Goal: Task Accomplishment & Management: Manage account settings

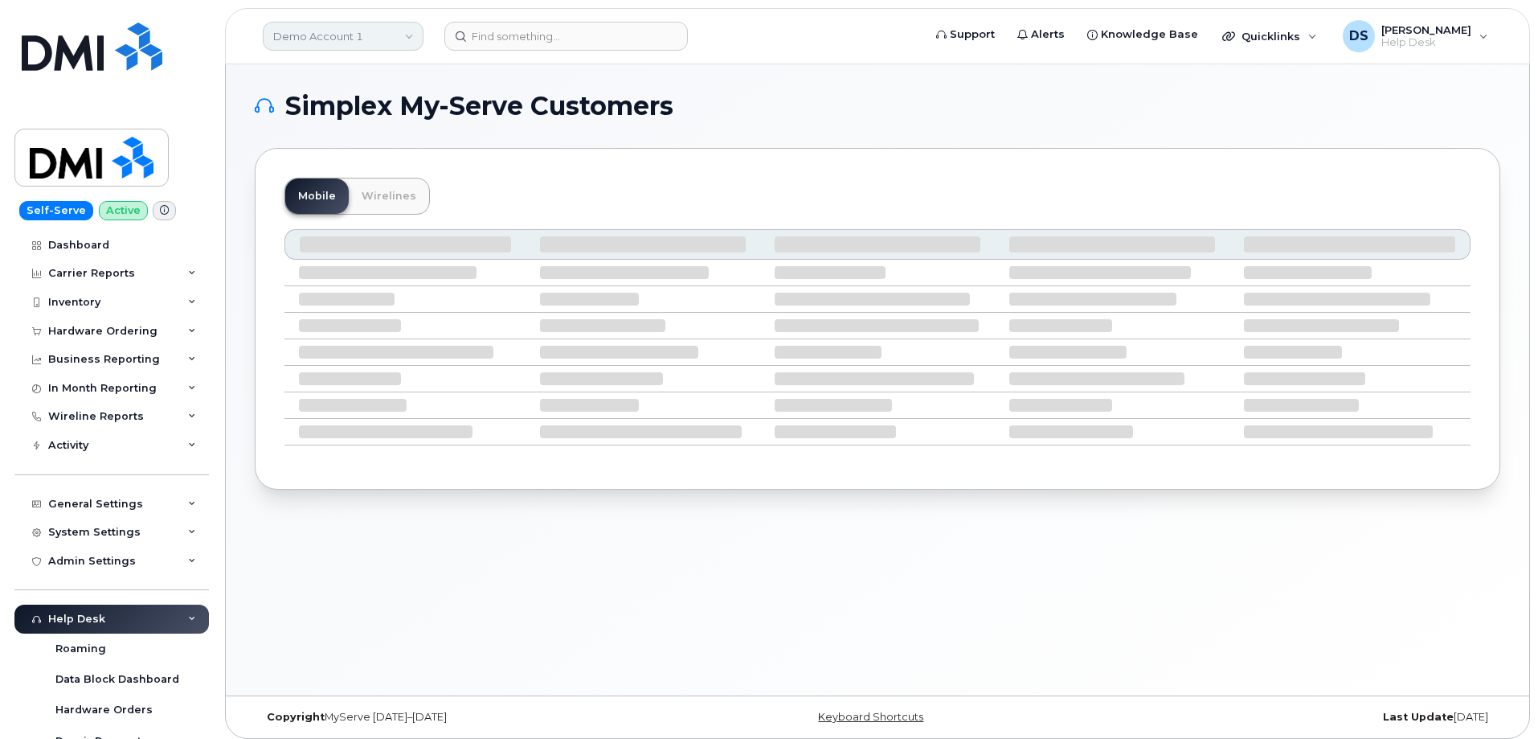
click at [331, 33] on link "Demo Account 1" at bounding box center [343, 36] width 161 height 29
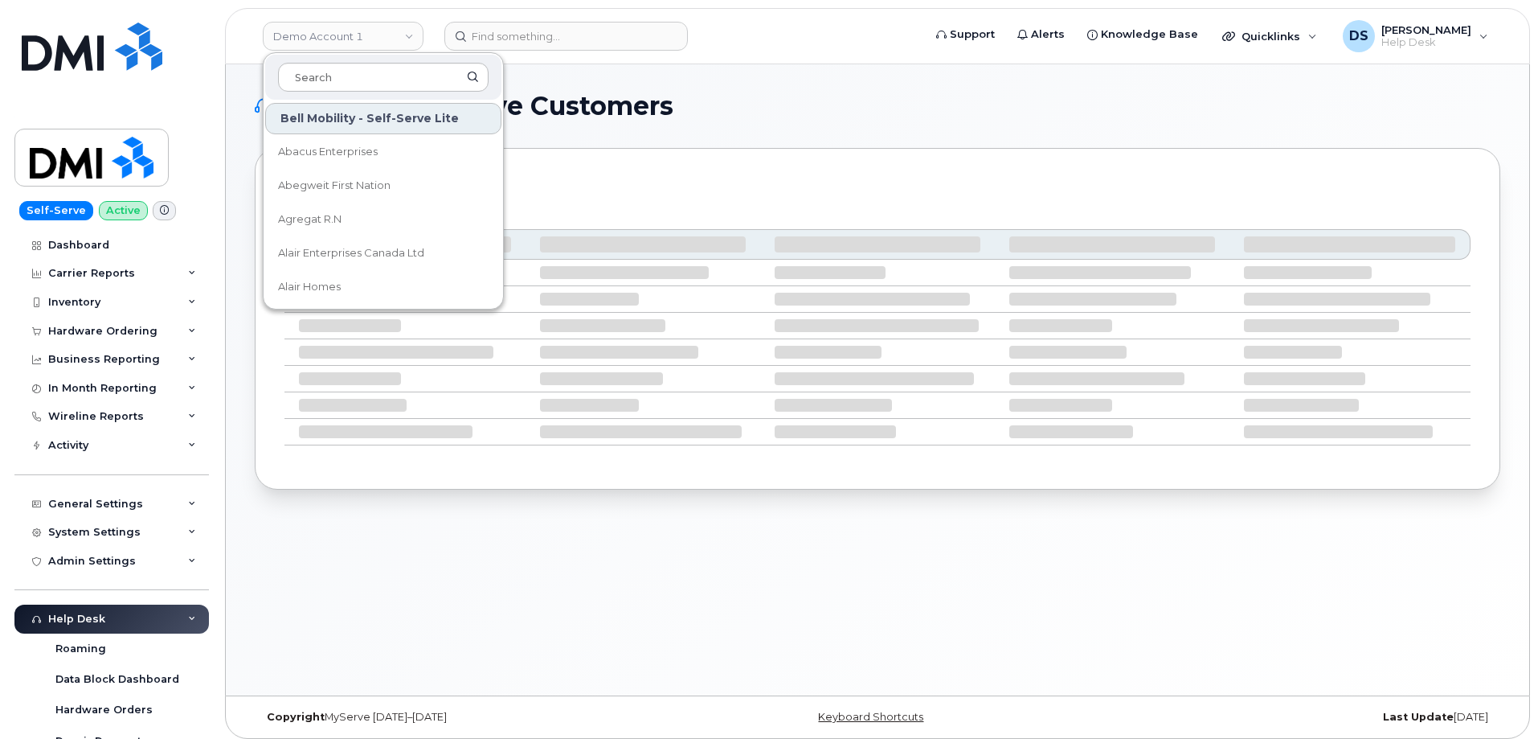
drag, startPoint x: 323, startPoint y: 76, endPoint x: 349, endPoint y: 58, distance: 31.7
click at [323, 76] on input at bounding box center [383, 77] width 211 height 29
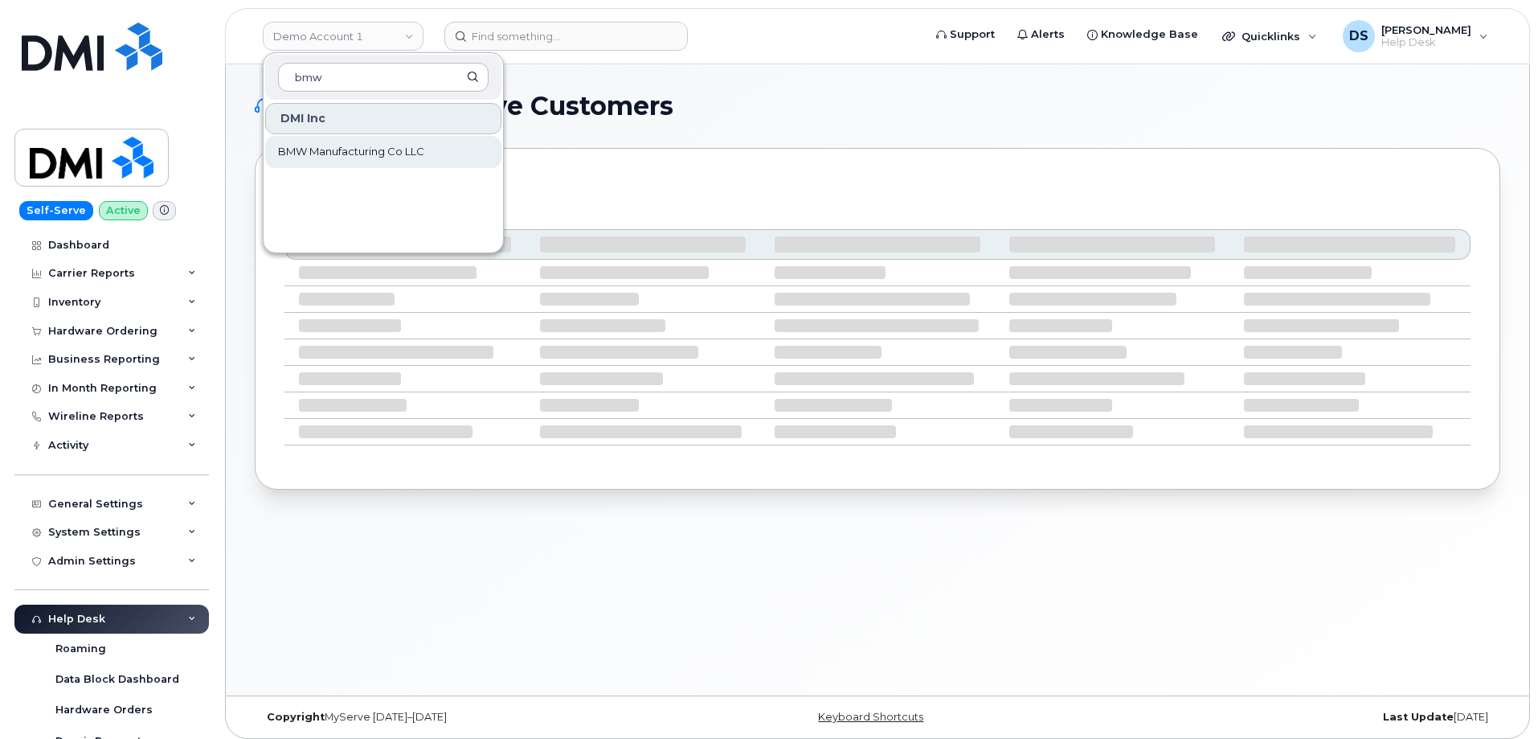
type input "bmw"
click at [368, 151] on span "BMW Manufacturing Co LLC" at bounding box center [351, 152] width 146 height 16
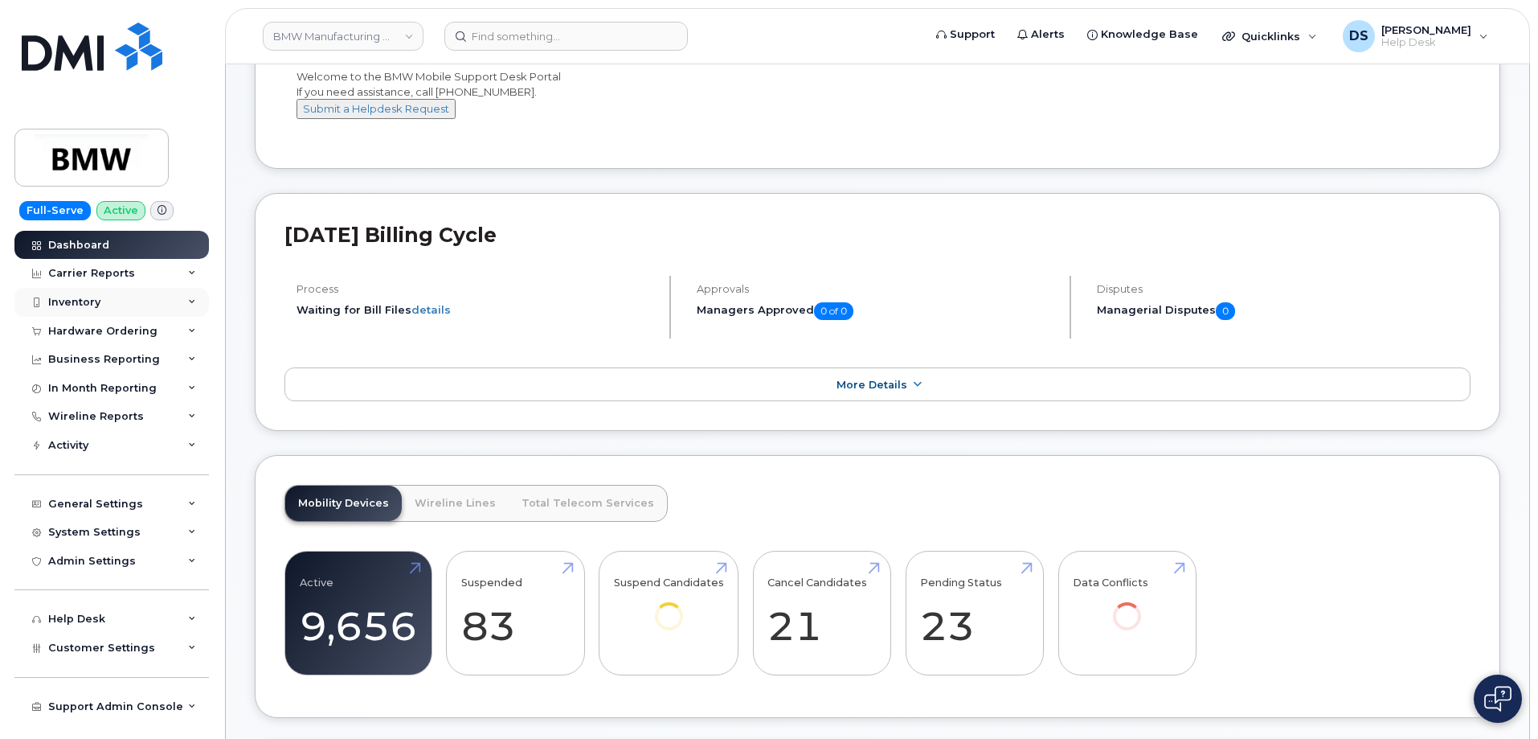
scroll to position [241, 0]
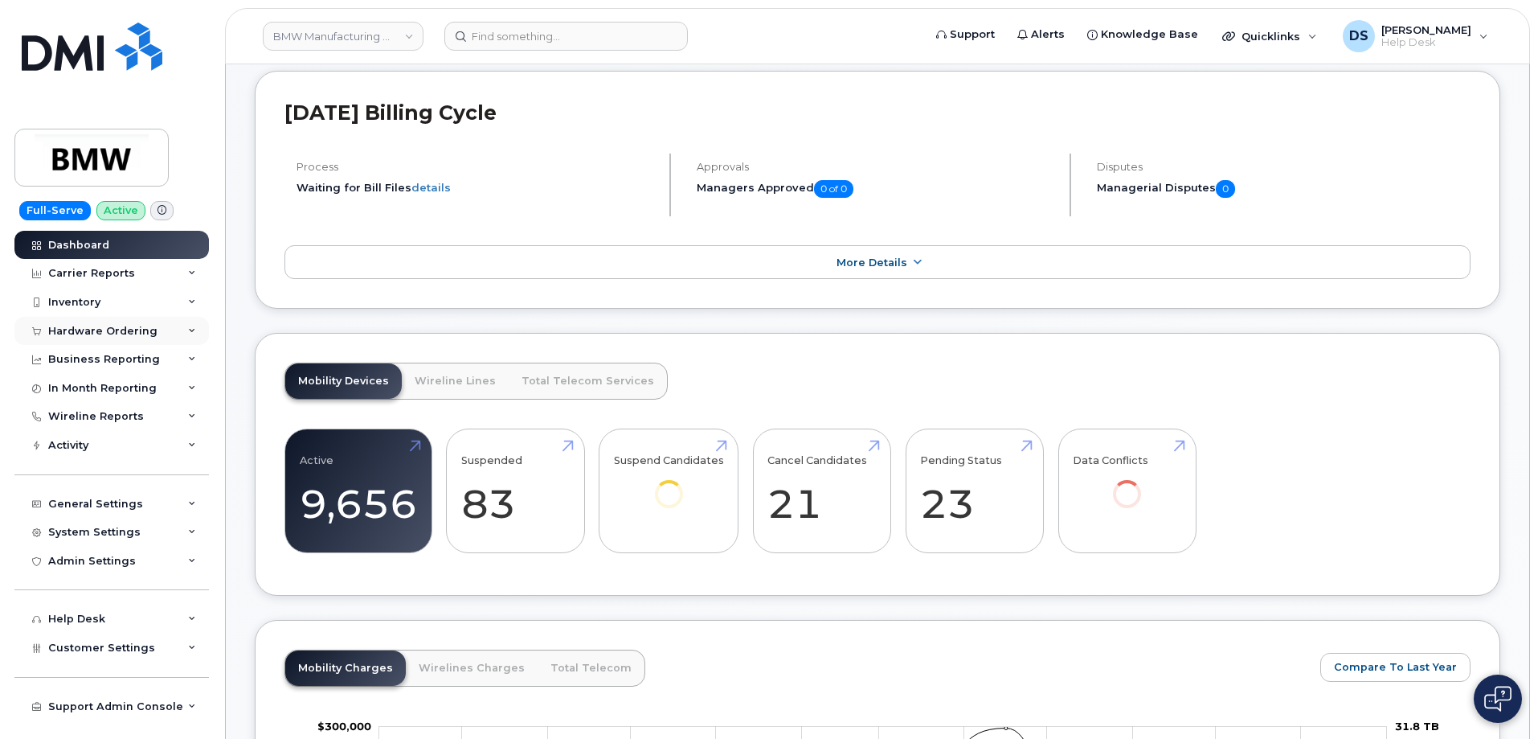
click at [199, 329] on div "Hardware Ordering" at bounding box center [111, 331] width 194 height 29
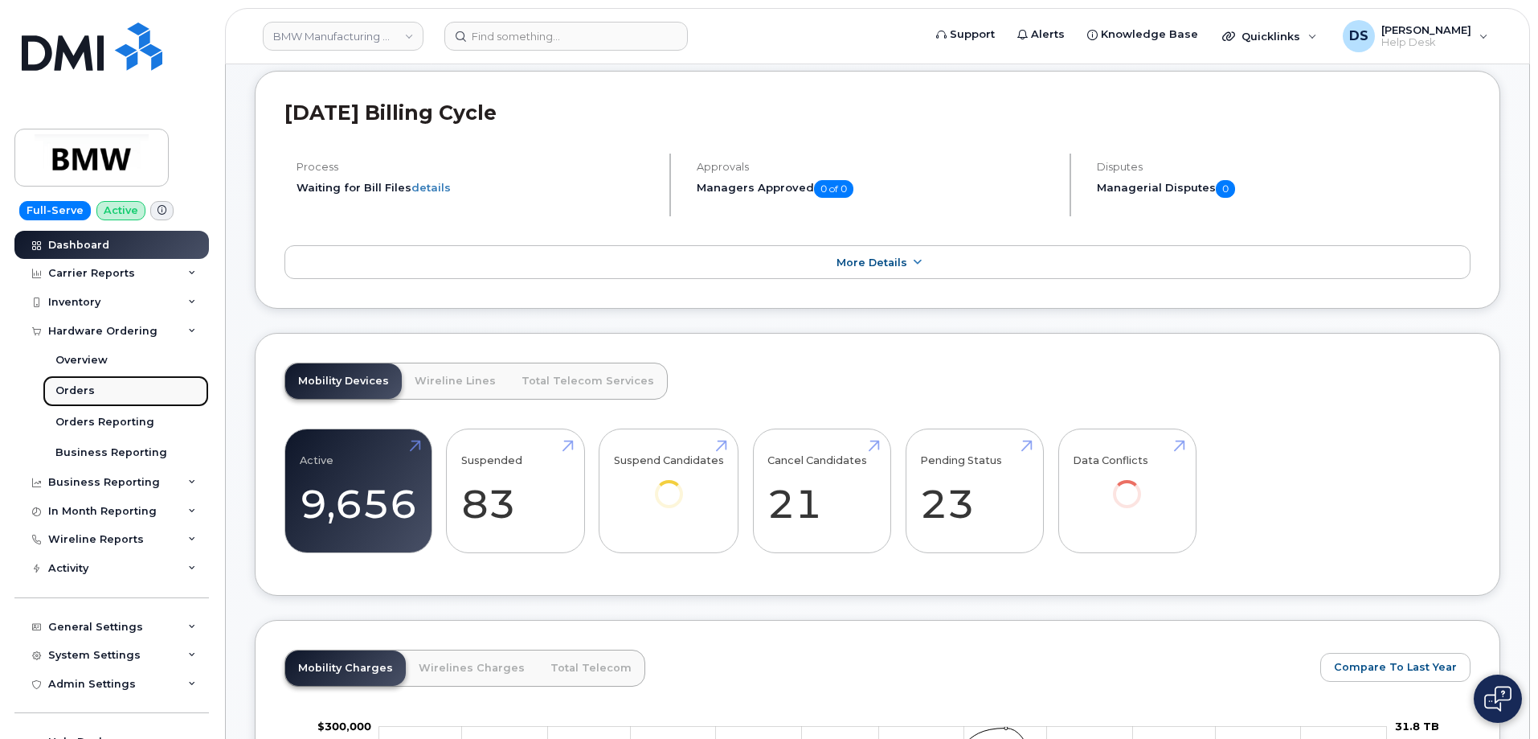
click at [91, 390] on div "Orders" at bounding box center [74, 390] width 39 height 14
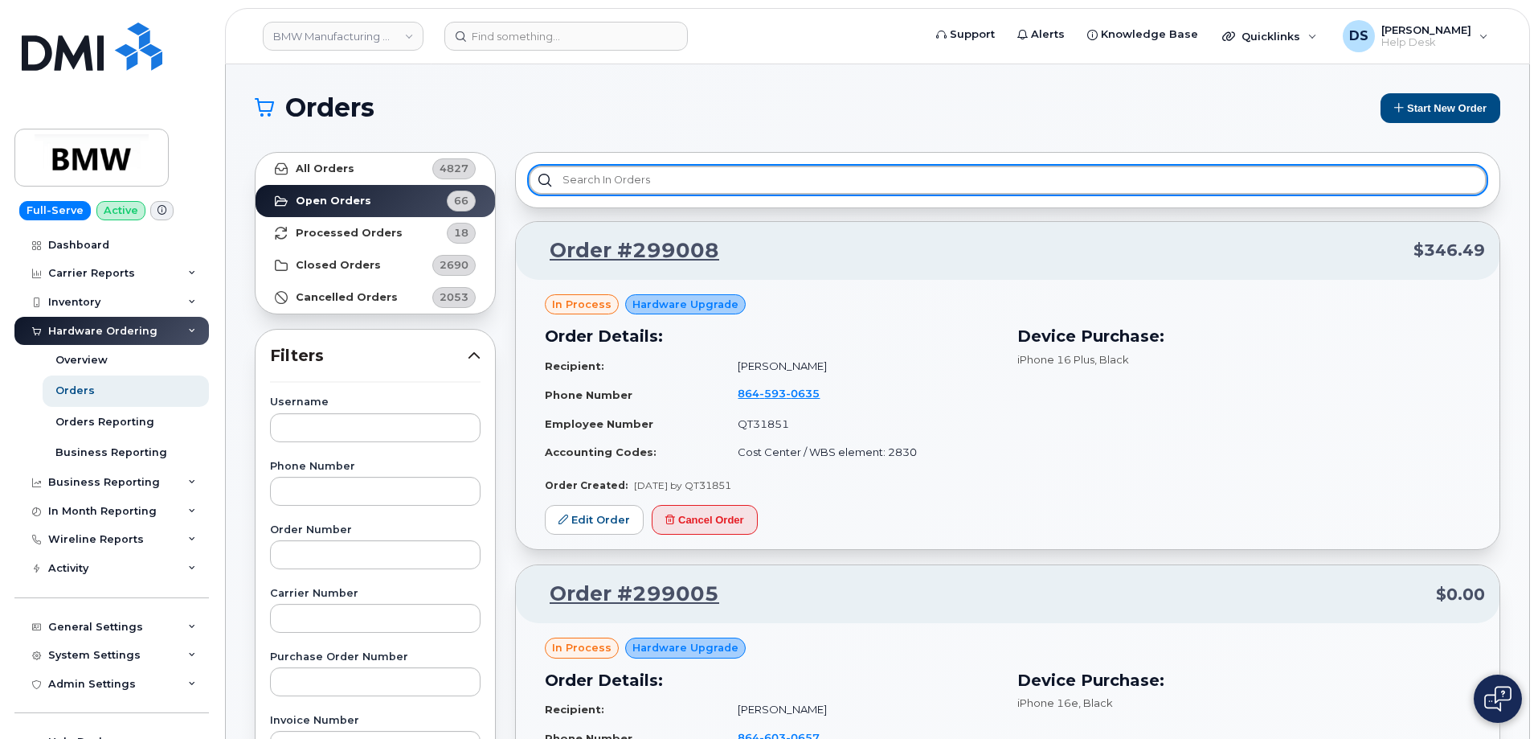
click at [650, 180] on input "text" at bounding box center [1008, 180] width 958 height 29
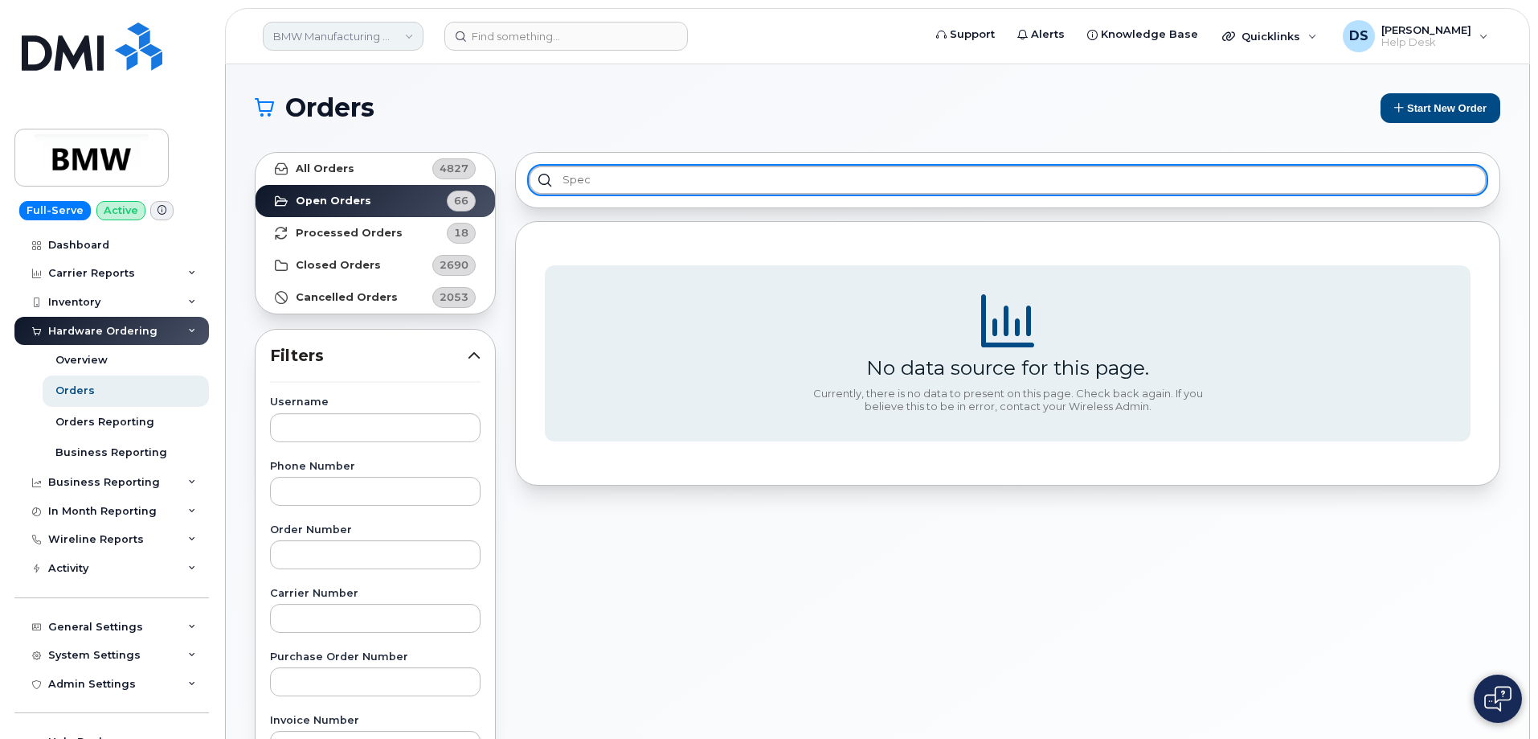
type input "spec"
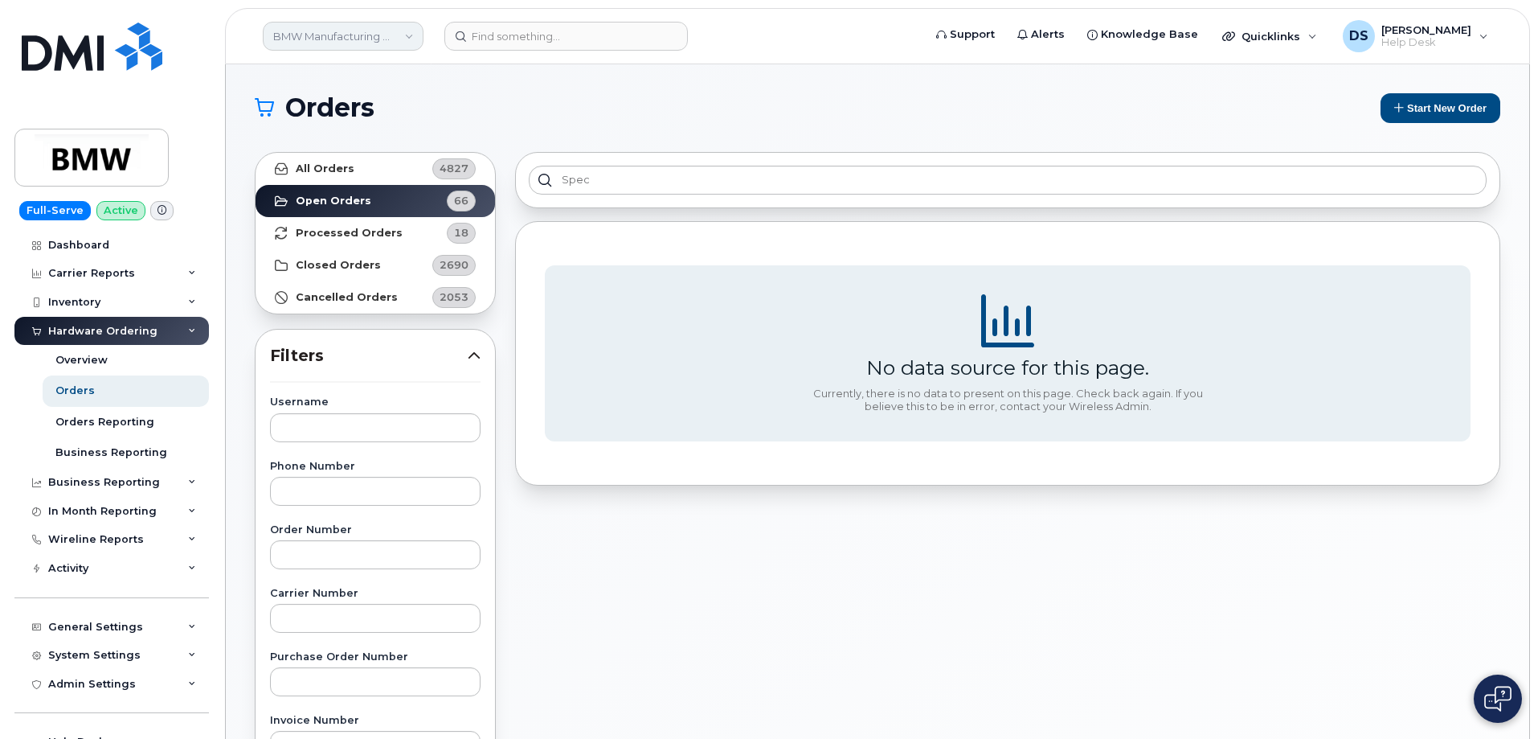
drag, startPoint x: 403, startPoint y: 39, endPoint x: 381, endPoint y: 42, distance: 22.7
click at [405, 39] on link "BMW Manufacturing Co LLC" at bounding box center [343, 36] width 161 height 29
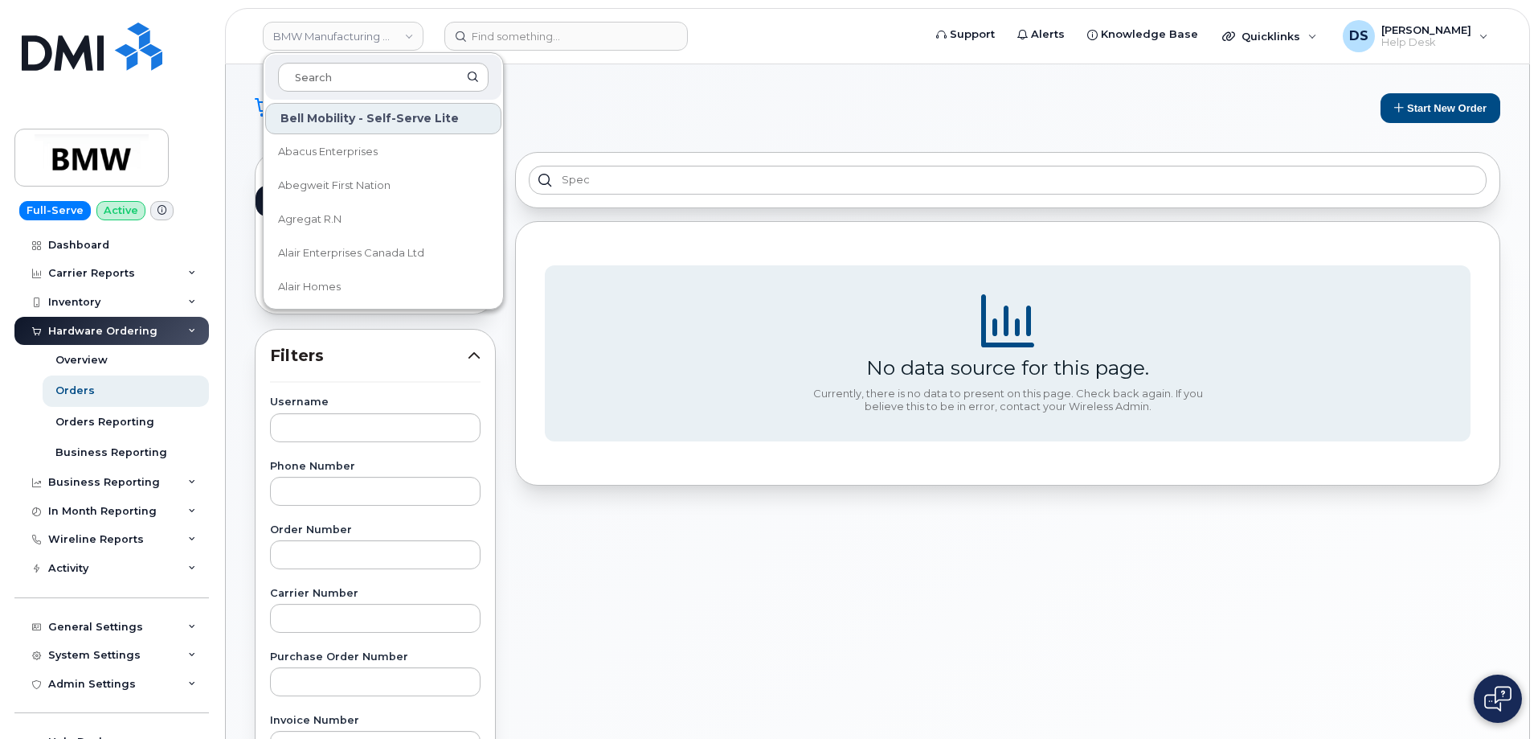
drag, startPoint x: 354, startPoint y: 71, endPoint x: 375, endPoint y: 13, distance: 61.3
click at [370, 29] on div "BMW Manufacturing Co LLC Bell Mobility - Self-Serve Lite Abacus Enterprises Abe…" at bounding box center [343, 36] width 177 height 32
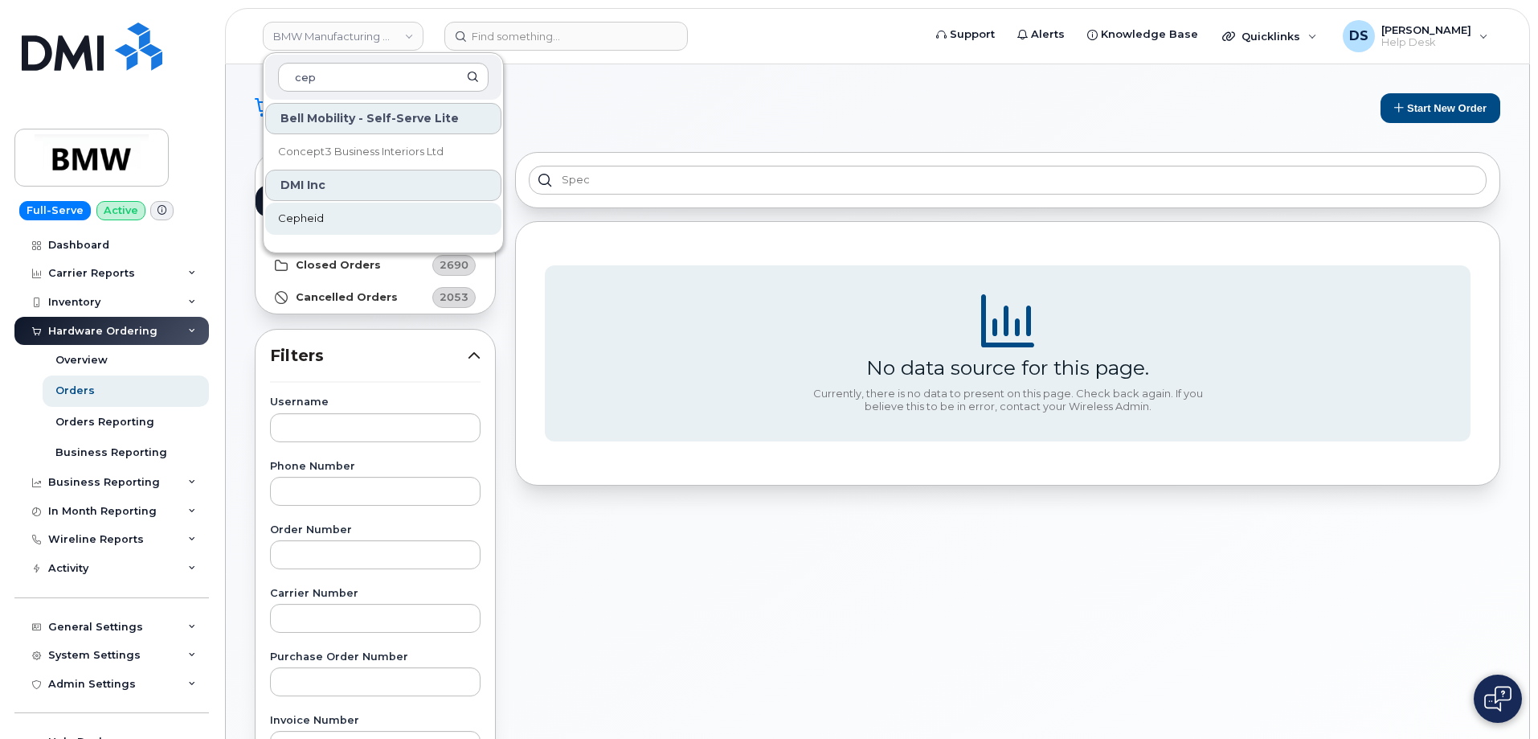
type input "cep"
click at [339, 211] on link "Cepheid" at bounding box center [383, 219] width 236 height 32
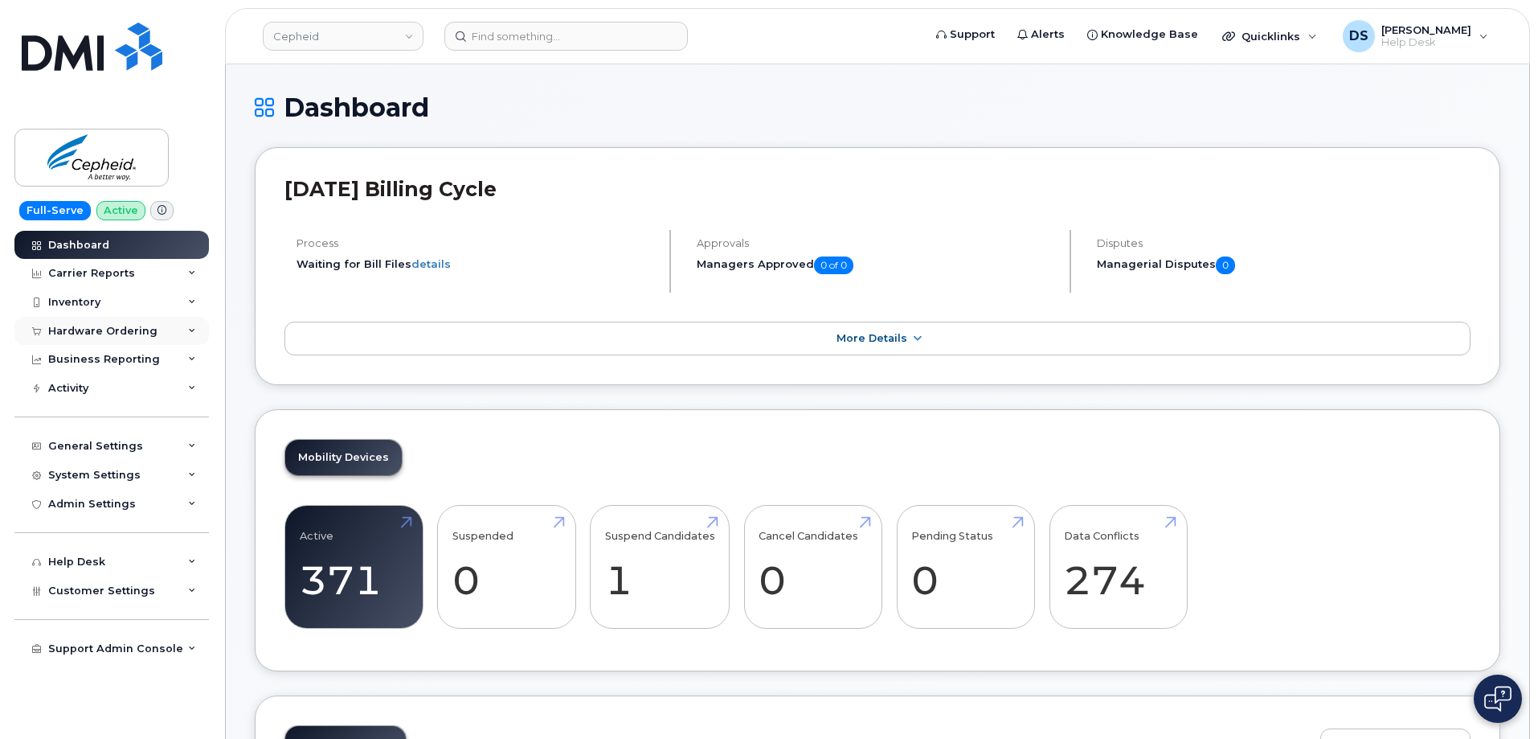
click at [194, 325] on div "Hardware Ordering" at bounding box center [111, 331] width 194 height 29
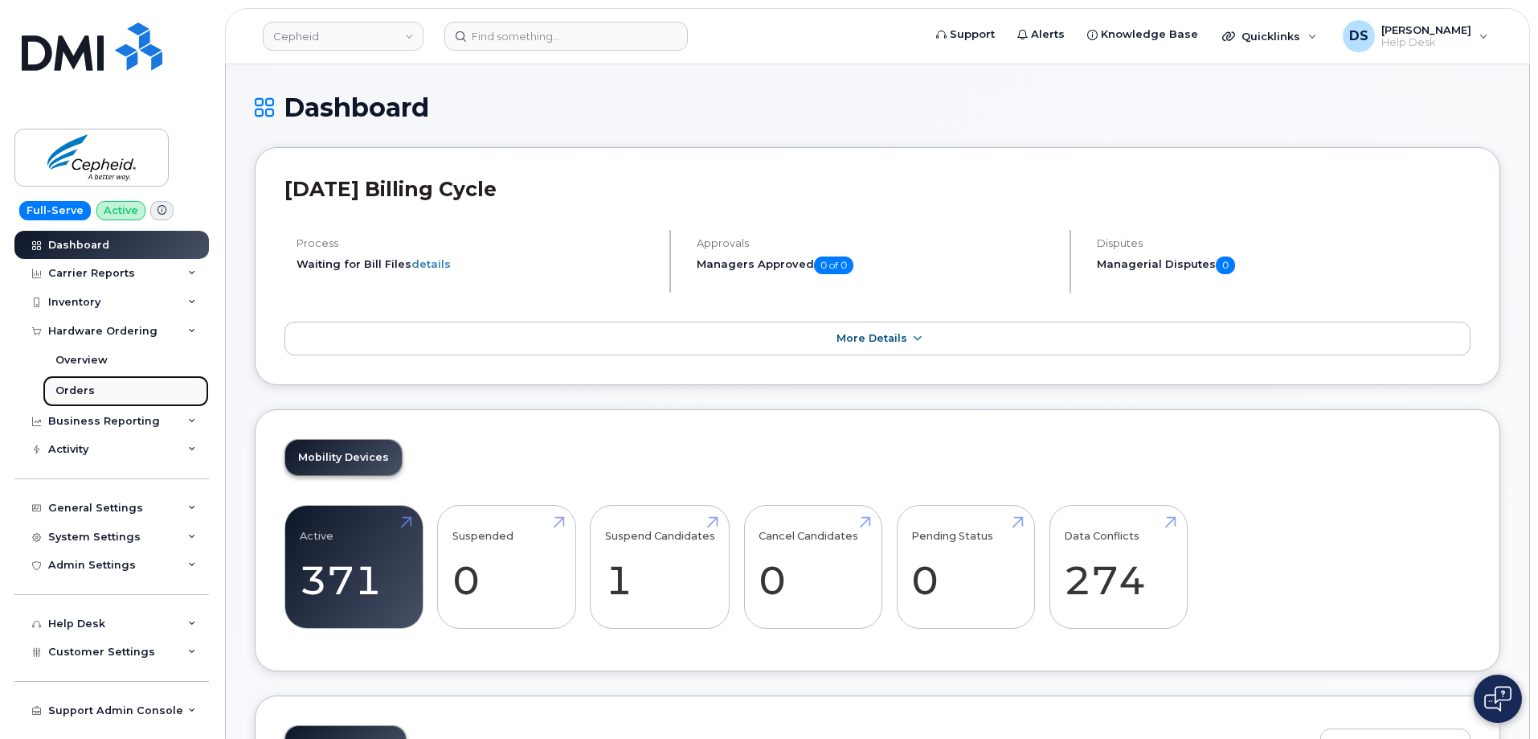
click at [96, 390] on link "Orders" at bounding box center [126, 390] width 166 height 31
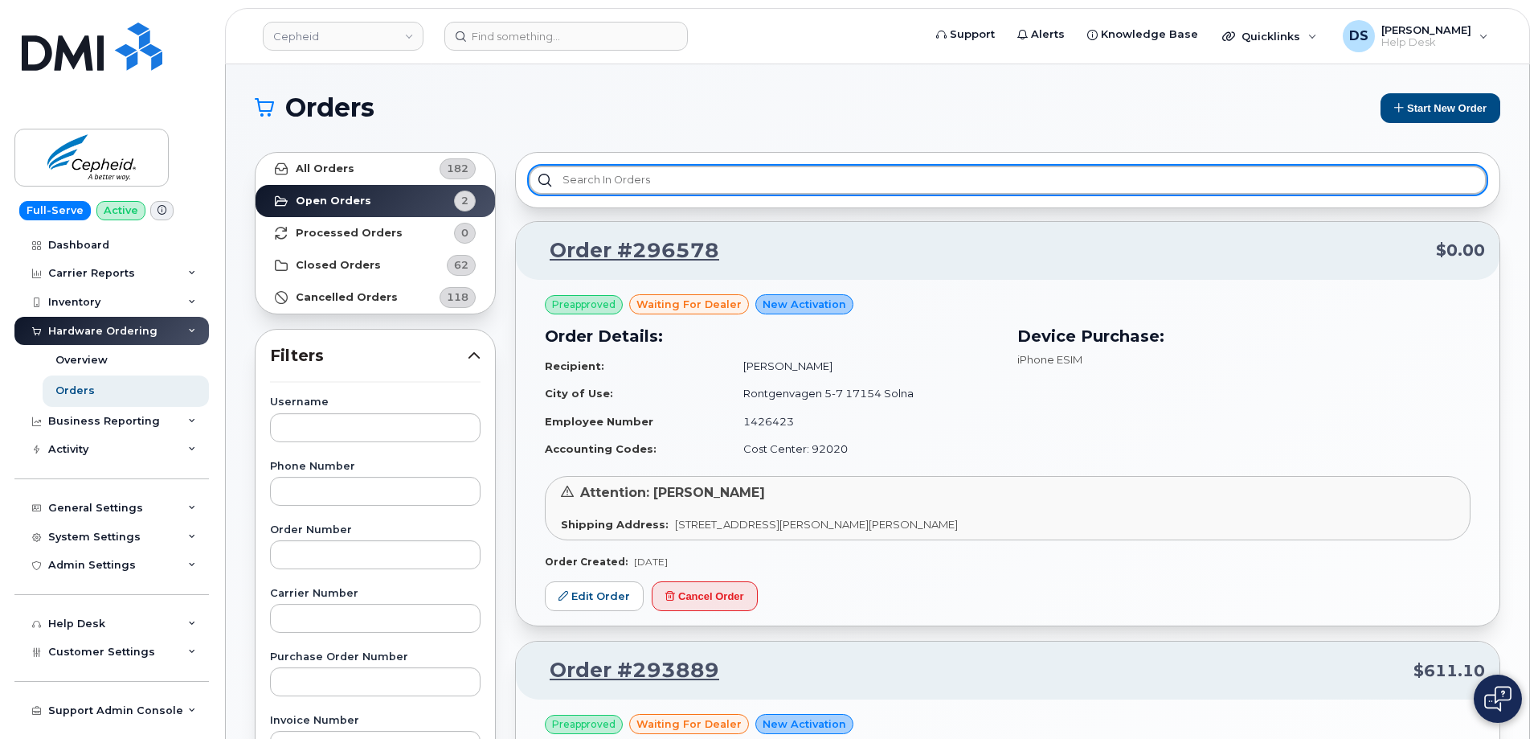
drag, startPoint x: 600, startPoint y: 181, endPoint x: 610, endPoint y: 173, distance: 12.6
click at [600, 180] on input "text" at bounding box center [1008, 180] width 958 height 29
type input "s"
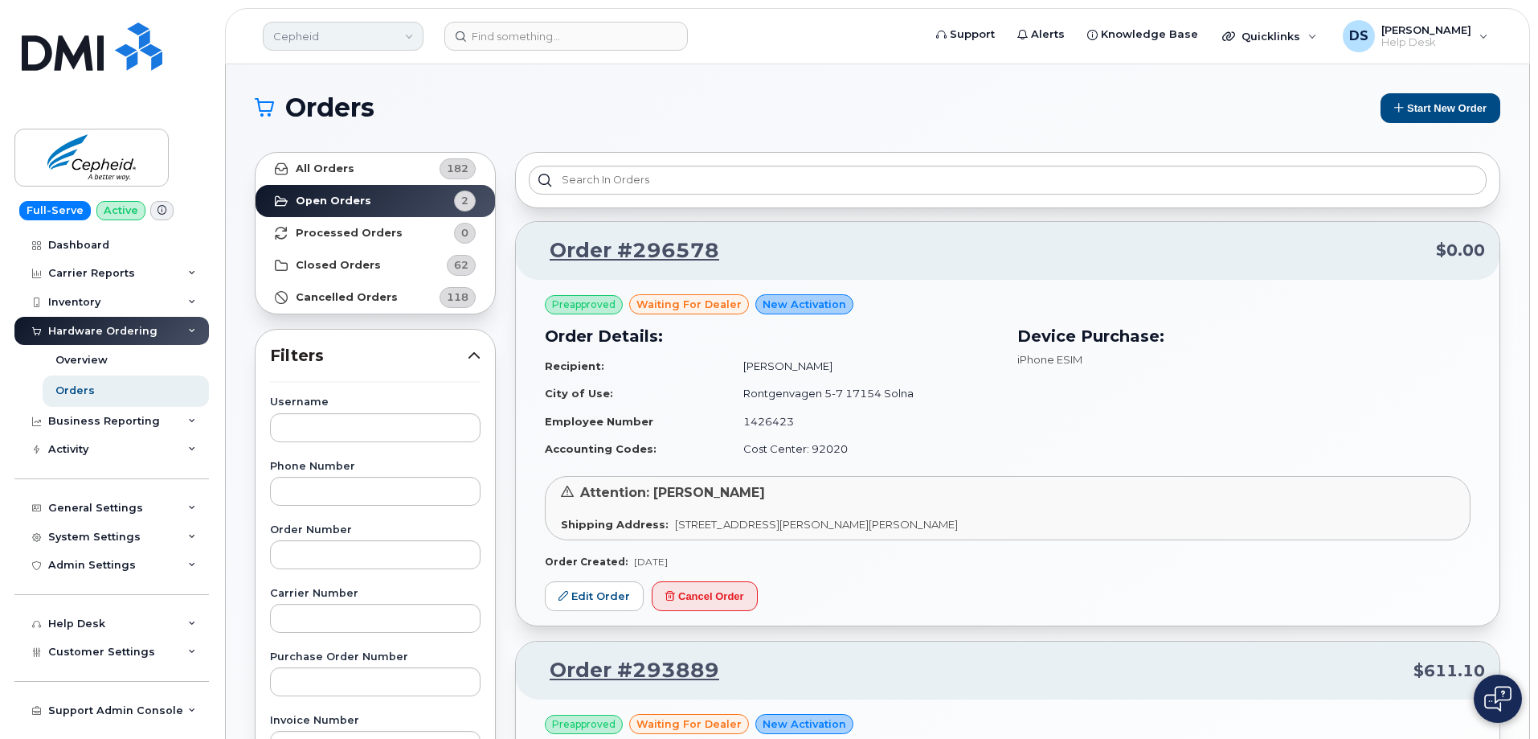
click at [337, 41] on link "Cepheid" at bounding box center [343, 36] width 161 height 29
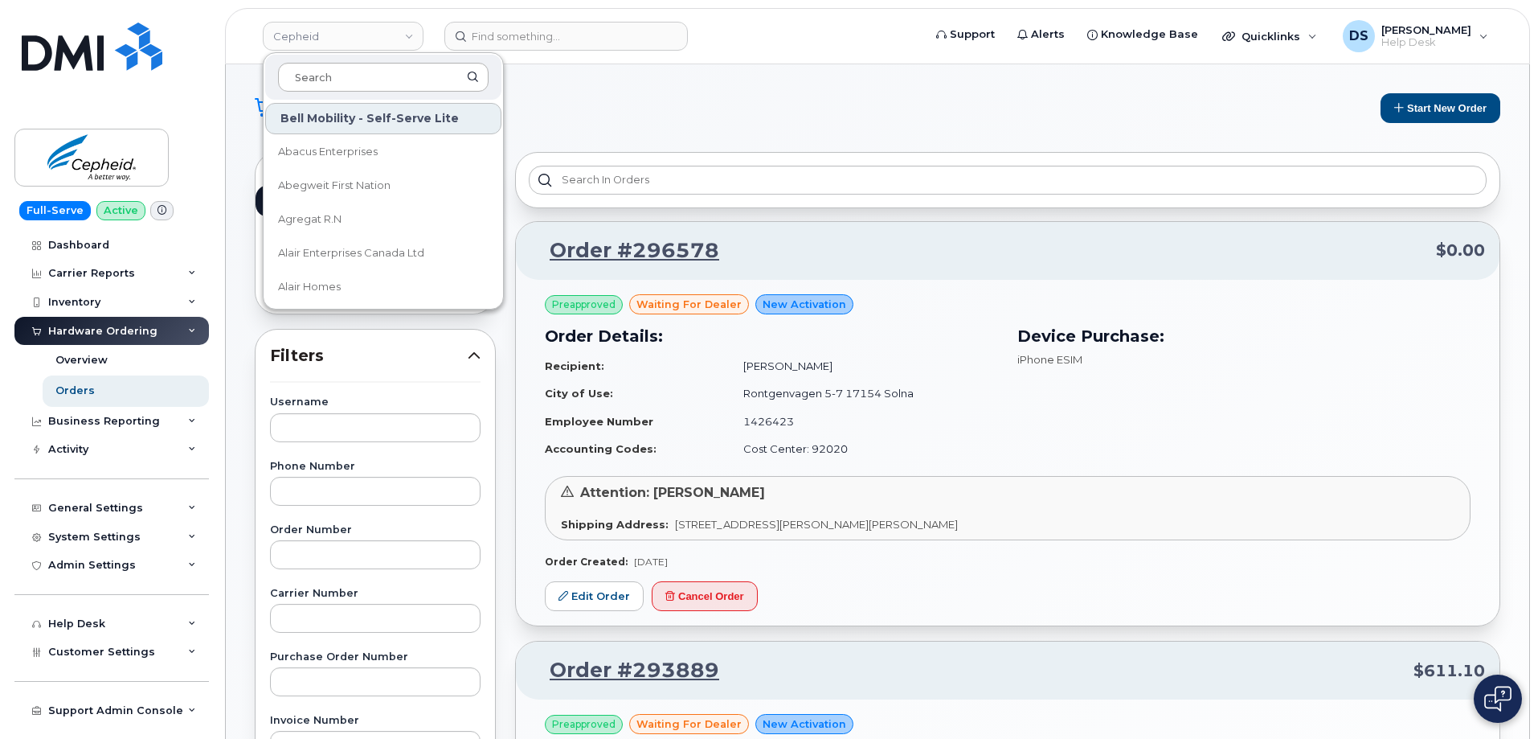
drag, startPoint x: 317, startPoint y: 76, endPoint x: 327, endPoint y: 72, distance: 10.2
click at [320, 74] on input at bounding box center [383, 77] width 211 height 29
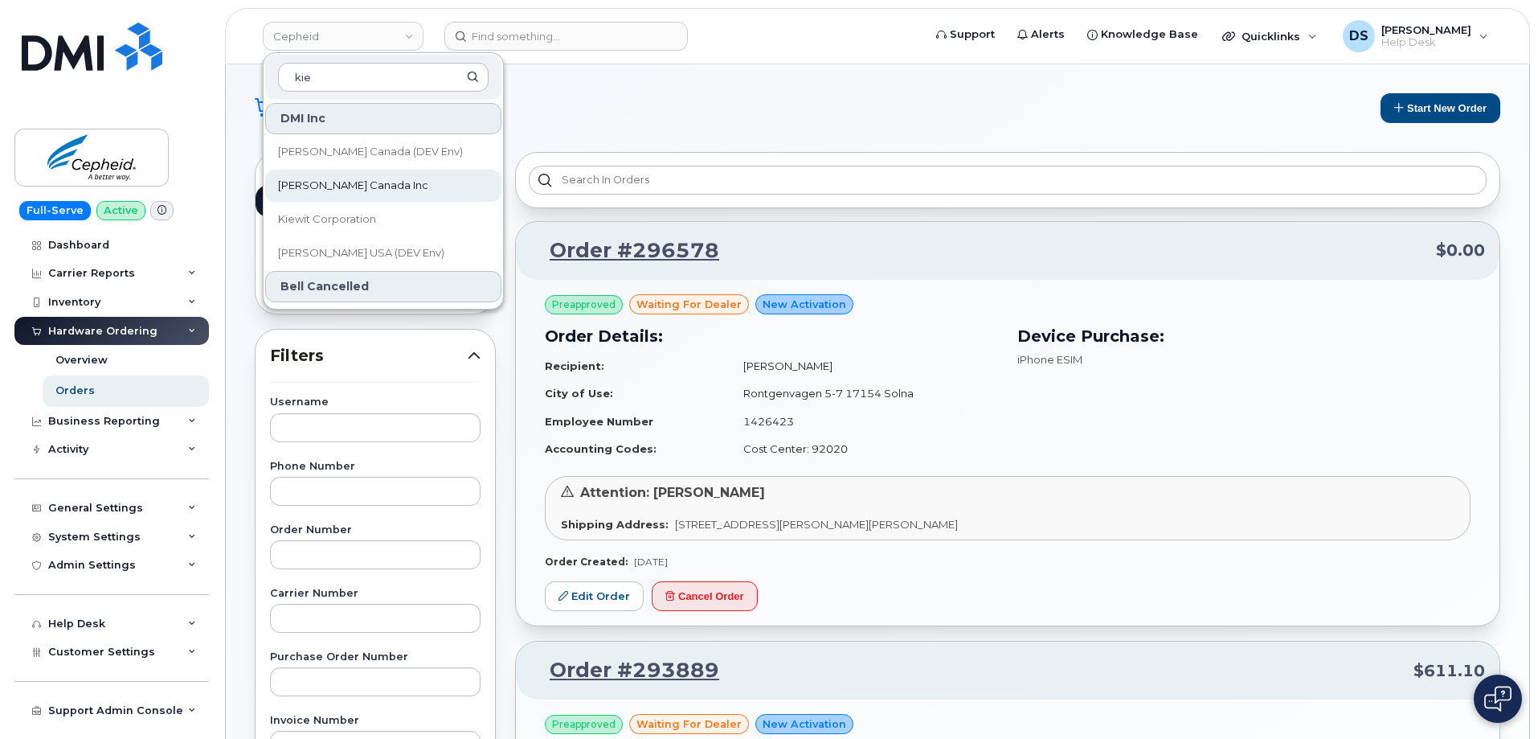
type input "kie"
click at [331, 186] on span "[PERSON_NAME] Canada Inc" at bounding box center [353, 186] width 150 height 16
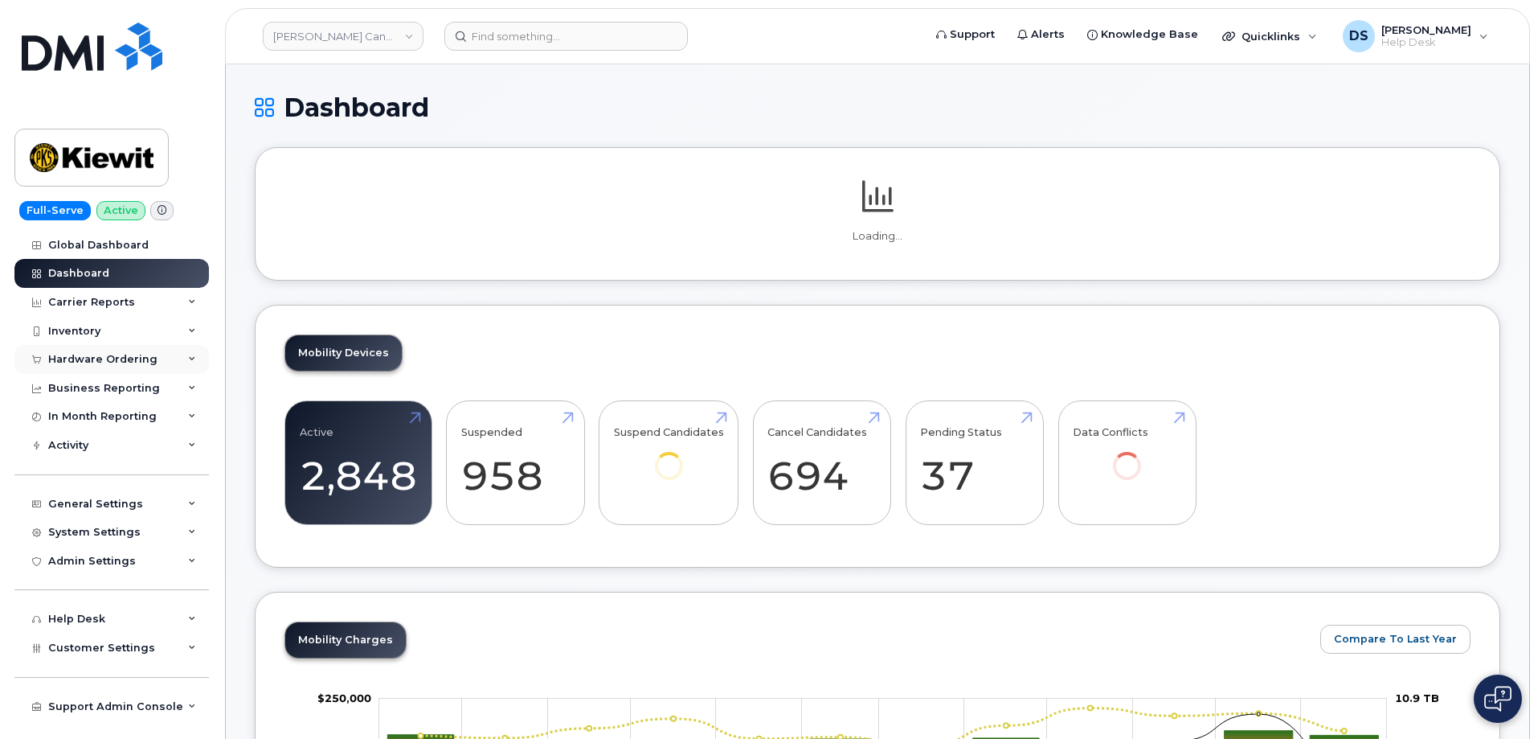
click at [192, 358] on icon at bounding box center [192, 359] width 8 height 8
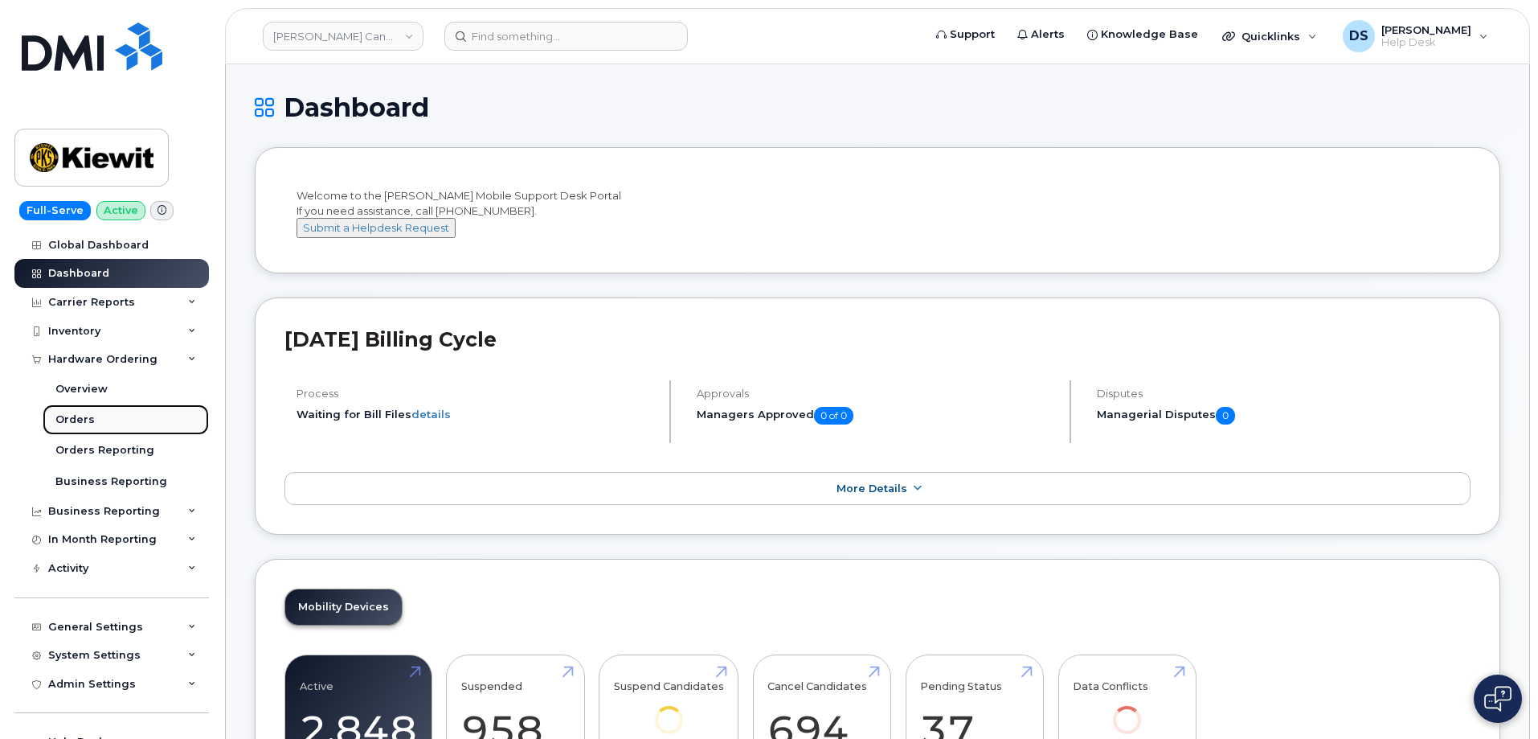
click at [78, 419] on div "Orders" at bounding box center [74, 419] width 39 height 14
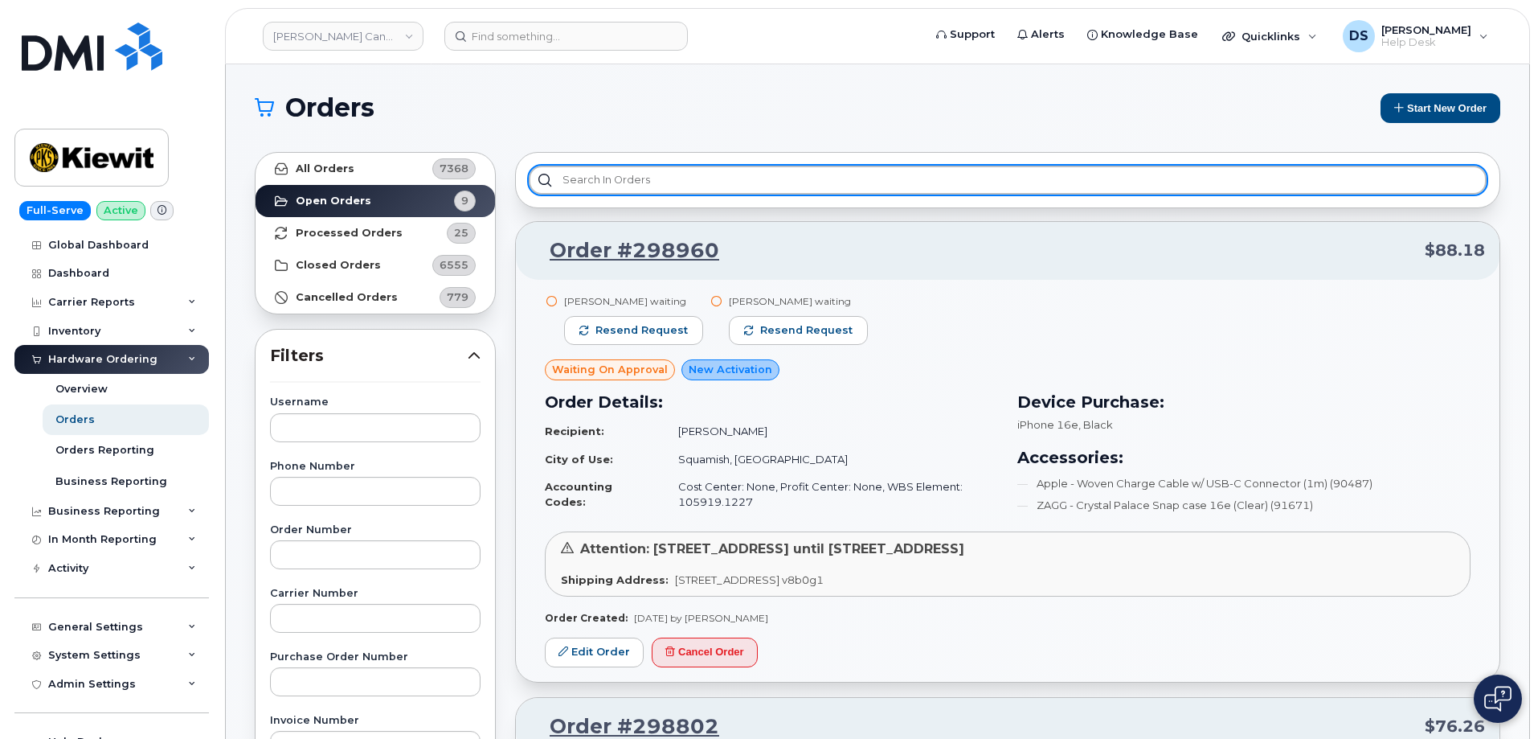
drag, startPoint x: 613, startPoint y: 175, endPoint x: 614, endPoint y: 166, distance: 8.9
click at [613, 174] on input "text" at bounding box center [1008, 180] width 958 height 29
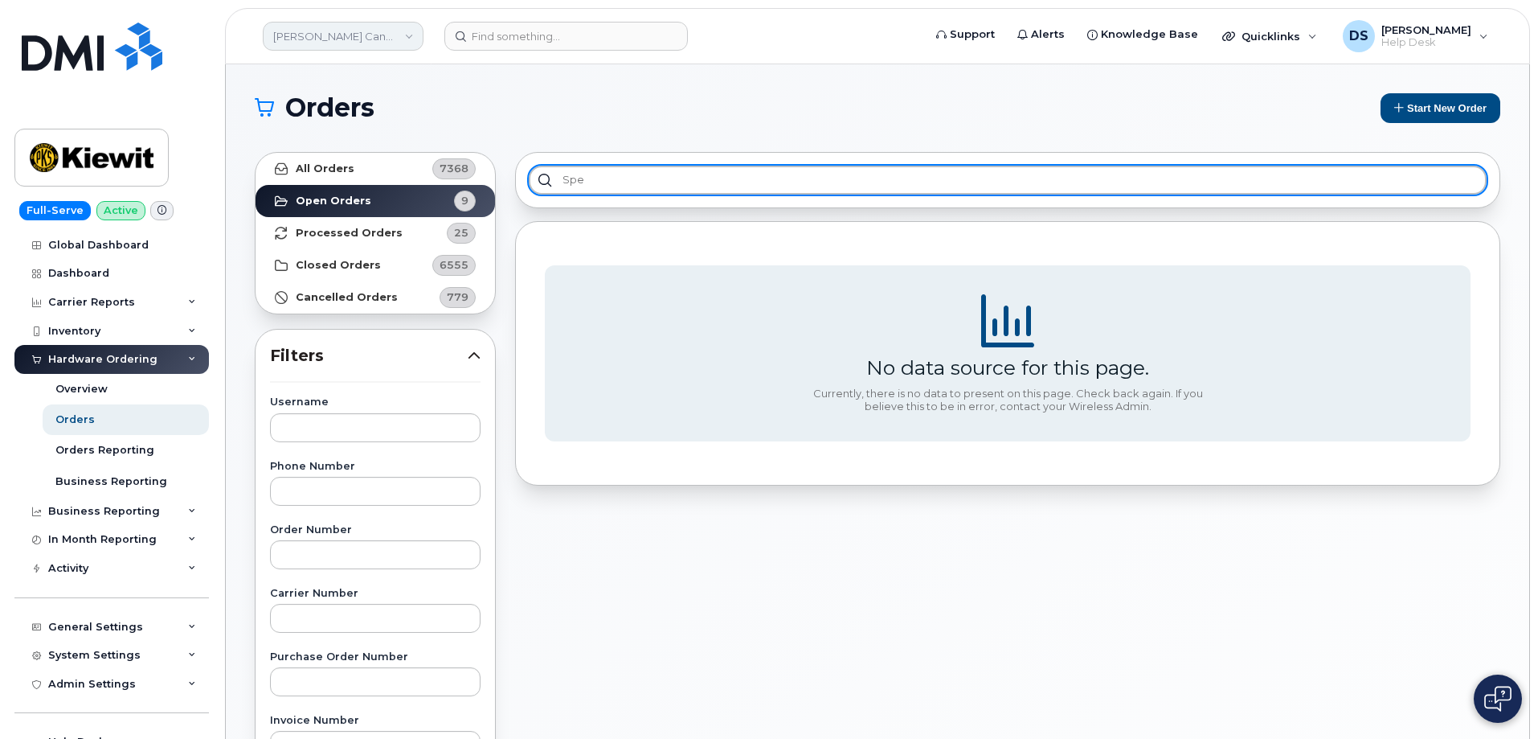
type input "spe"
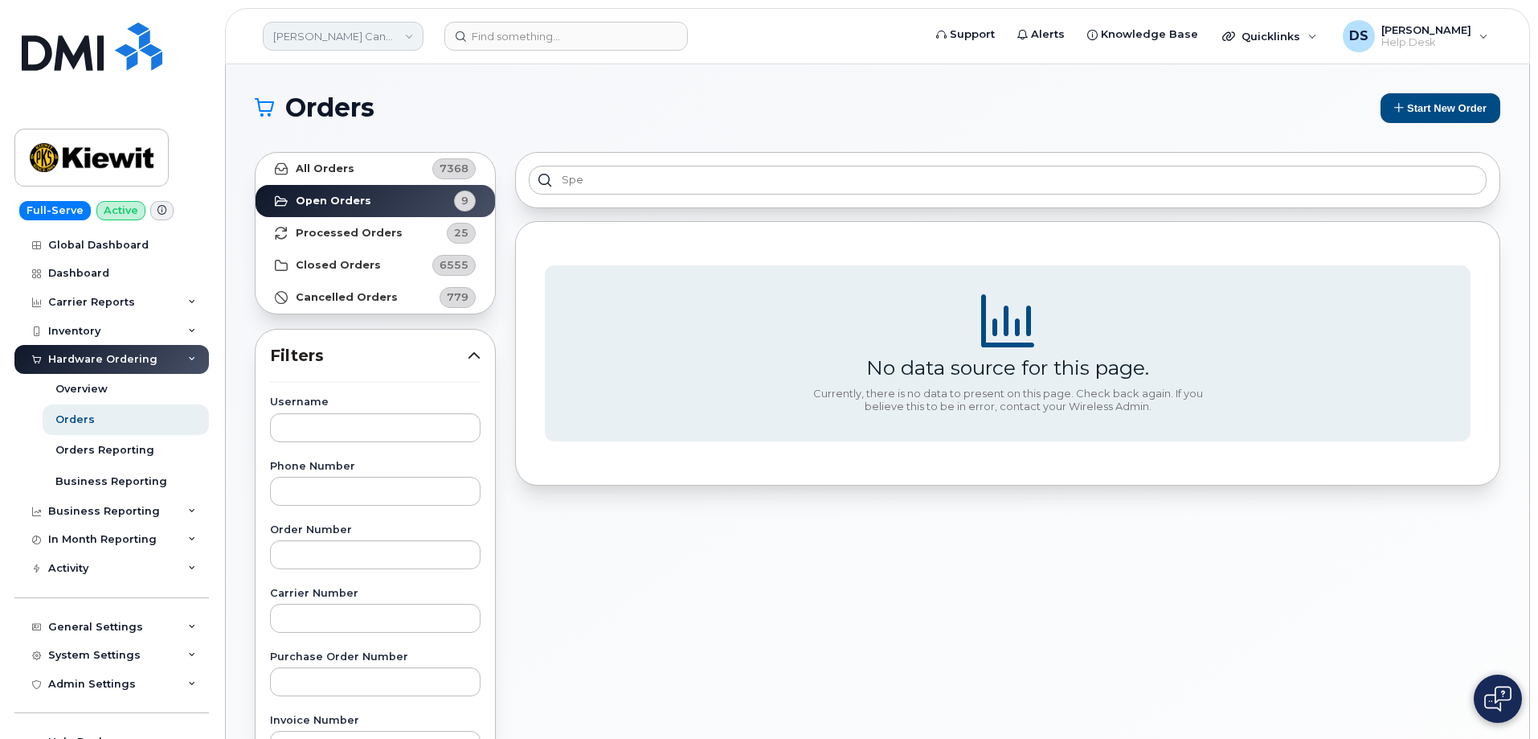
click at [412, 35] on link "Kiewit Canada Inc" at bounding box center [343, 36] width 161 height 29
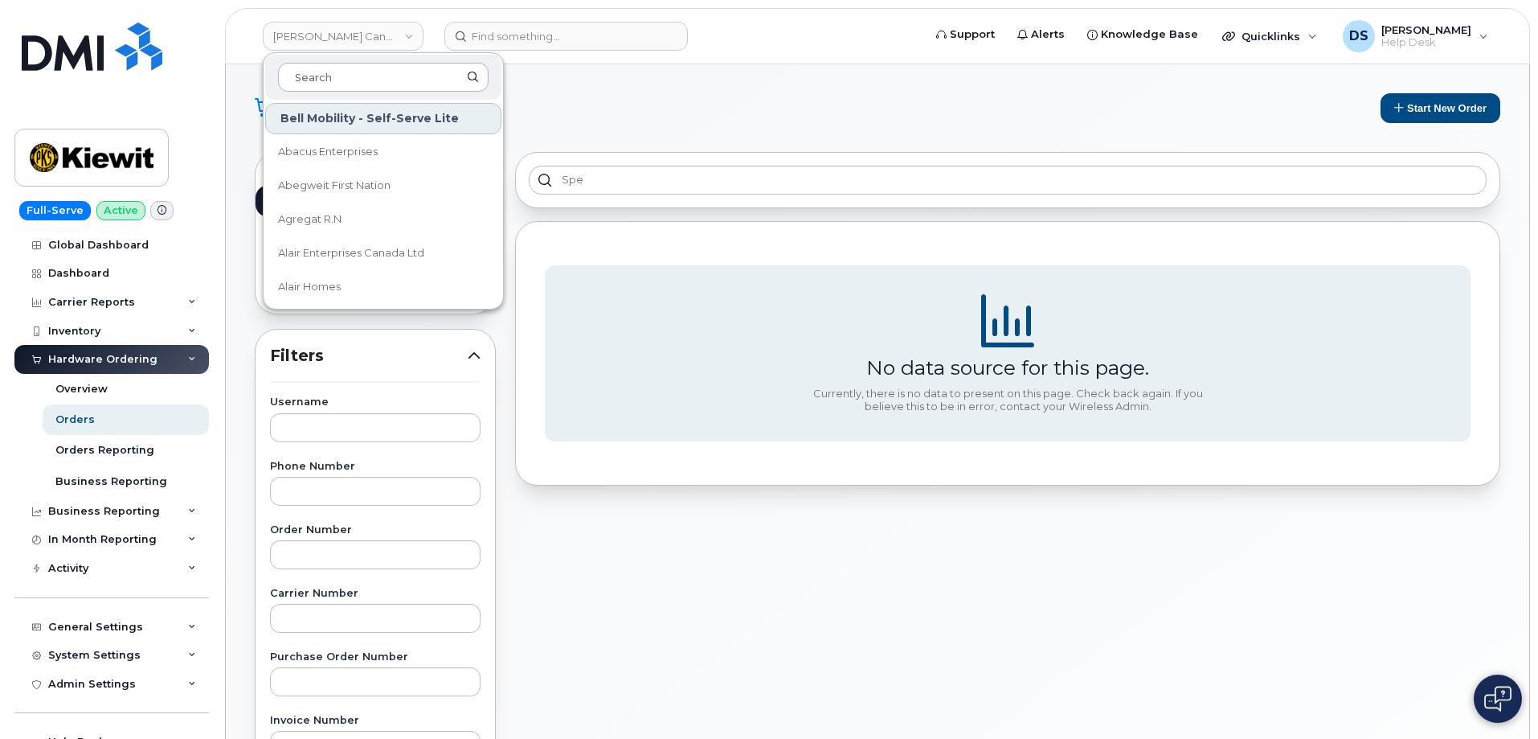
click at [354, 69] on input at bounding box center [383, 77] width 211 height 29
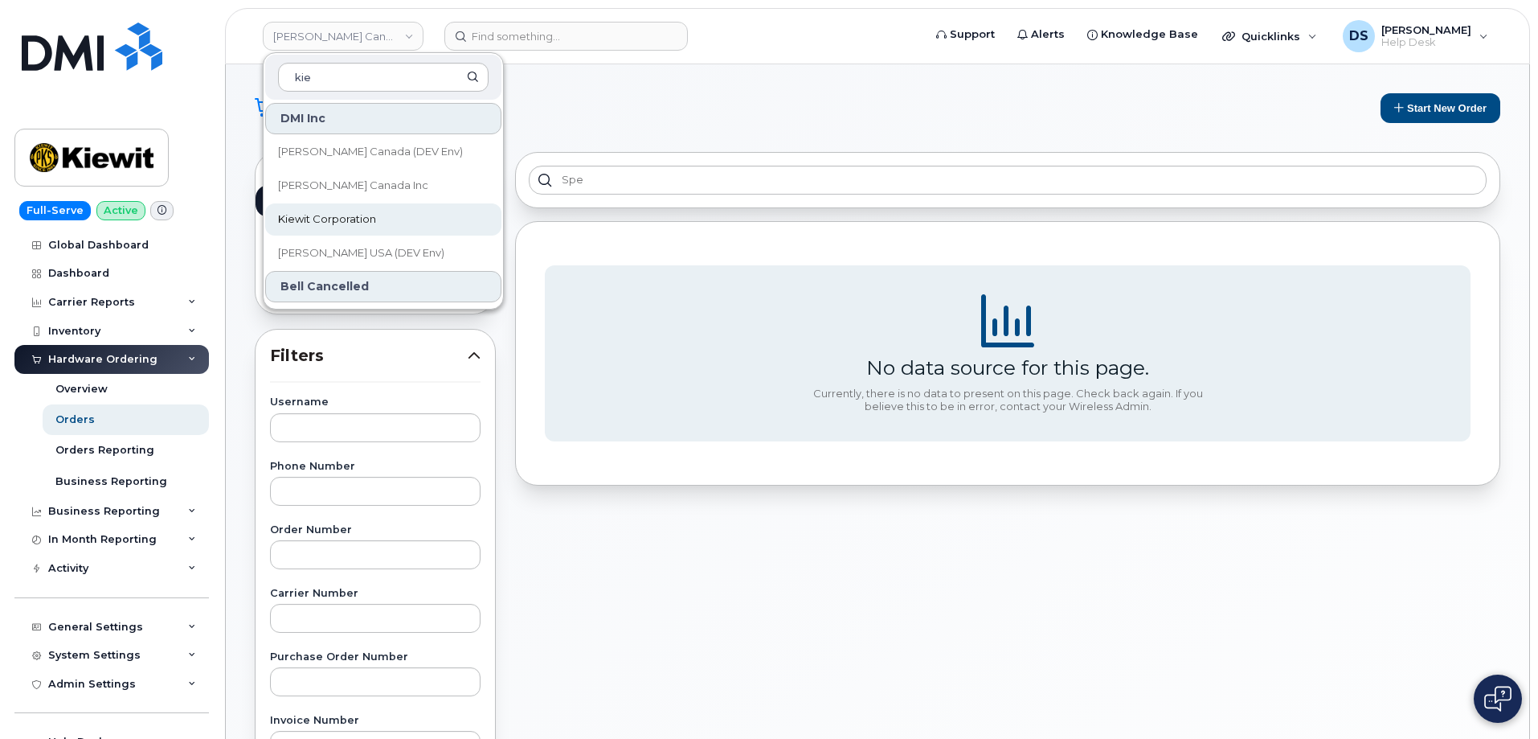
type input "kie"
click at [368, 222] on span "Kiewit Corporation" at bounding box center [327, 219] width 98 height 16
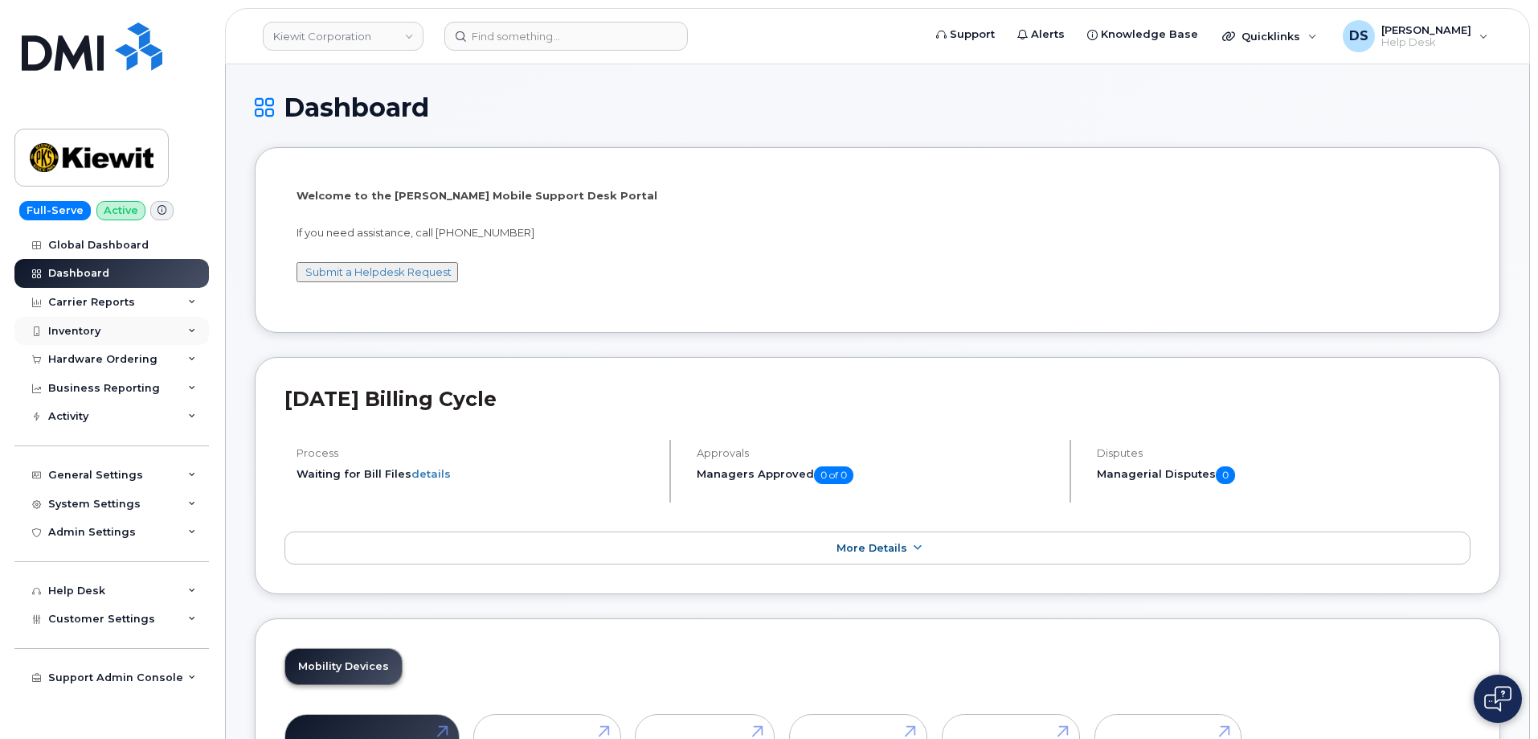
click at [193, 330] on icon at bounding box center [192, 331] width 8 height 8
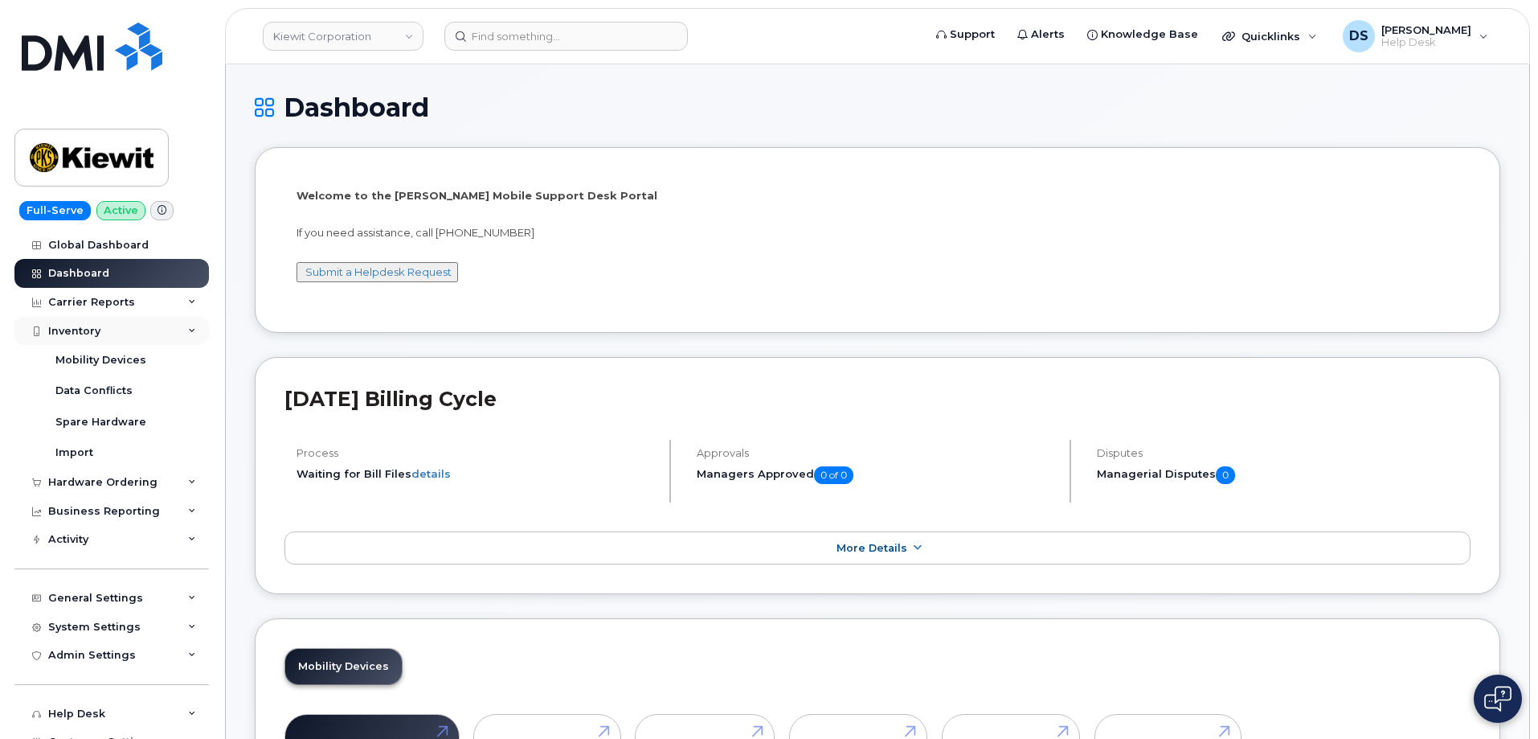
click at [188, 327] on icon at bounding box center [192, 331] width 8 height 8
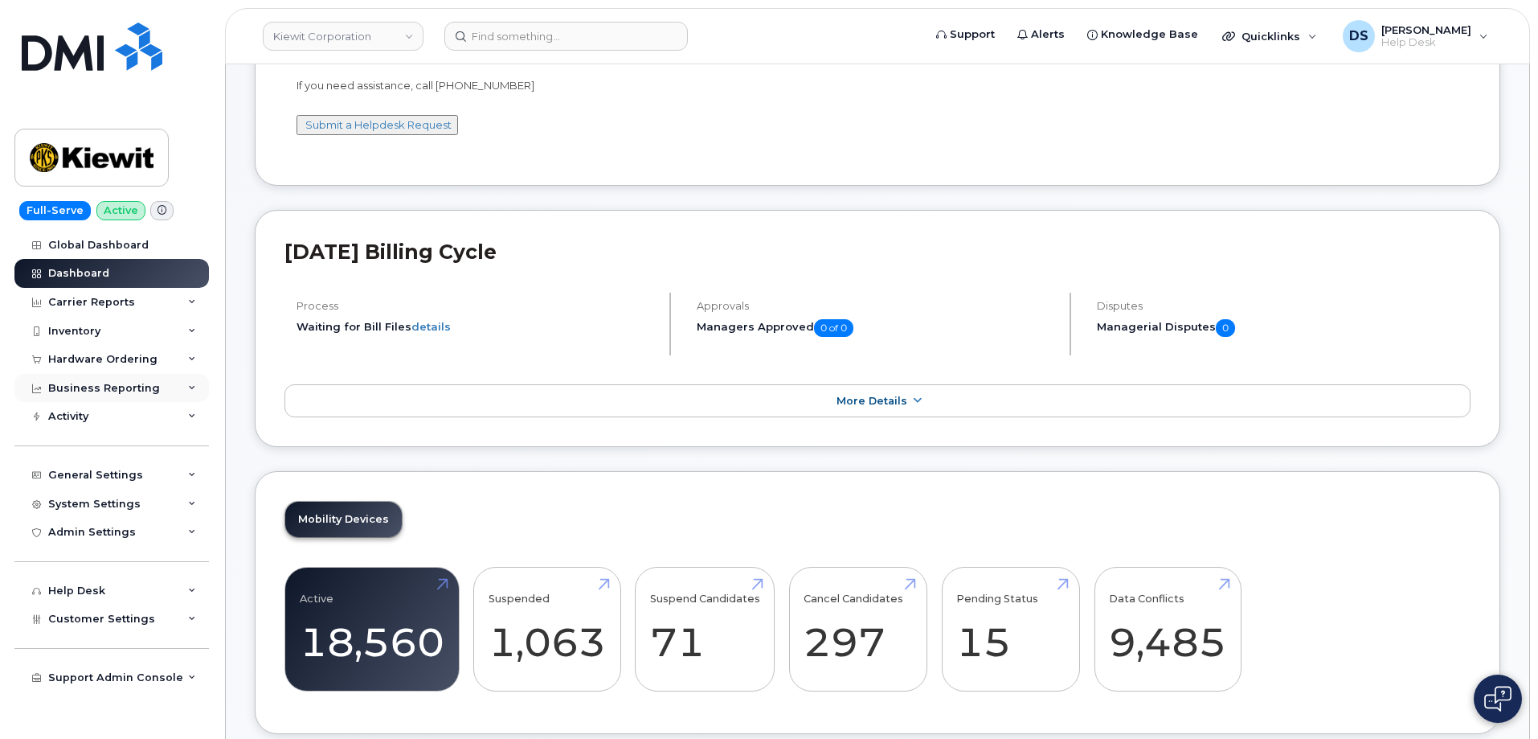
scroll to position [161, 0]
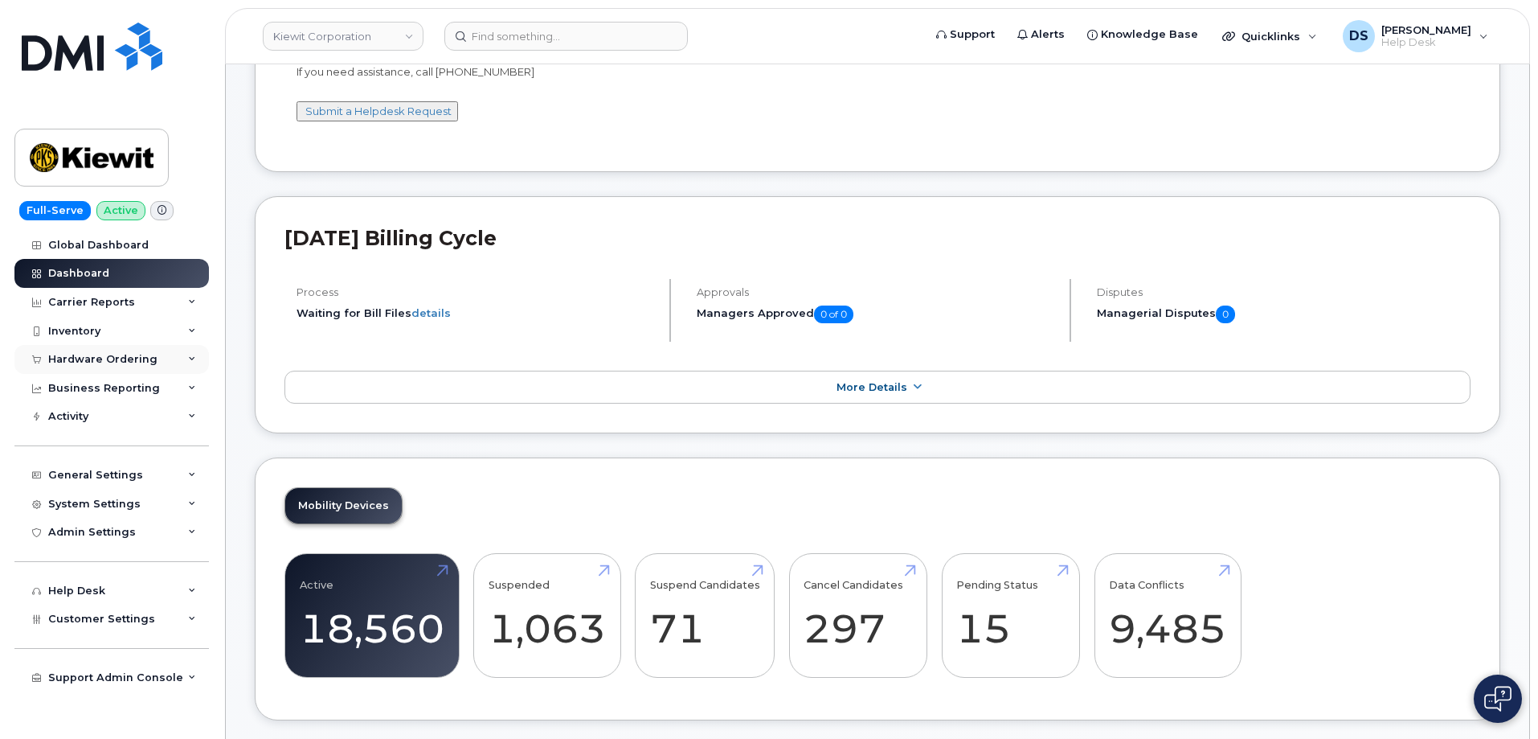
click at [193, 356] on icon at bounding box center [192, 359] width 8 height 8
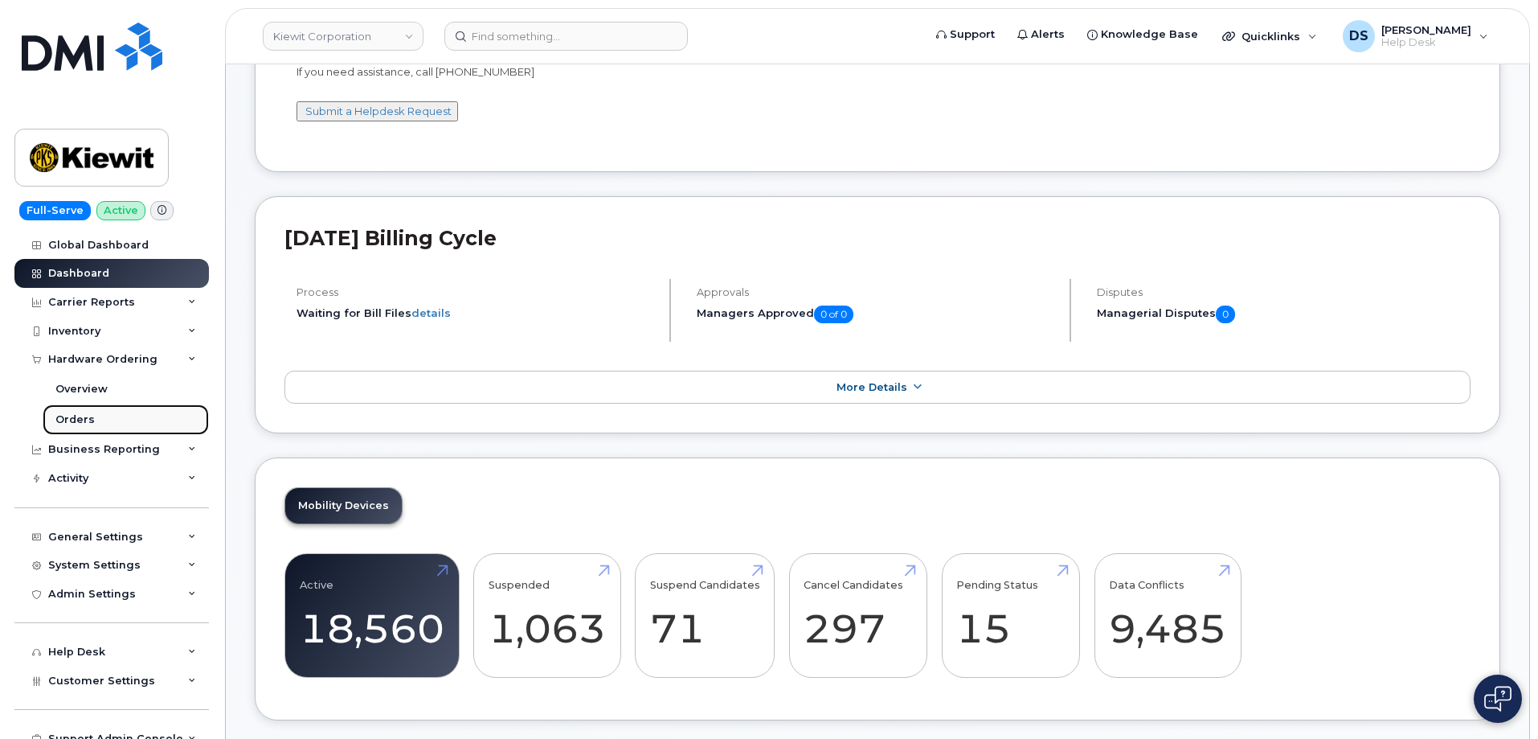
click at [83, 414] on div "Orders" at bounding box center [74, 419] width 39 height 14
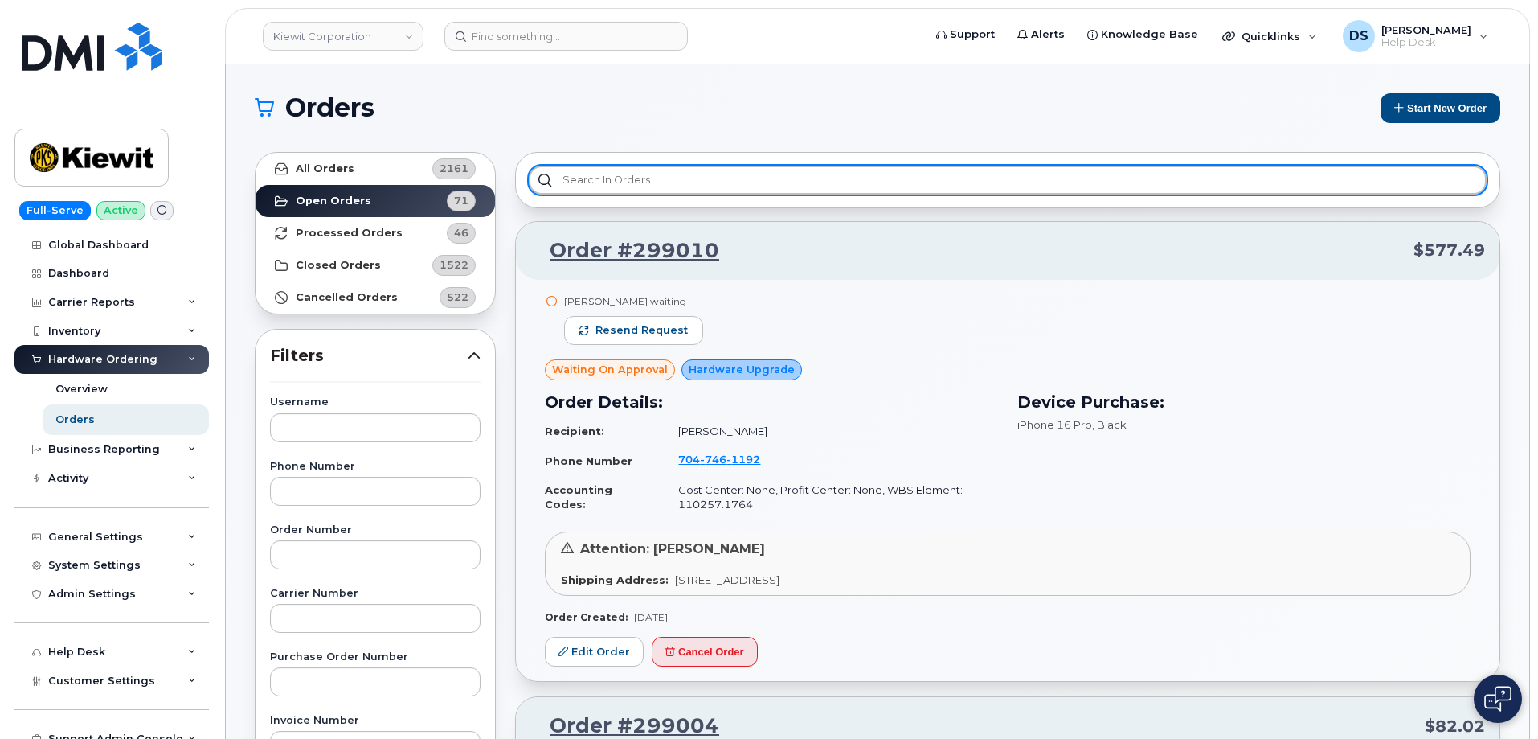
click at [658, 170] on input "text" at bounding box center [1008, 180] width 958 height 29
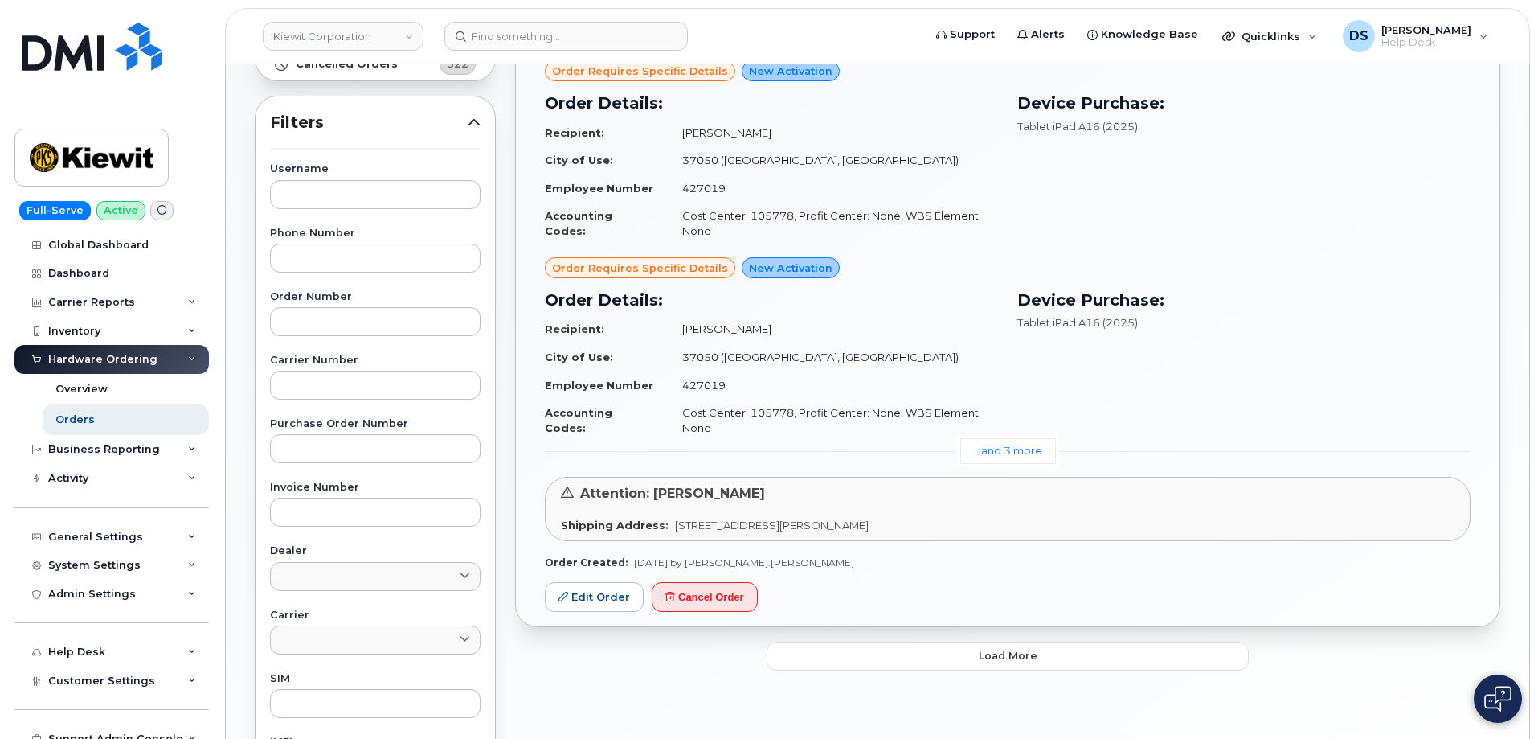
scroll to position [402, 0]
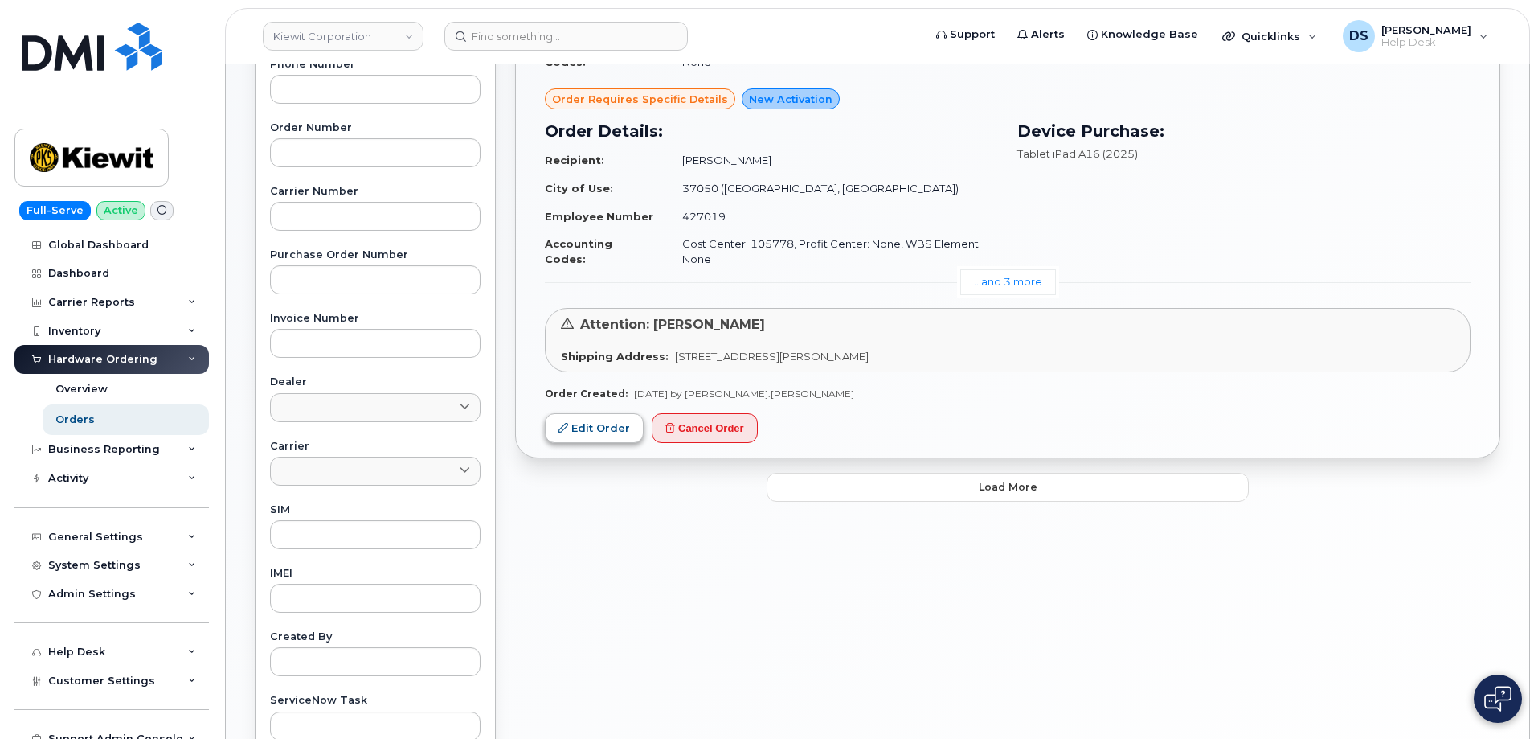
type input "spec"
click at [588, 428] on link "Edit Order" at bounding box center [594, 428] width 99 height 30
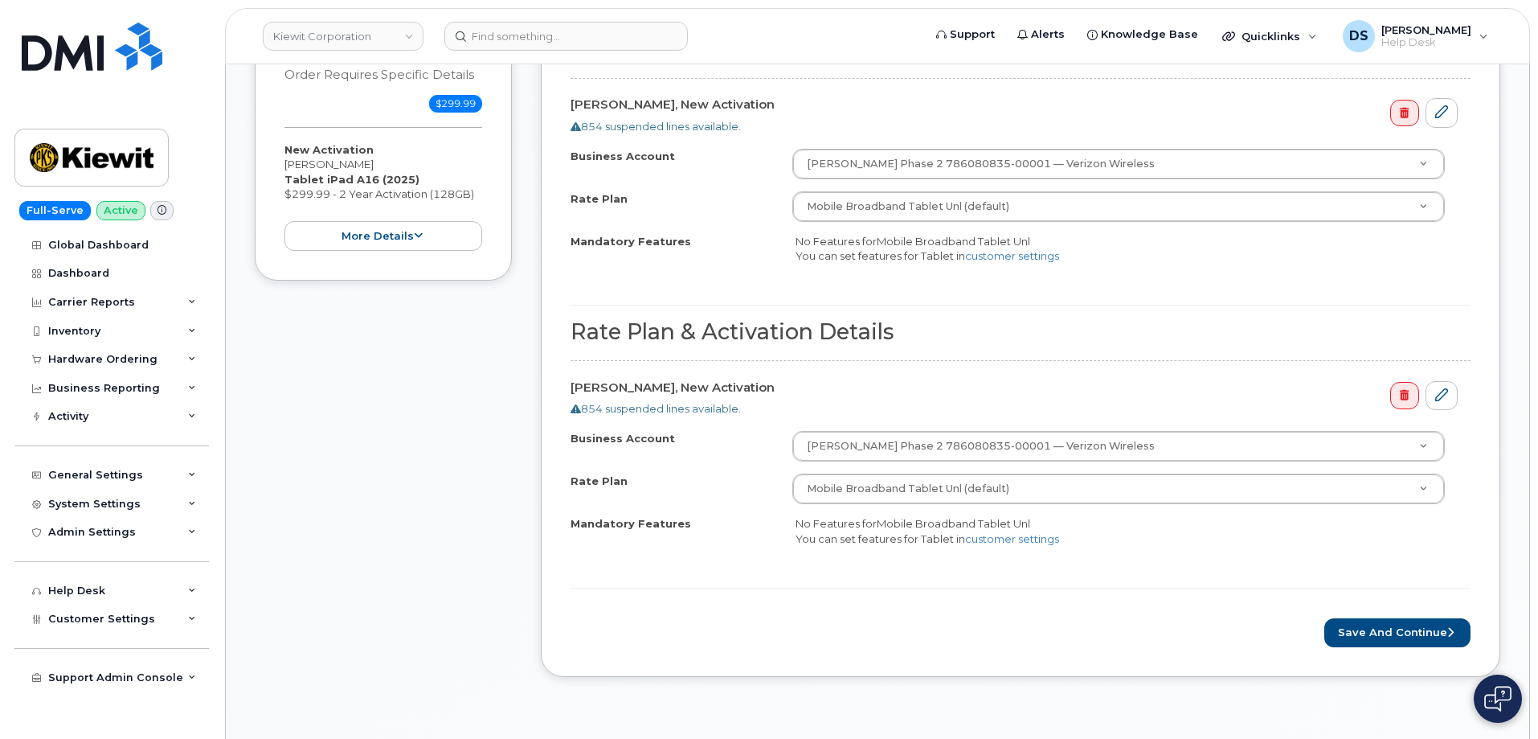
scroll to position [1768, 0]
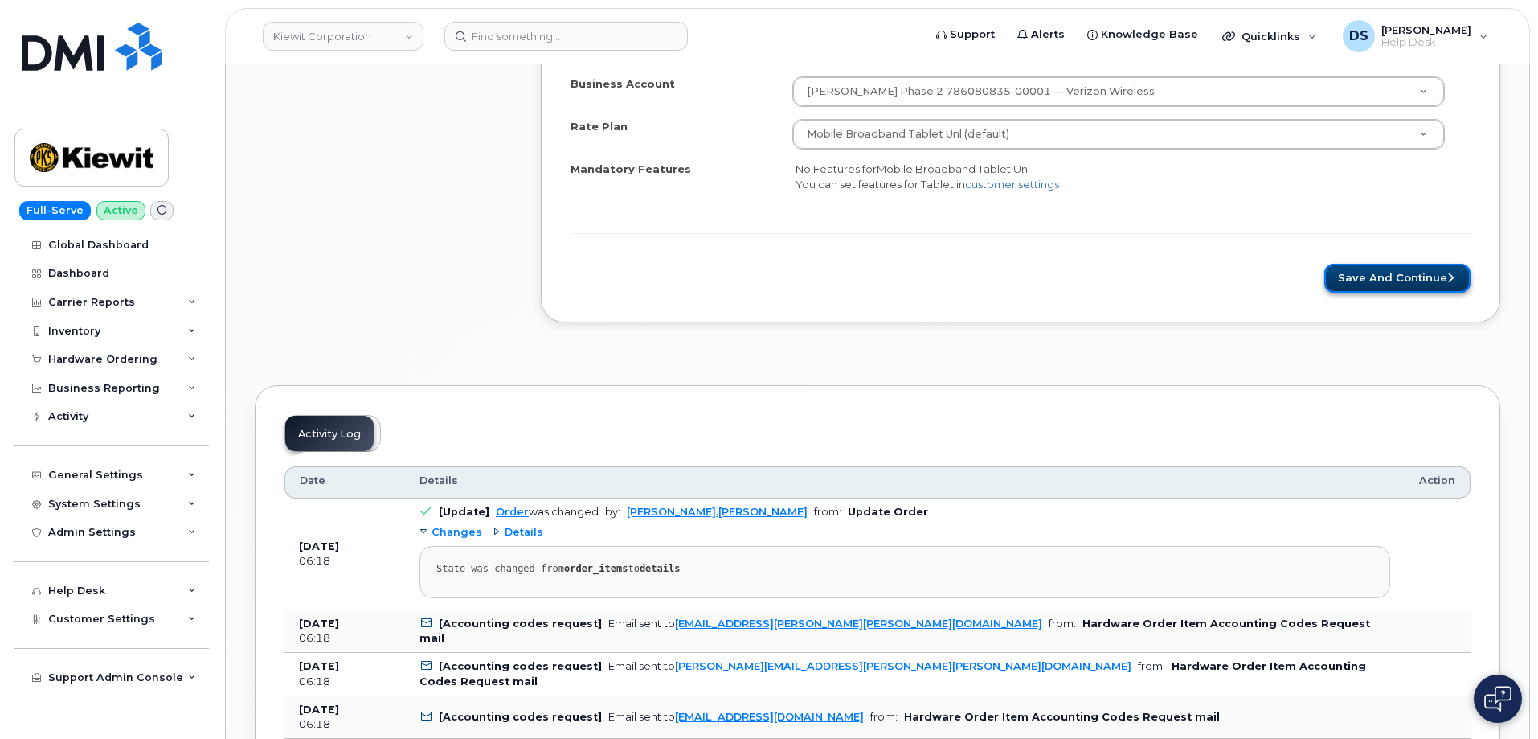
click at [1365, 276] on button "Save and Continue" at bounding box center [1397, 279] width 146 height 30
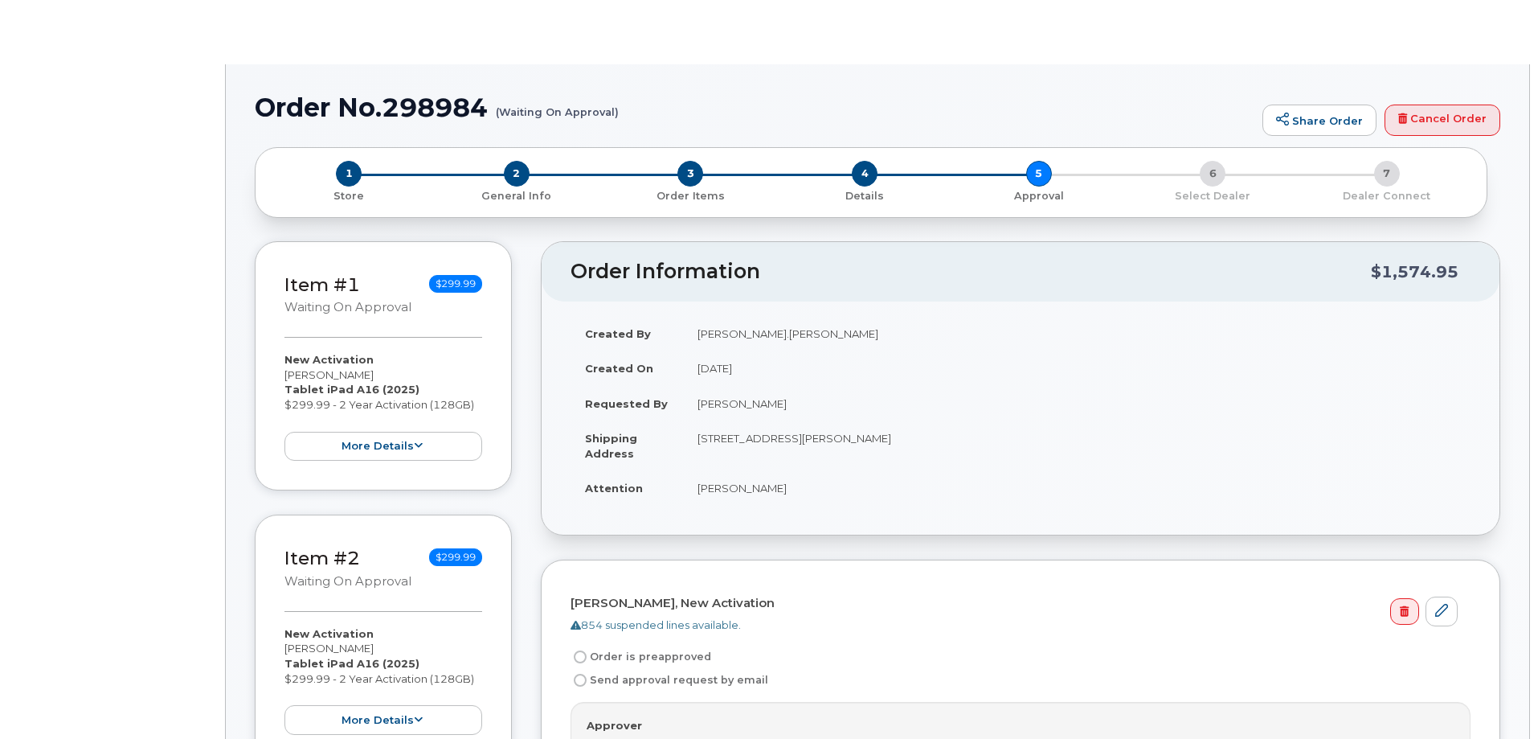
radio input "true"
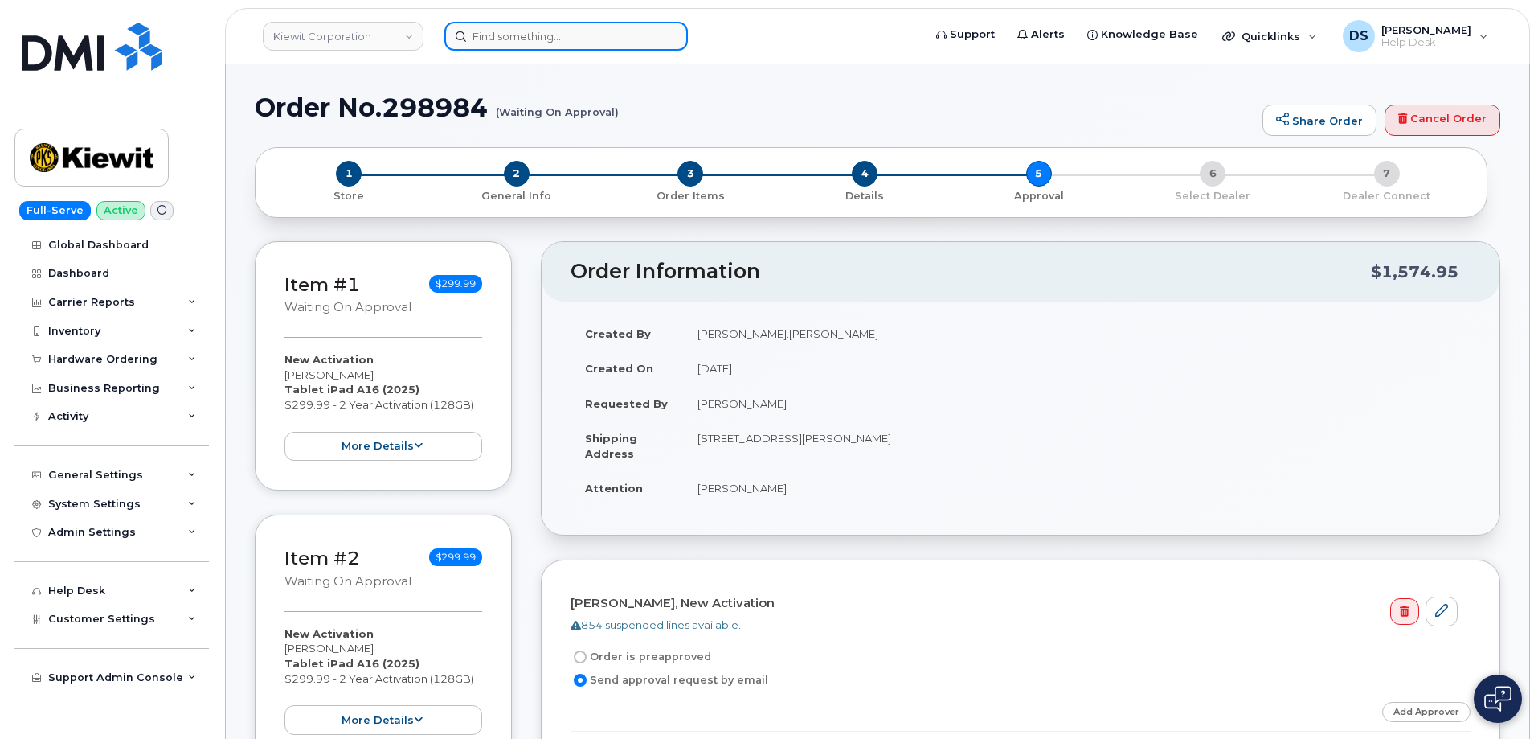
click at [533, 32] on input at bounding box center [566, 36] width 244 height 29
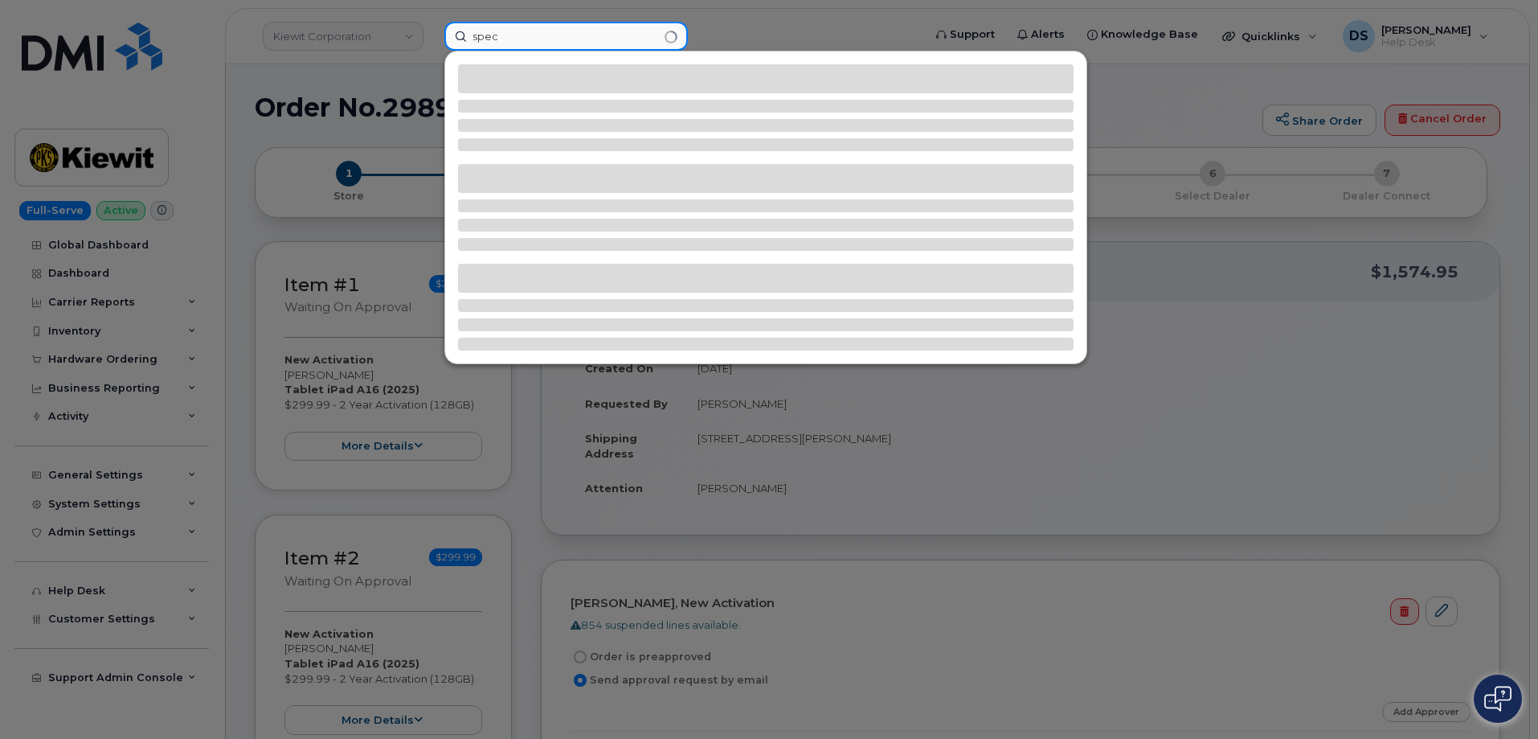
type input "spec"
click at [739, 17] on div at bounding box center [769, 369] width 1538 height 739
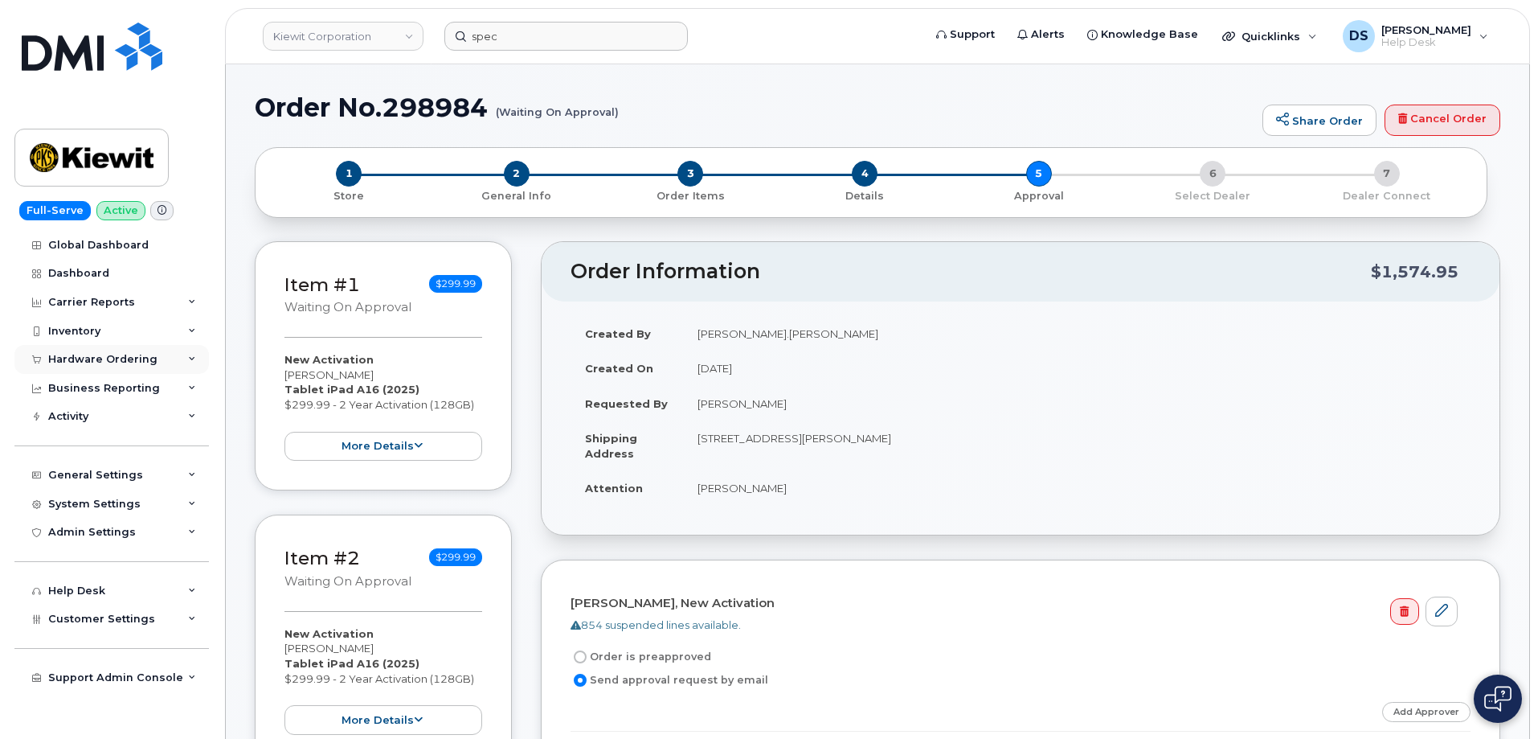
click at [191, 358] on icon at bounding box center [192, 359] width 8 height 8
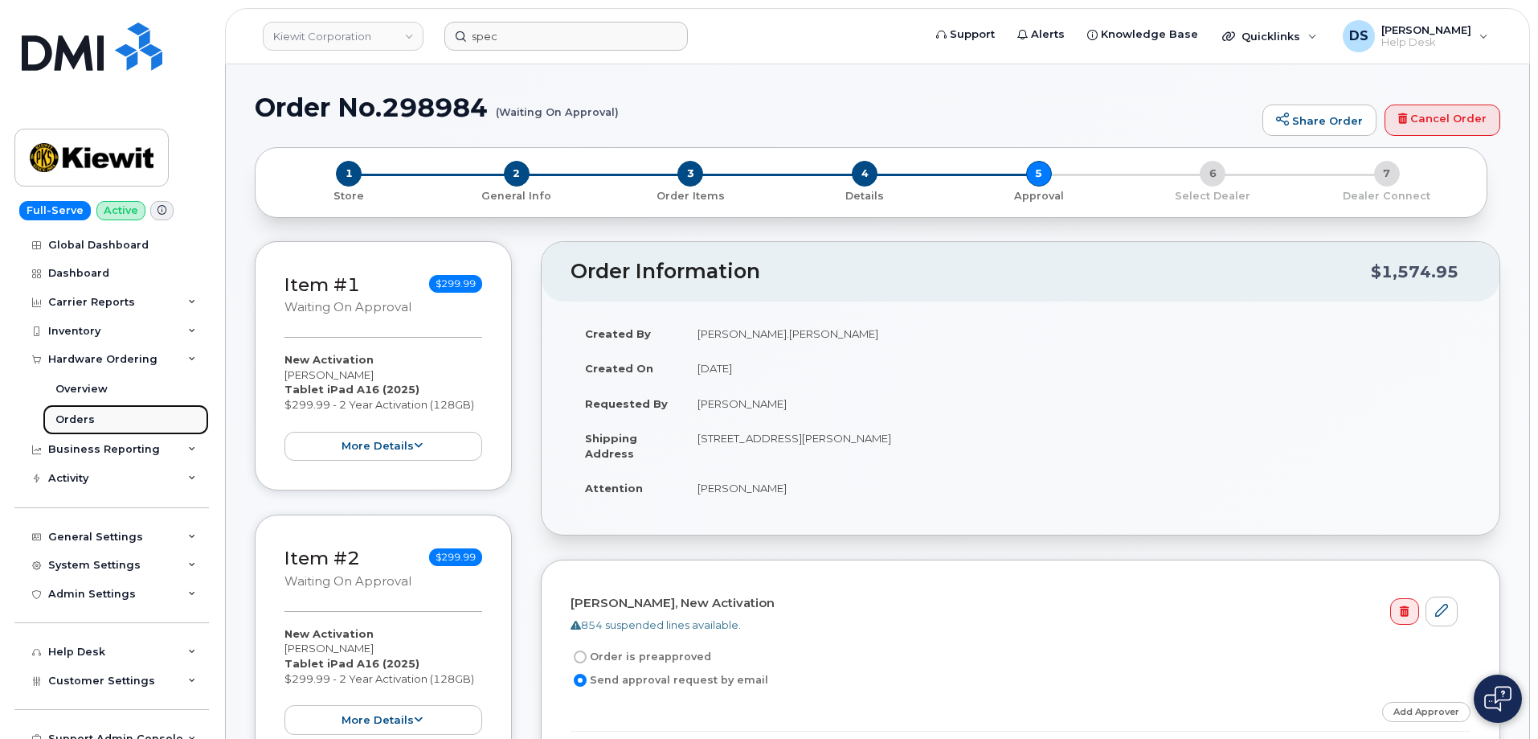
click at [88, 415] on div "Orders" at bounding box center [74, 419] width 39 height 14
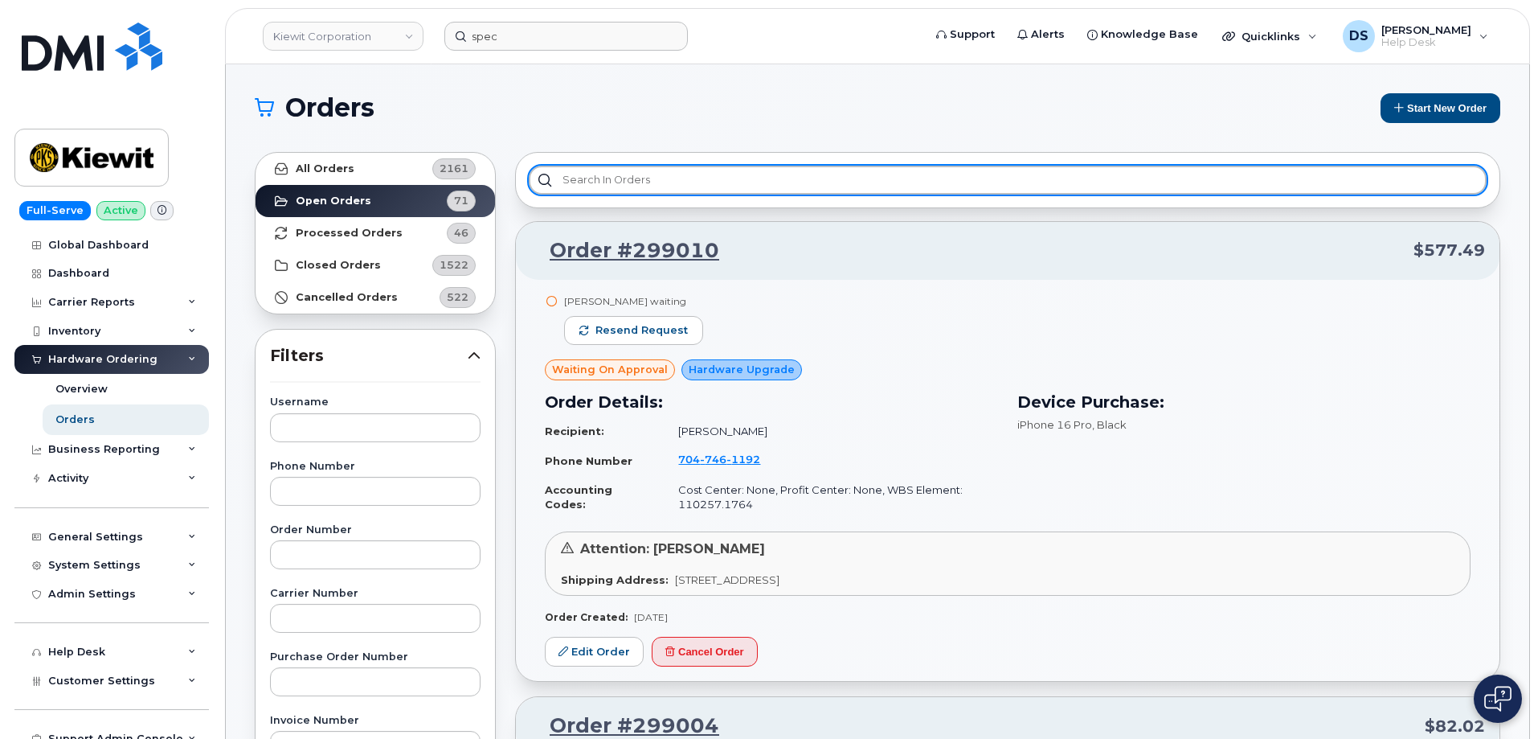
click at [719, 179] on input "text" at bounding box center [1008, 180] width 958 height 29
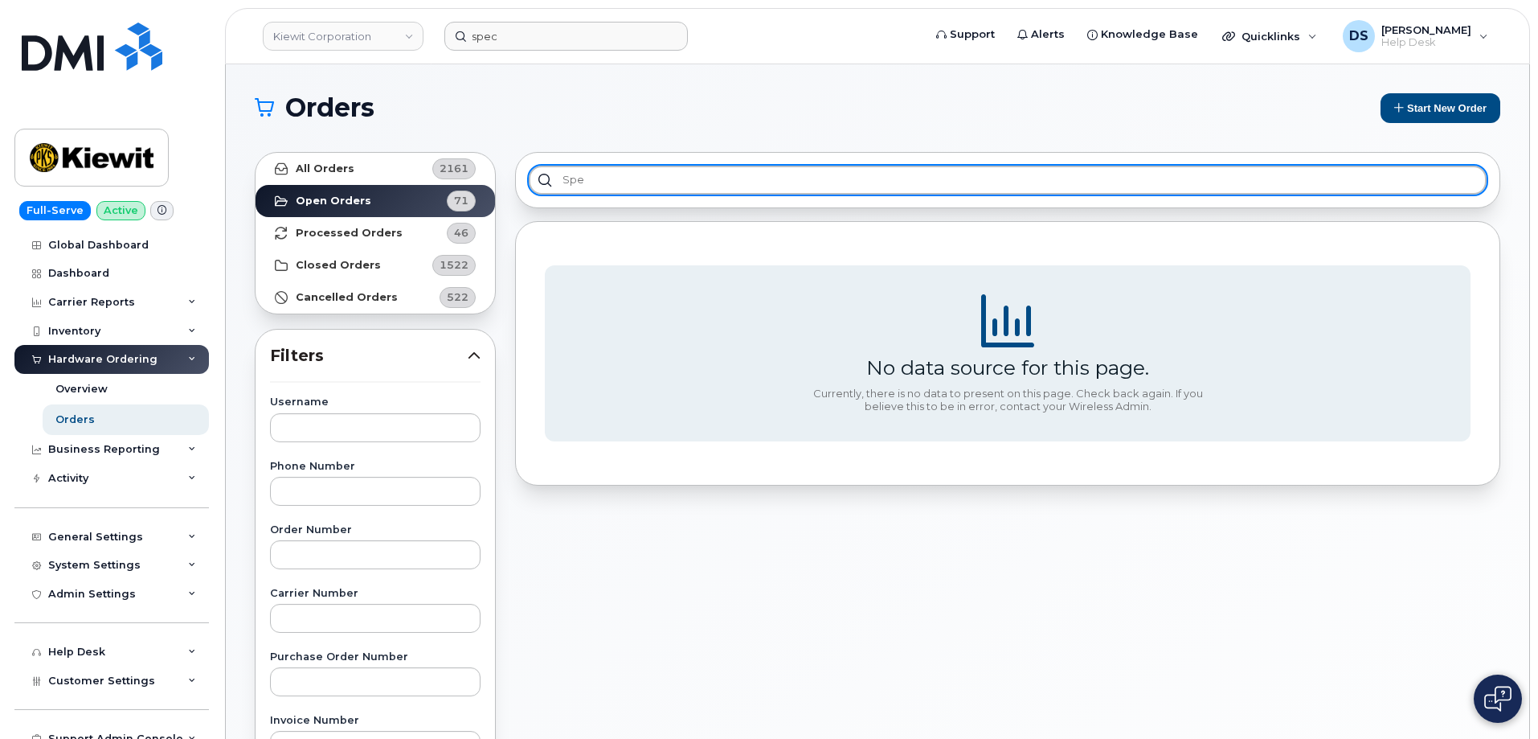
type input "spec"
drag, startPoint x: 616, startPoint y: 177, endPoint x: 514, endPoint y: 136, distance: 109.2
click at [529, 166] on div "spec" at bounding box center [1008, 180] width 958 height 29
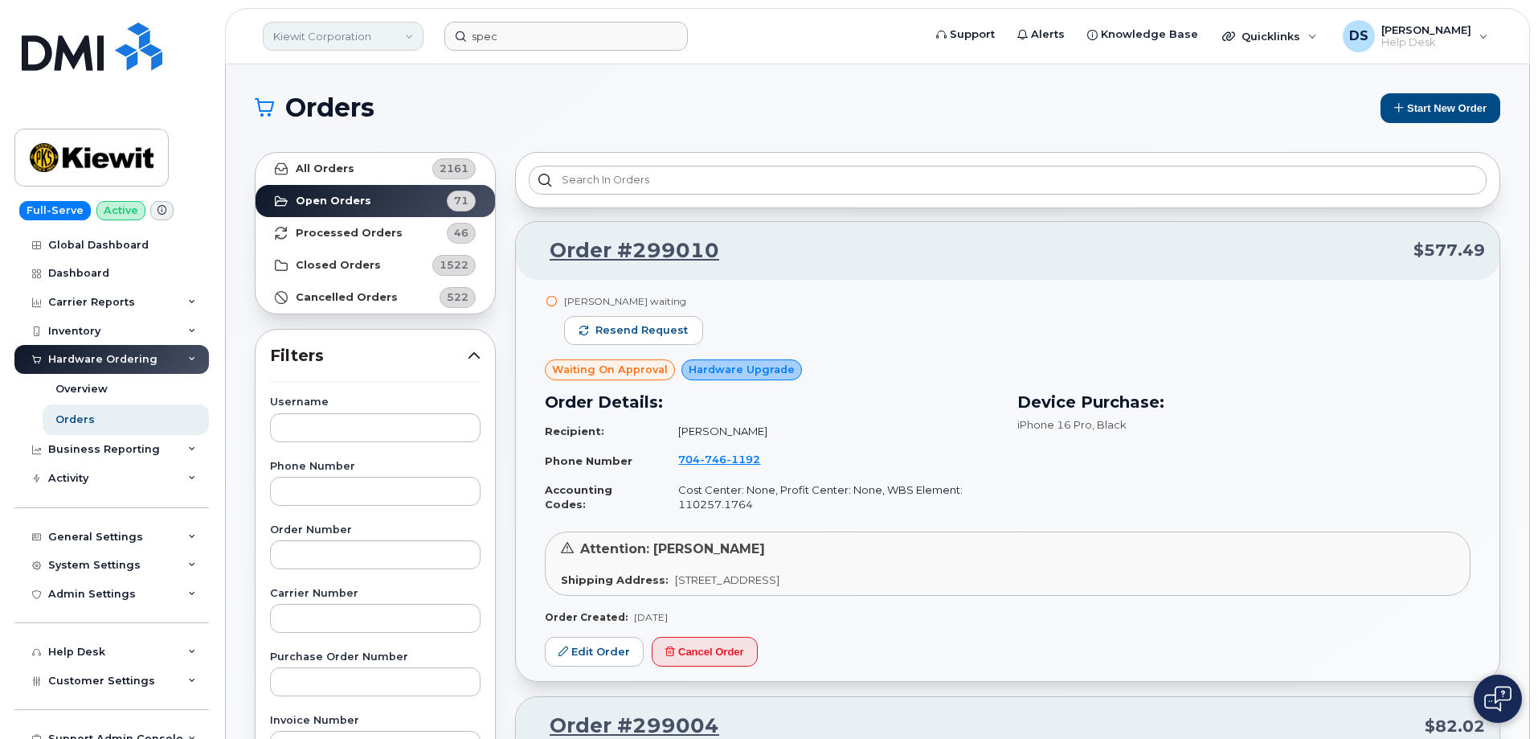
click at [411, 35] on link "Kiewit Corporation" at bounding box center [343, 36] width 161 height 29
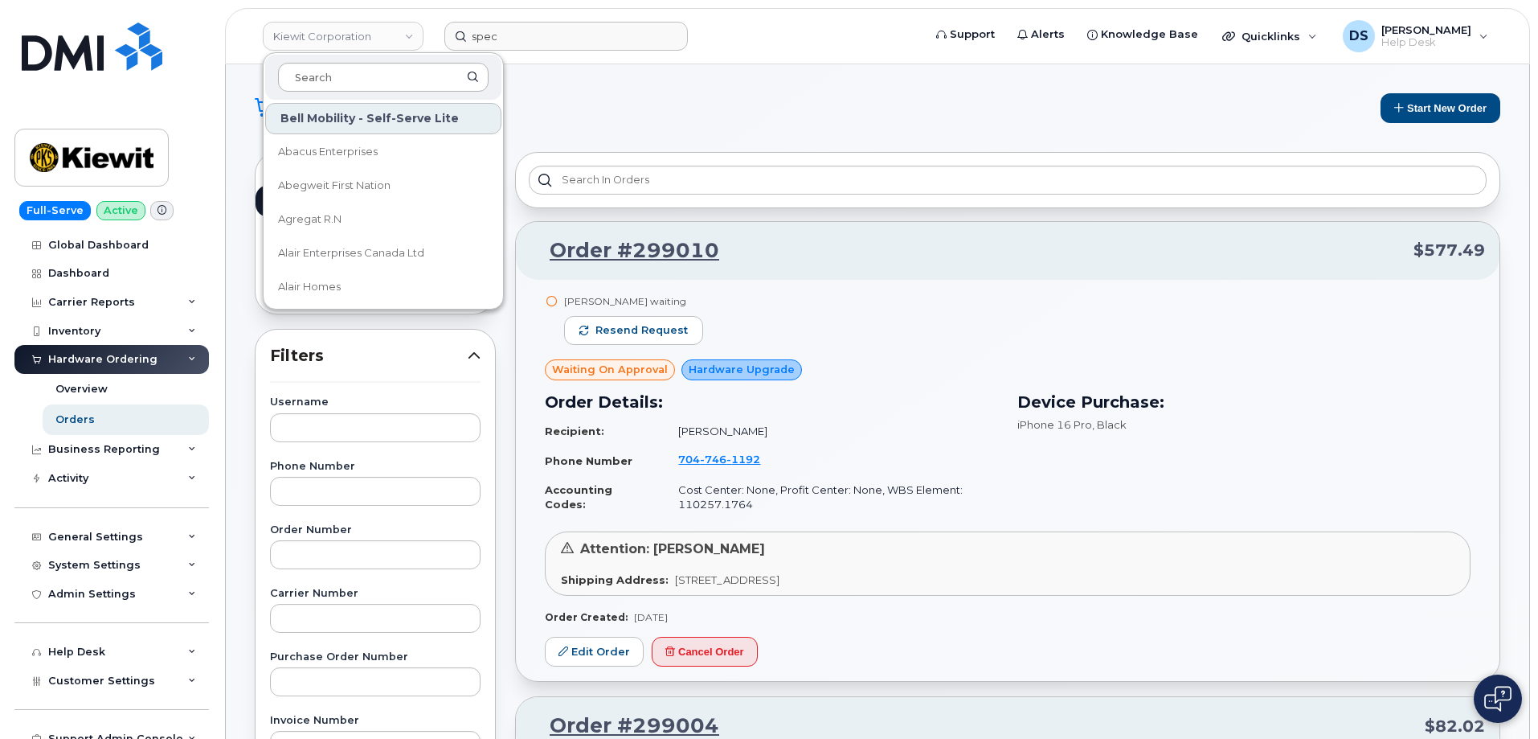
drag, startPoint x: 342, startPoint y: 78, endPoint x: 349, endPoint y: 69, distance: 11.4
click at [346, 76] on input at bounding box center [383, 77] width 211 height 29
type input "kiewit"
drag, startPoint x: 349, startPoint y: 79, endPoint x: 302, endPoint y: 52, distance: 53.6
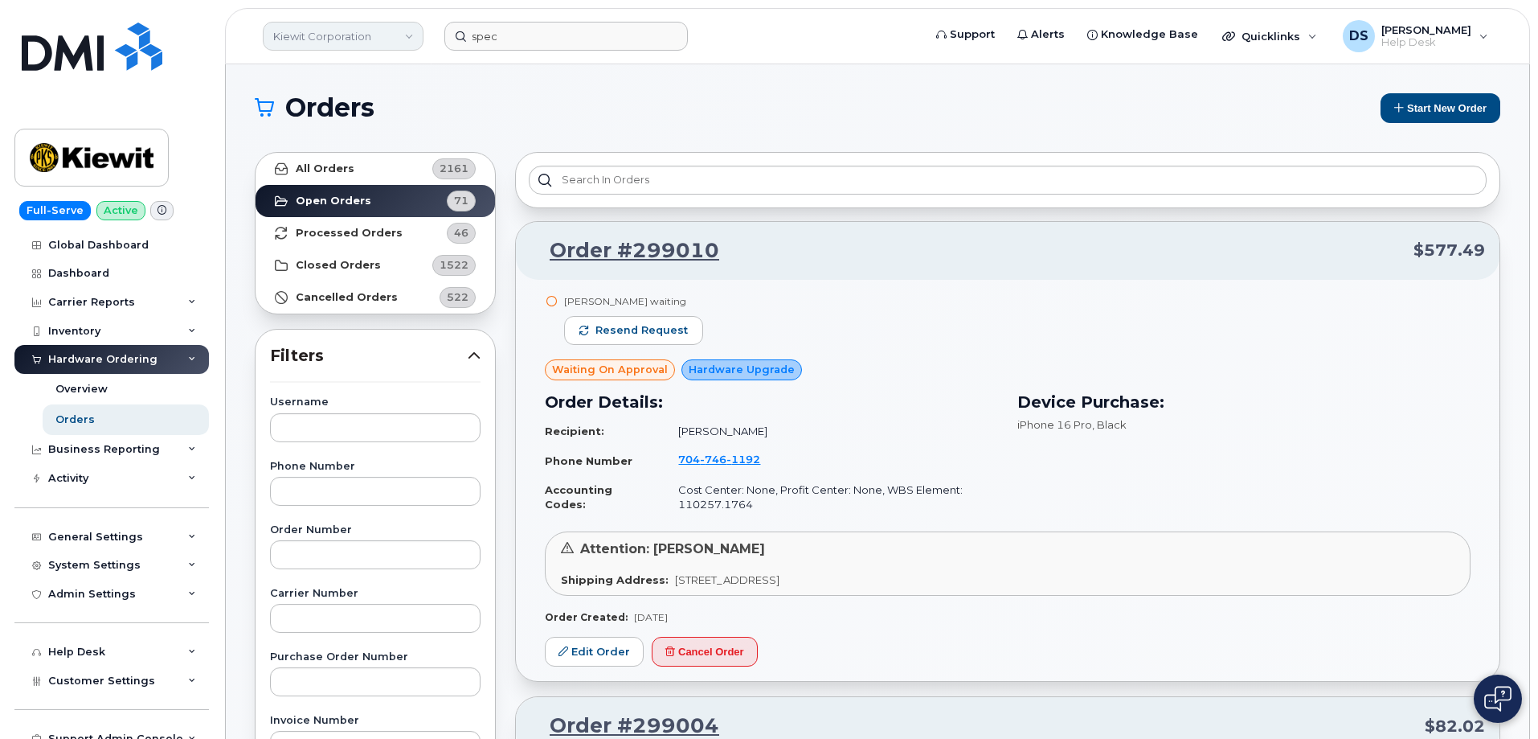
click at [412, 34] on link "Kiewit Corporation" at bounding box center [343, 36] width 161 height 29
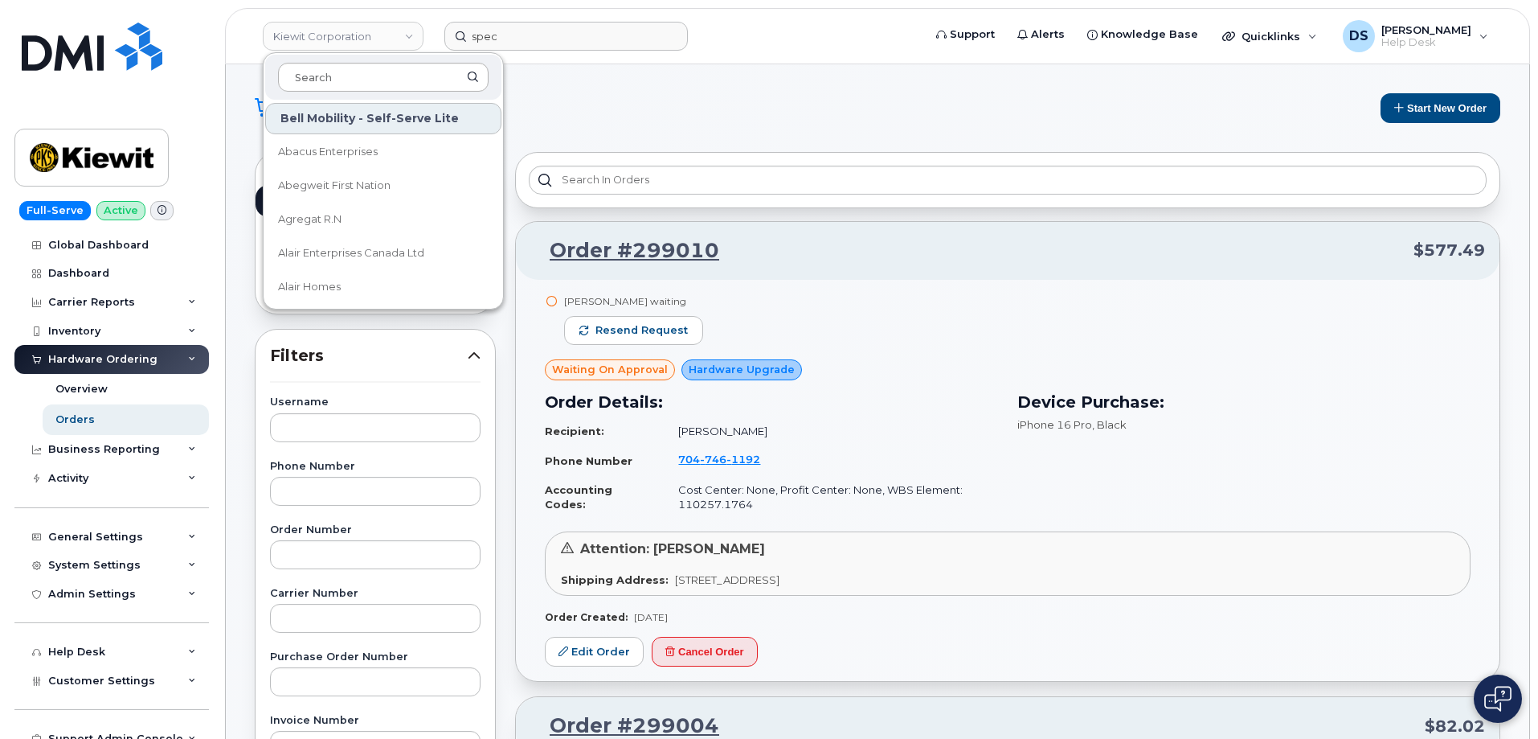
click at [370, 76] on input at bounding box center [383, 77] width 211 height 29
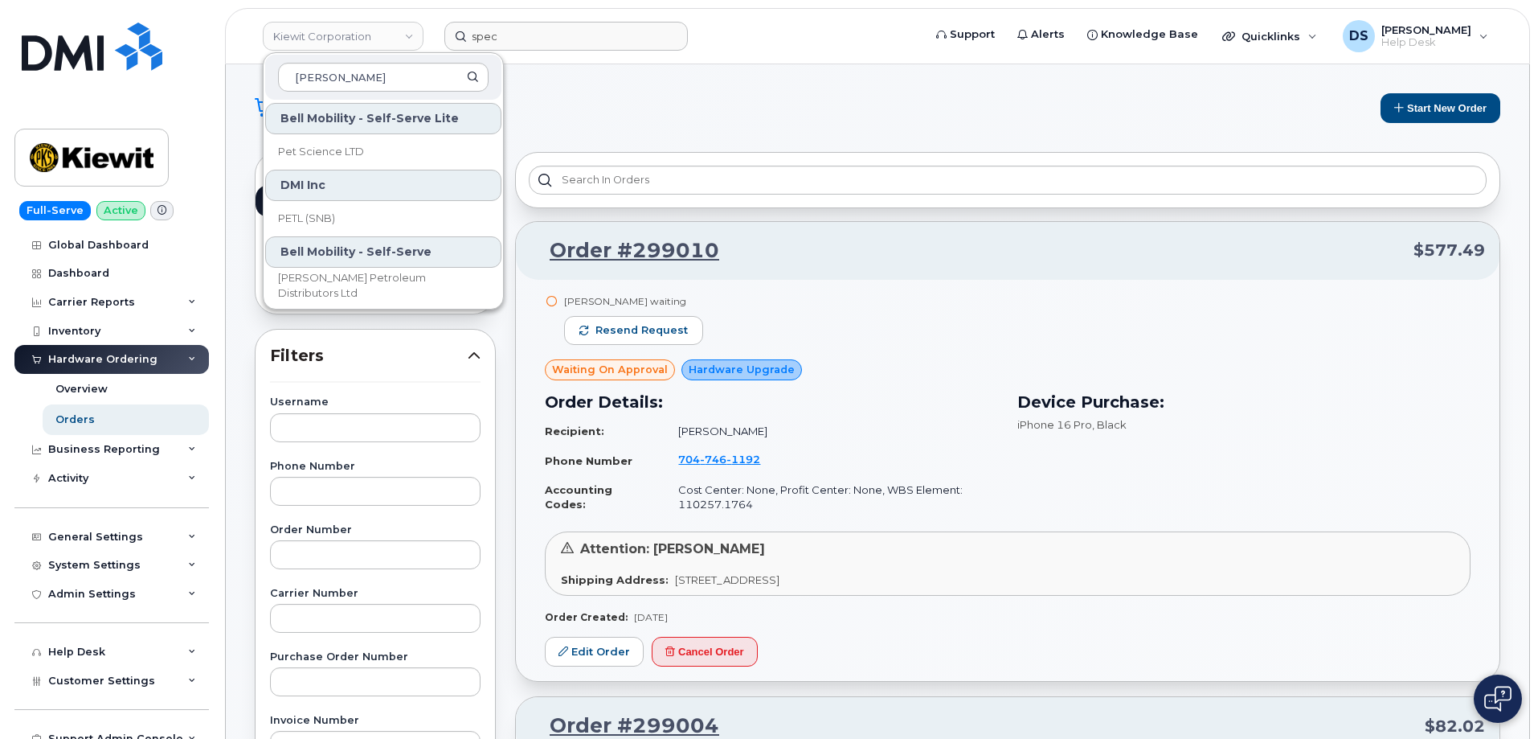
type input "peter"
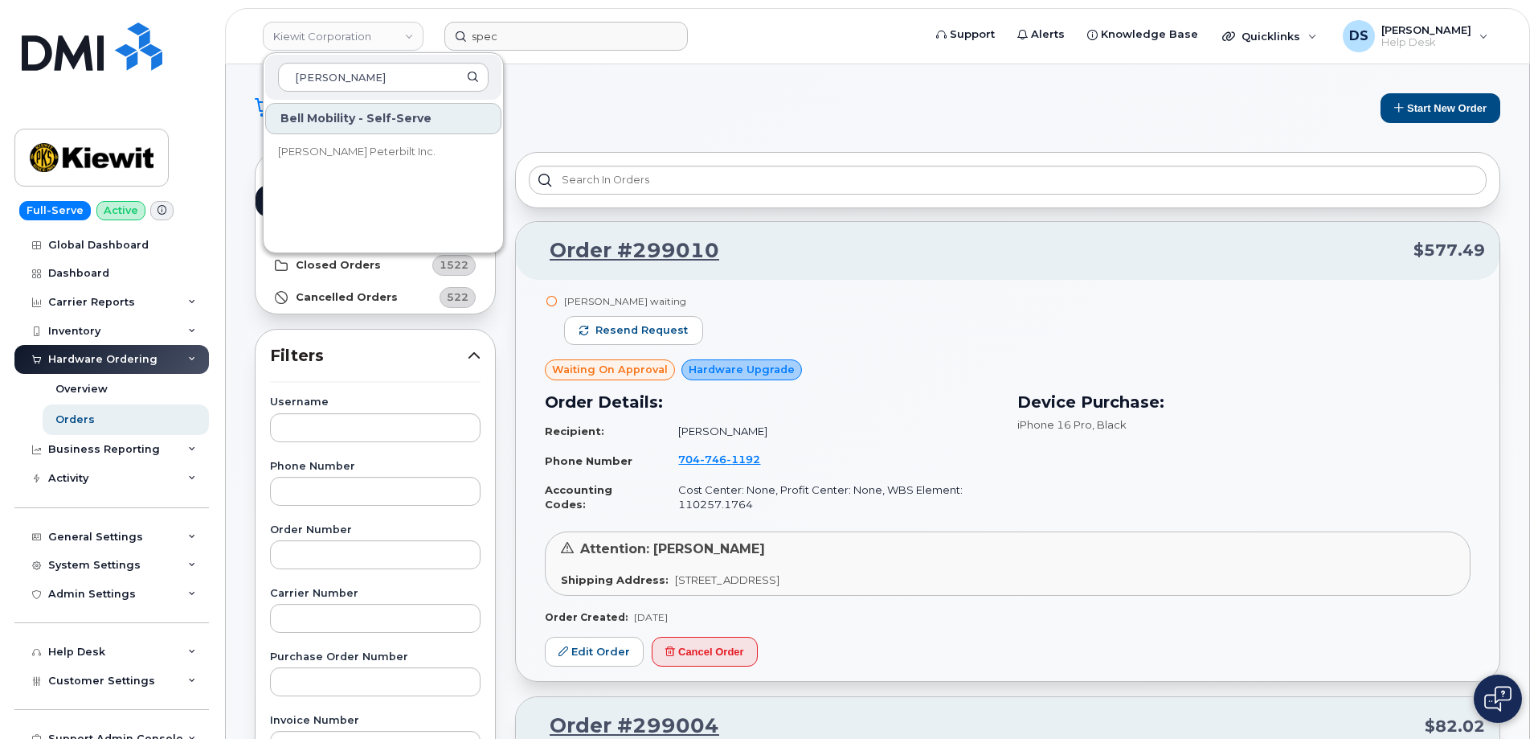
drag, startPoint x: 405, startPoint y: 82, endPoint x: 271, endPoint y: 68, distance: 134.9
click at [271, 68] on div "peter" at bounding box center [383, 77] width 236 height 45
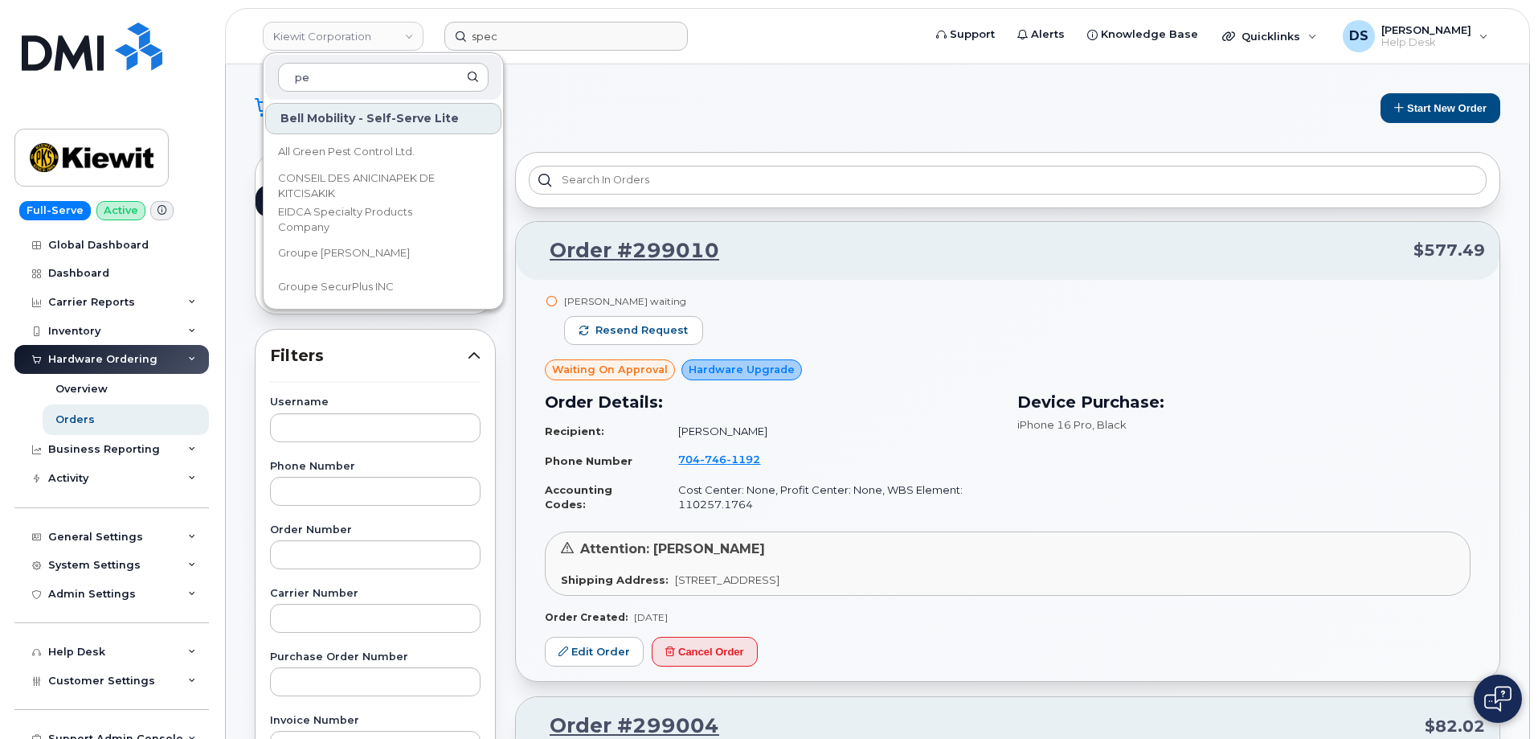
type input "p"
drag, startPoint x: 365, startPoint y: 78, endPoint x: 266, endPoint y: 49, distance: 103.0
click at [260, 51] on div "Kiewit Corporation kie DMI Inc Kiewit Canada (DEV Env) Kiewit Canada Inc Kiewit…" at bounding box center [343, 36] width 177 height 32
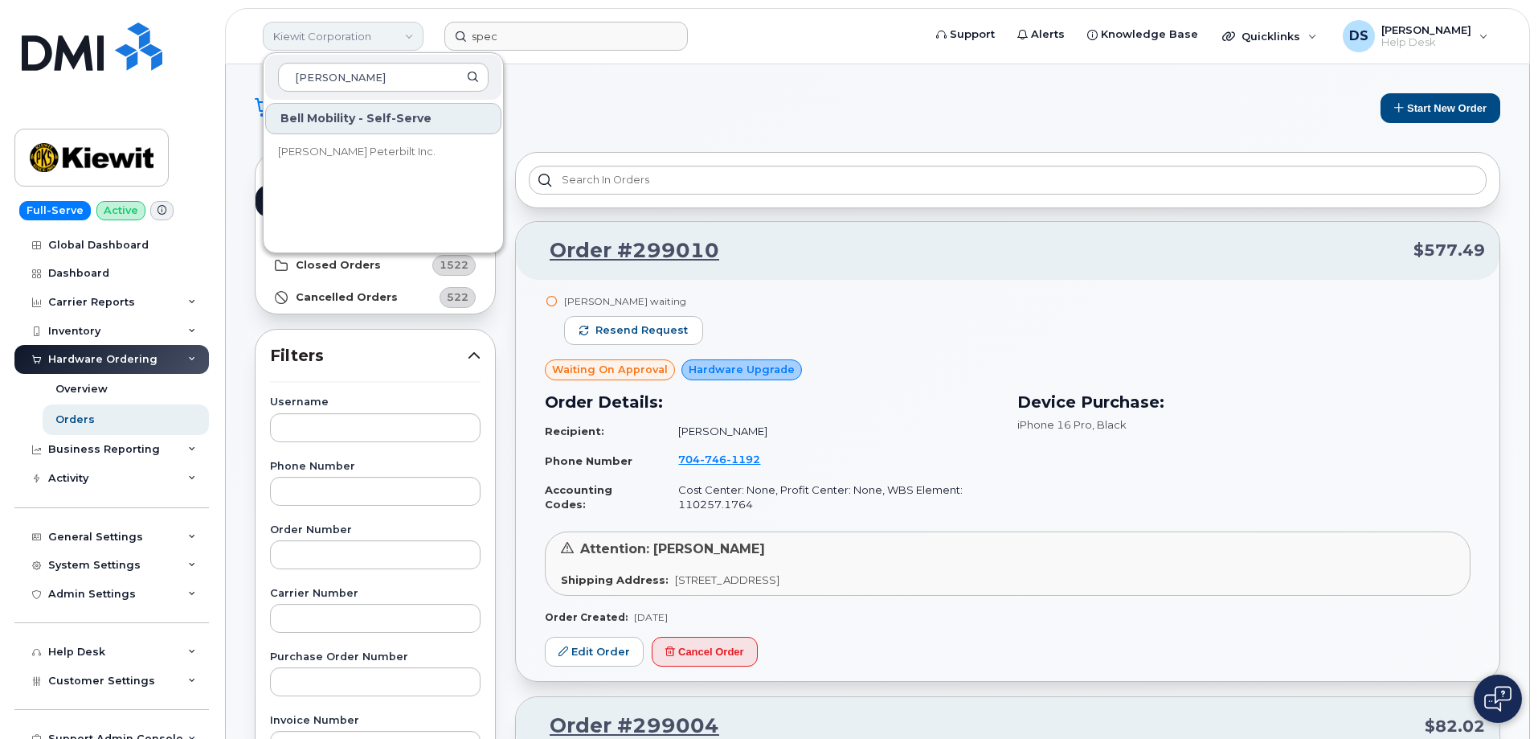
type input "peter"
click at [406, 37] on link "Kiewit Corporation" at bounding box center [343, 36] width 161 height 29
drag, startPoint x: 336, startPoint y: 76, endPoint x: 209, endPoint y: 65, distance: 127.5
click at [225, 64] on div "Kiewit Corporation peter Bell Mobility - Self-Serve Stahl Peterbilt Inc. spec S…" at bounding box center [877, 36] width 1305 height 56
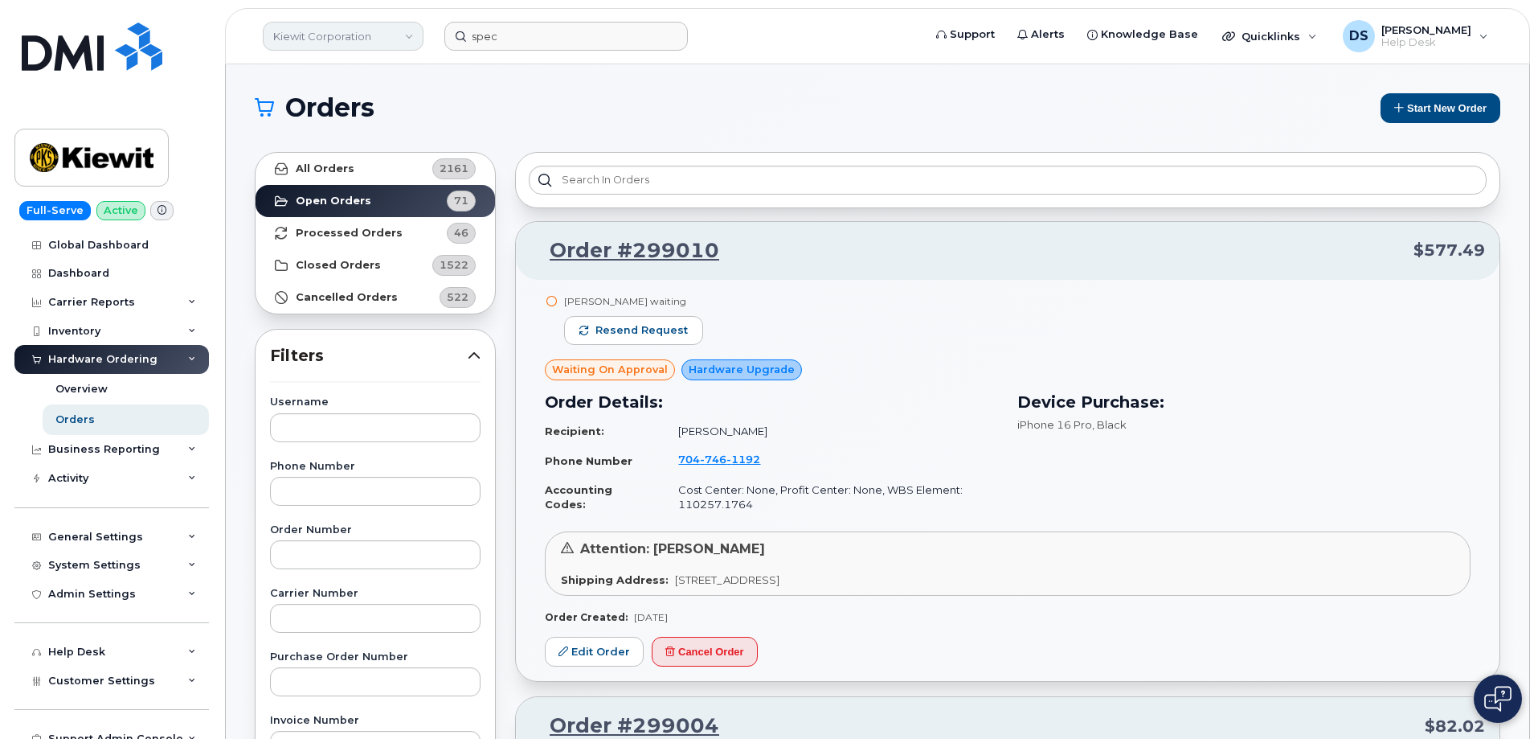
click at [387, 29] on link "Kiewit Corporation" at bounding box center [343, 36] width 161 height 29
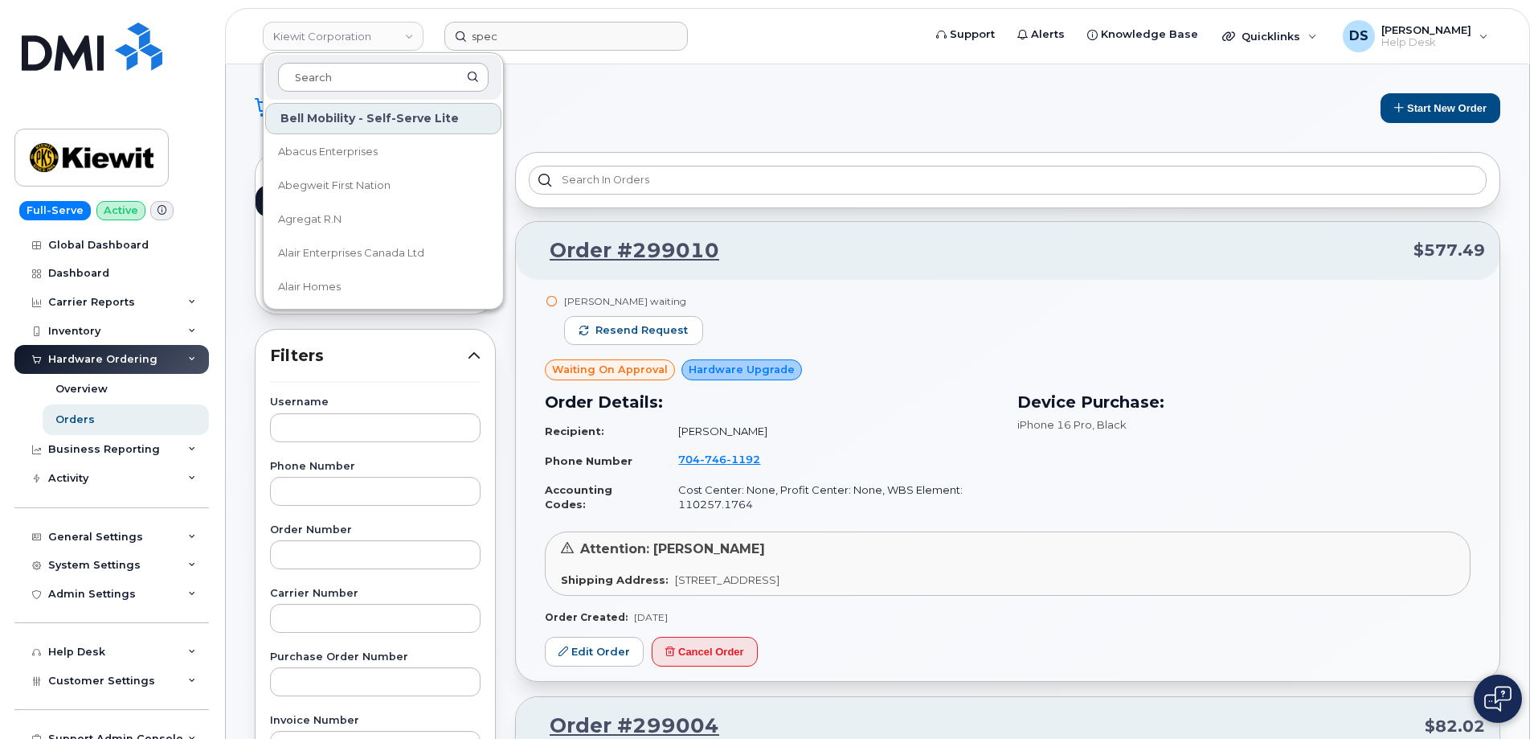
drag, startPoint x: 333, startPoint y: 74, endPoint x: 340, endPoint y: 65, distance: 11.4
click at [333, 72] on input at bounding box center [383, 77] width 211 height 29
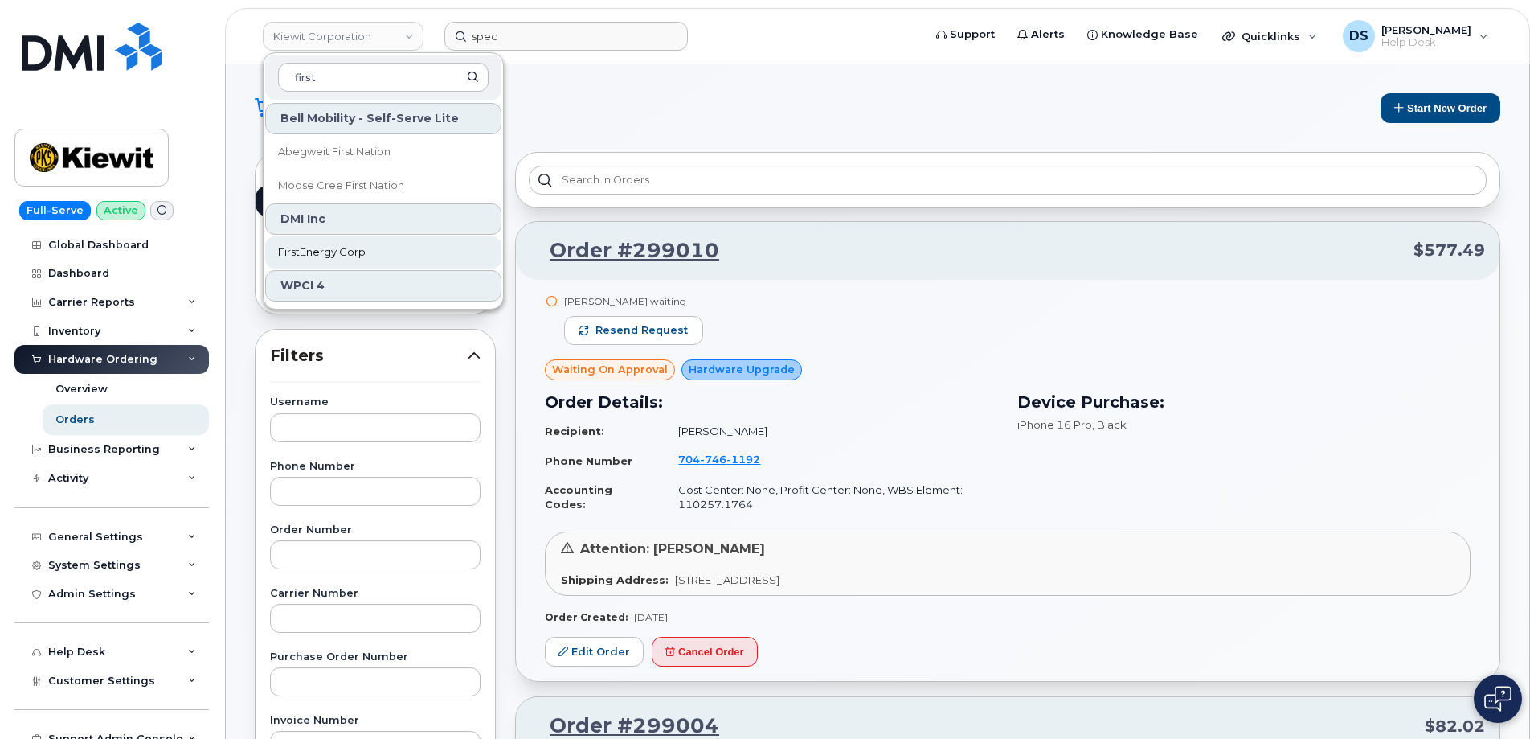
type input "first"
click at [333, 252] on span "FirstEnergy Corp" at bounding box center [322, 252] width 88 height 16
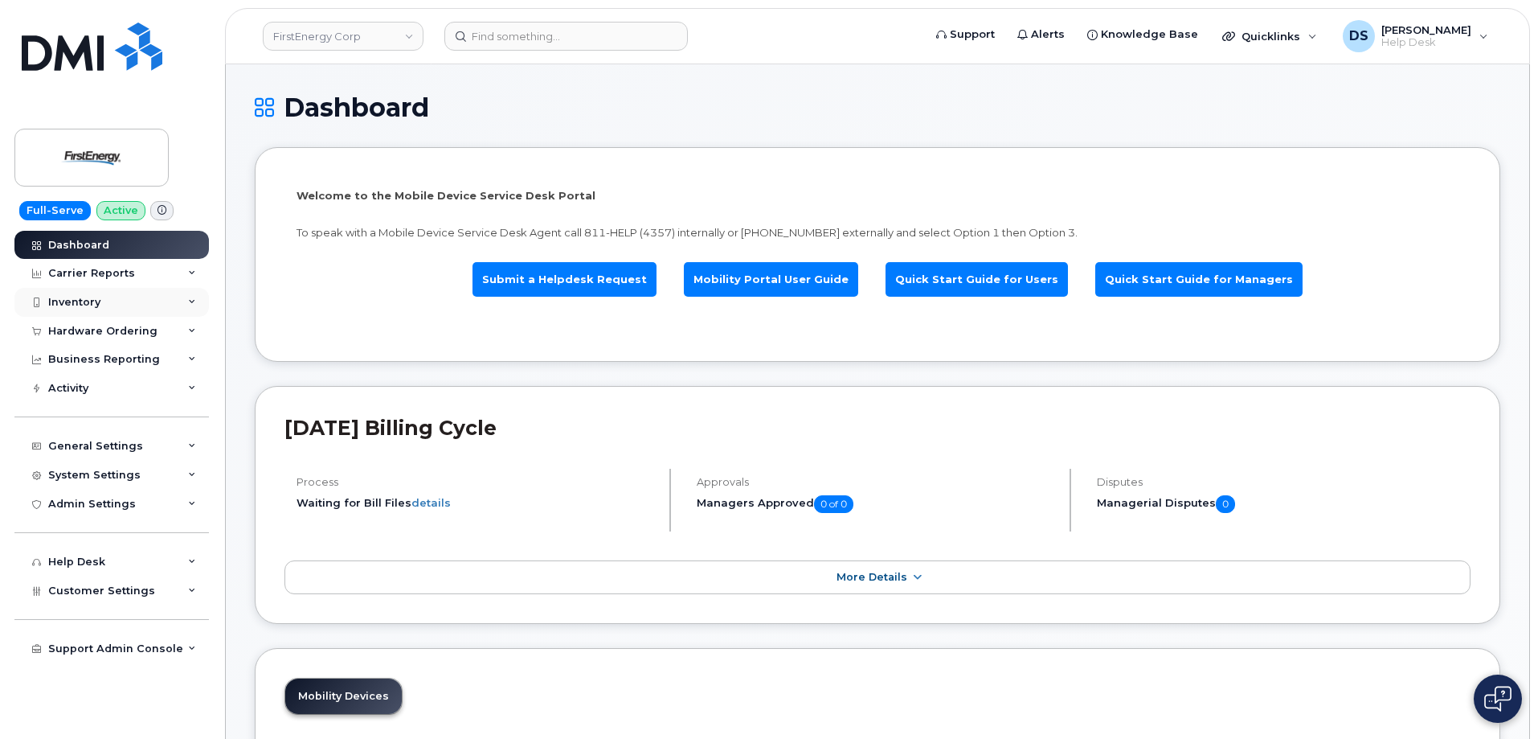
click at [194, 301] on icon at bounding box center [192, 302] width 8 height 8
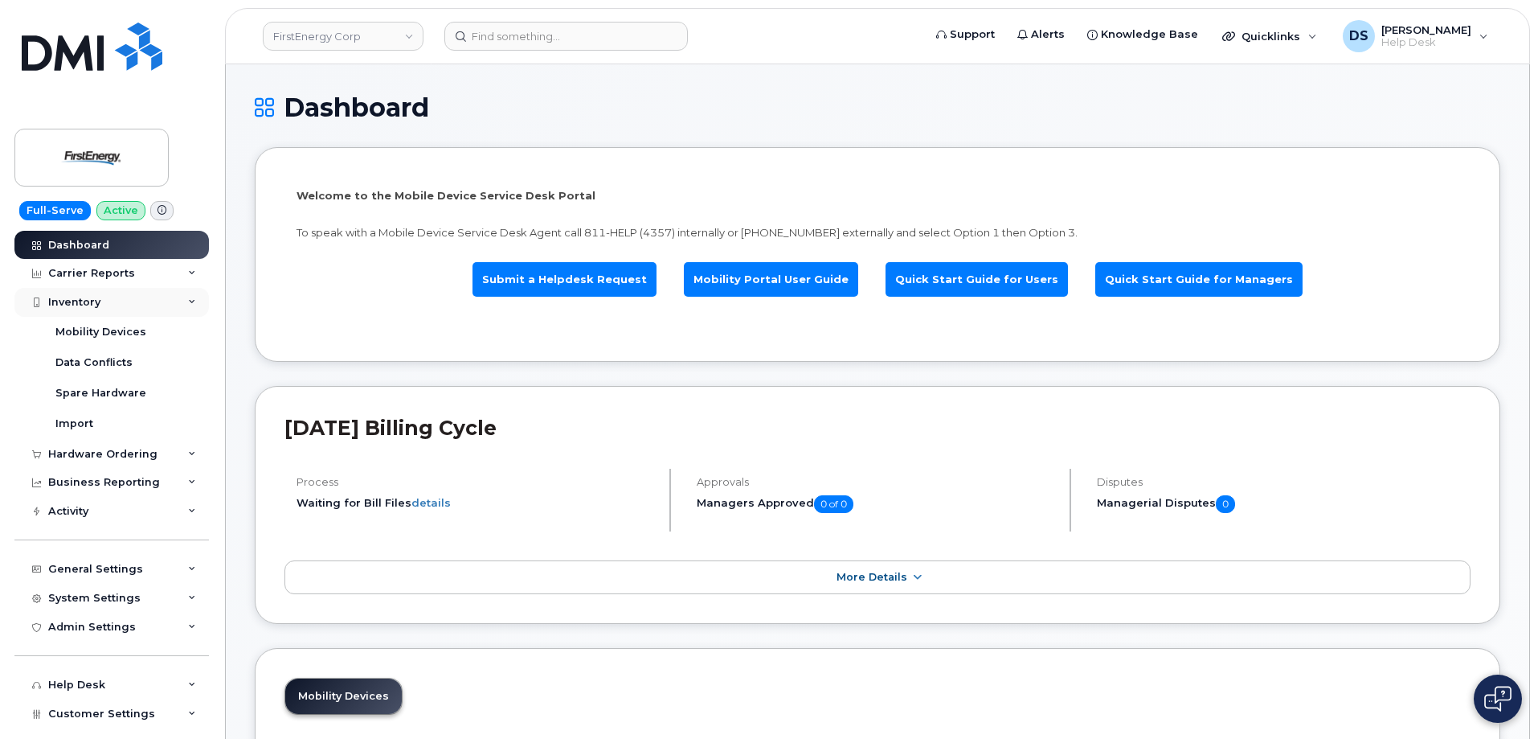
click at [194, 306] on div "Inventory" at bounding box center [111, 302] width 194 height 29
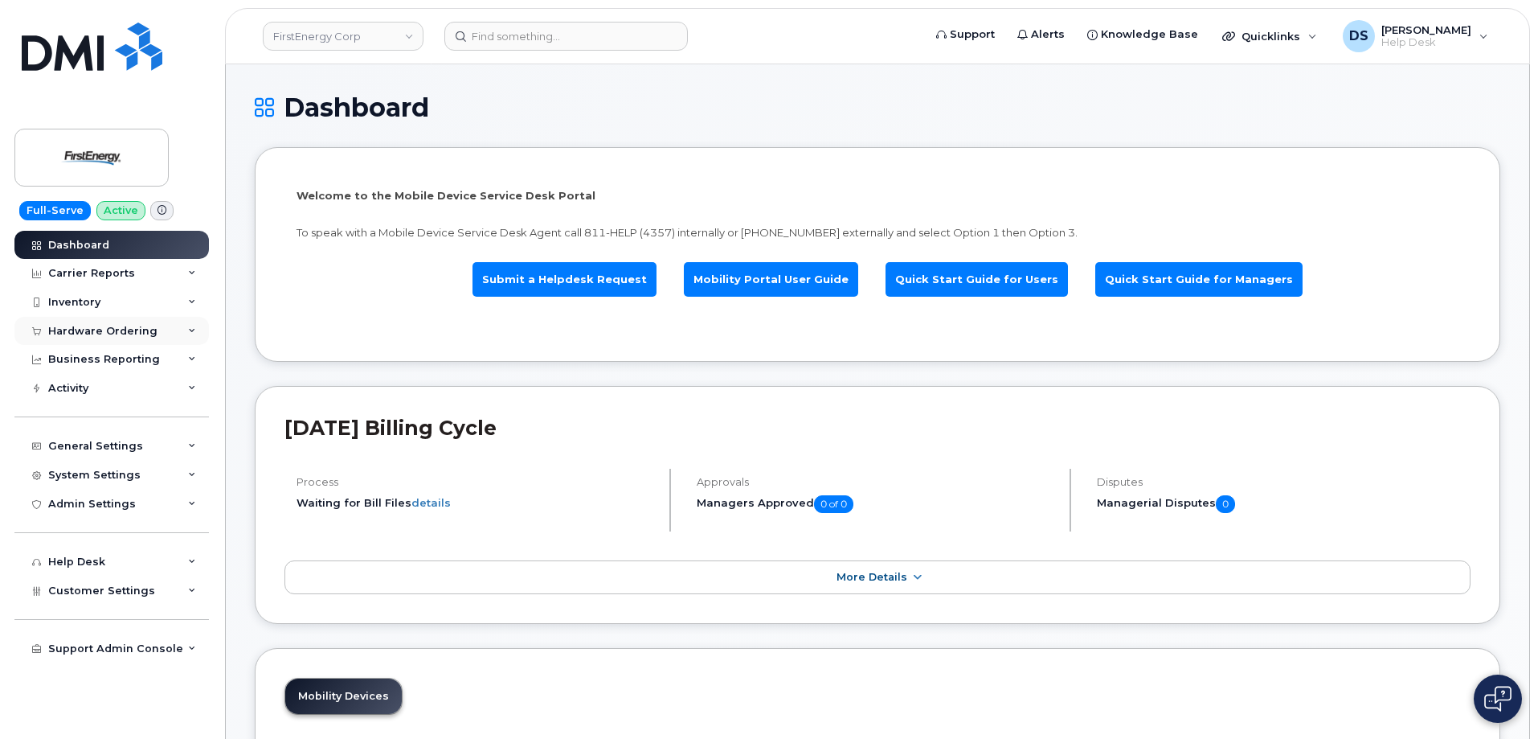
click at [188, 334] on icon at bounding box center [192, 331] width 8 height 8
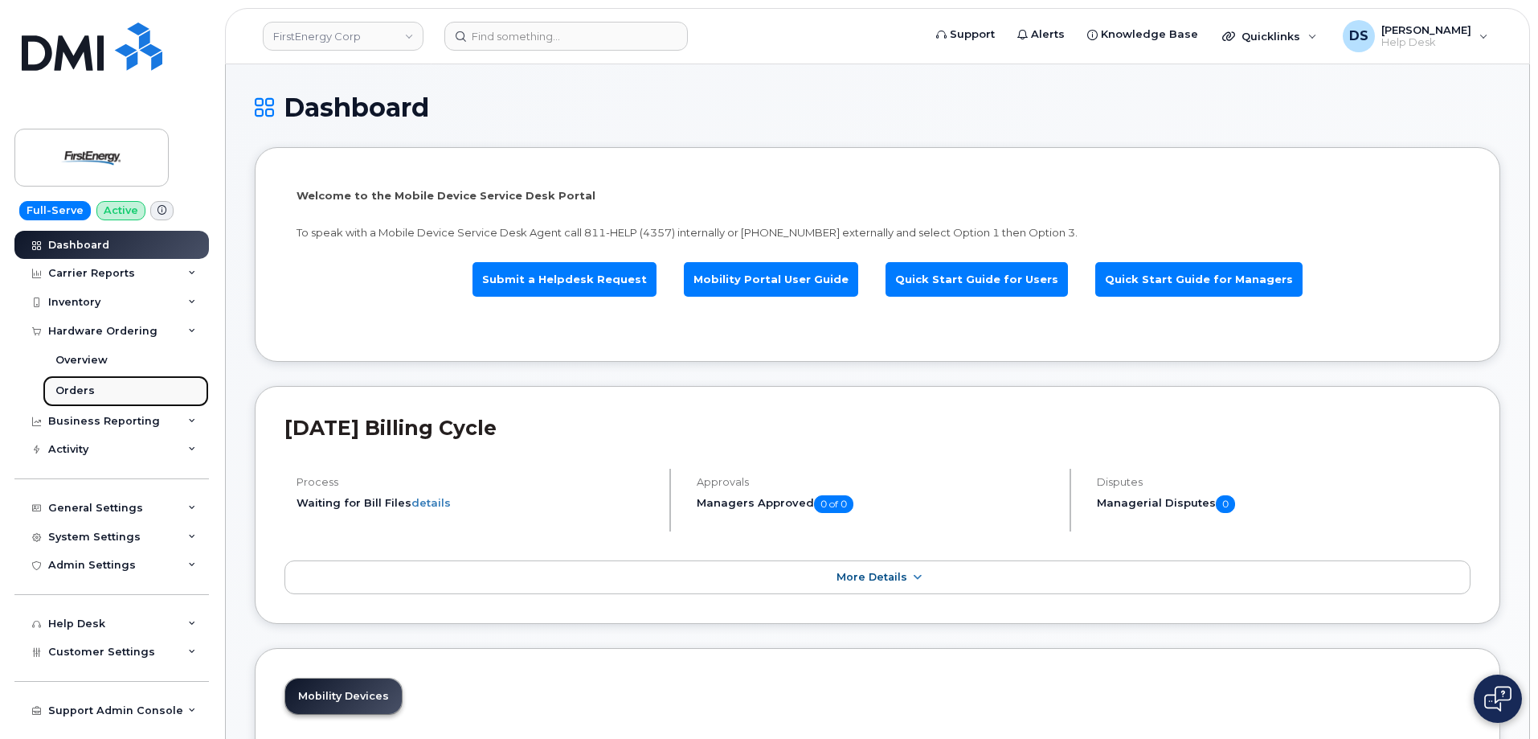
click at [80, 394] on div "Orders" at bounding box center [74, 390] width 39 height 14
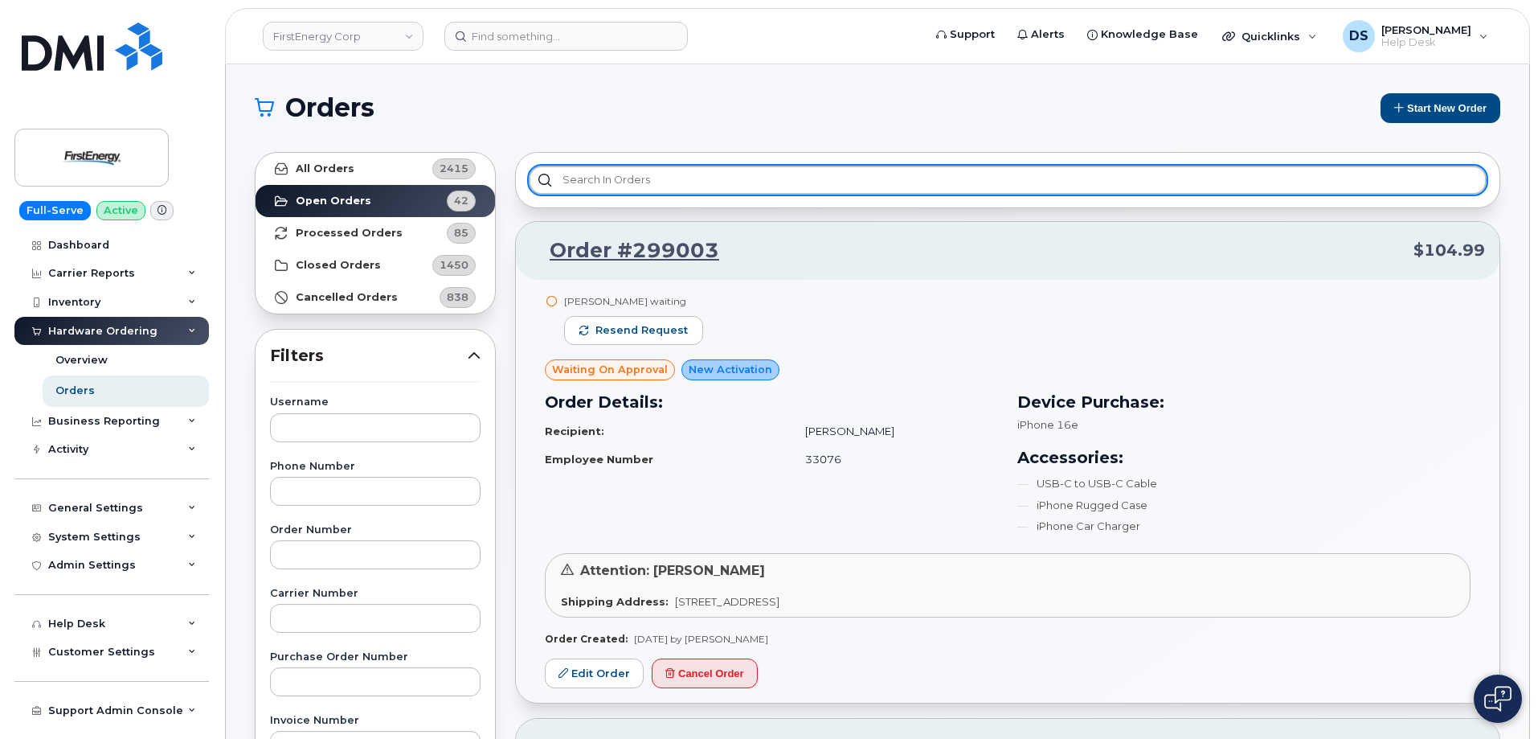
drag, startPoint x: 657, startPoint y: 171, endPoint x: 661, endPoint y: 162, distance: 9.7
click at [659, 168] on input "text" at bounding box center [1008, 180] width 958 height 29
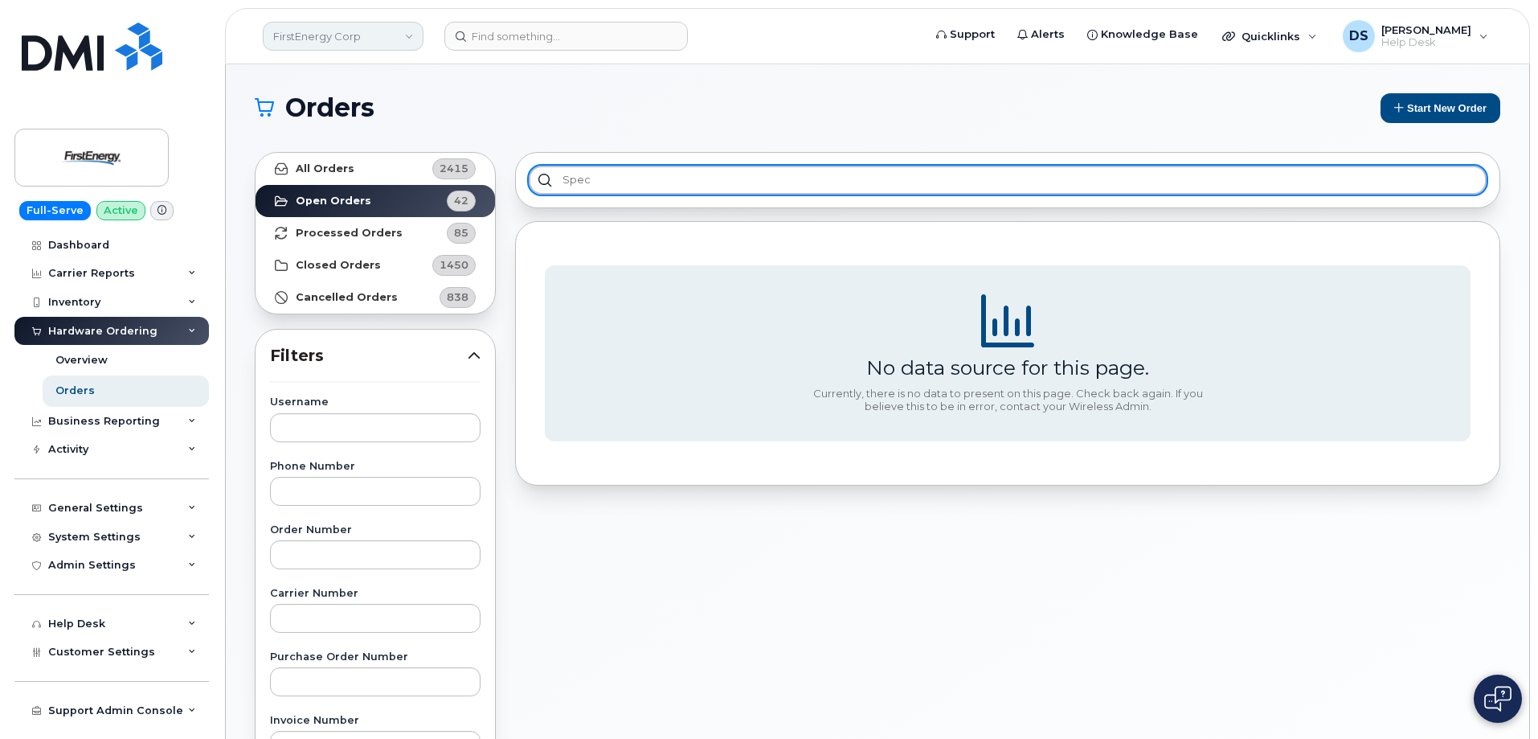
type input "spec"
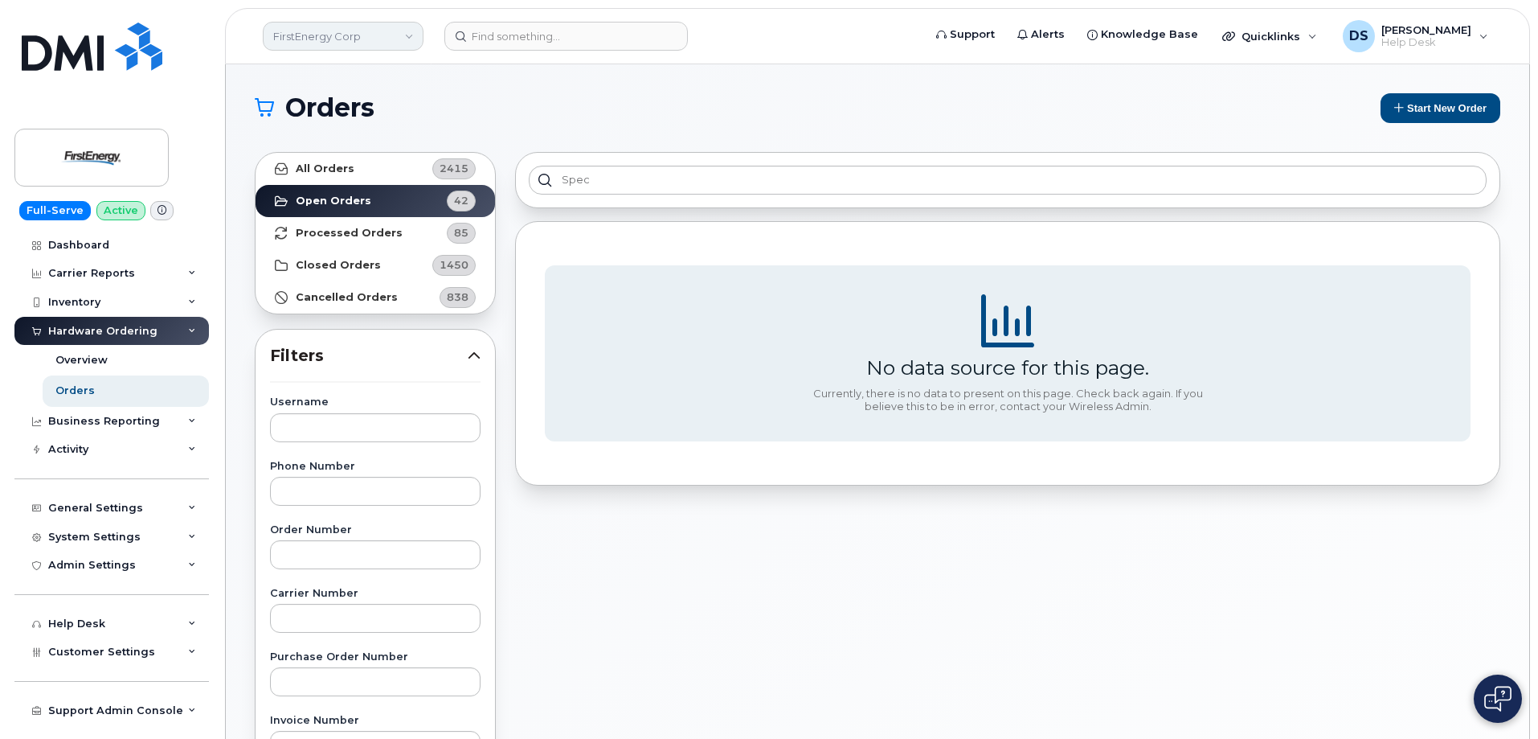
click at [413, 35] on link "FirstEnergy Corp" at bounding box center [343, 36] width 161 height 29
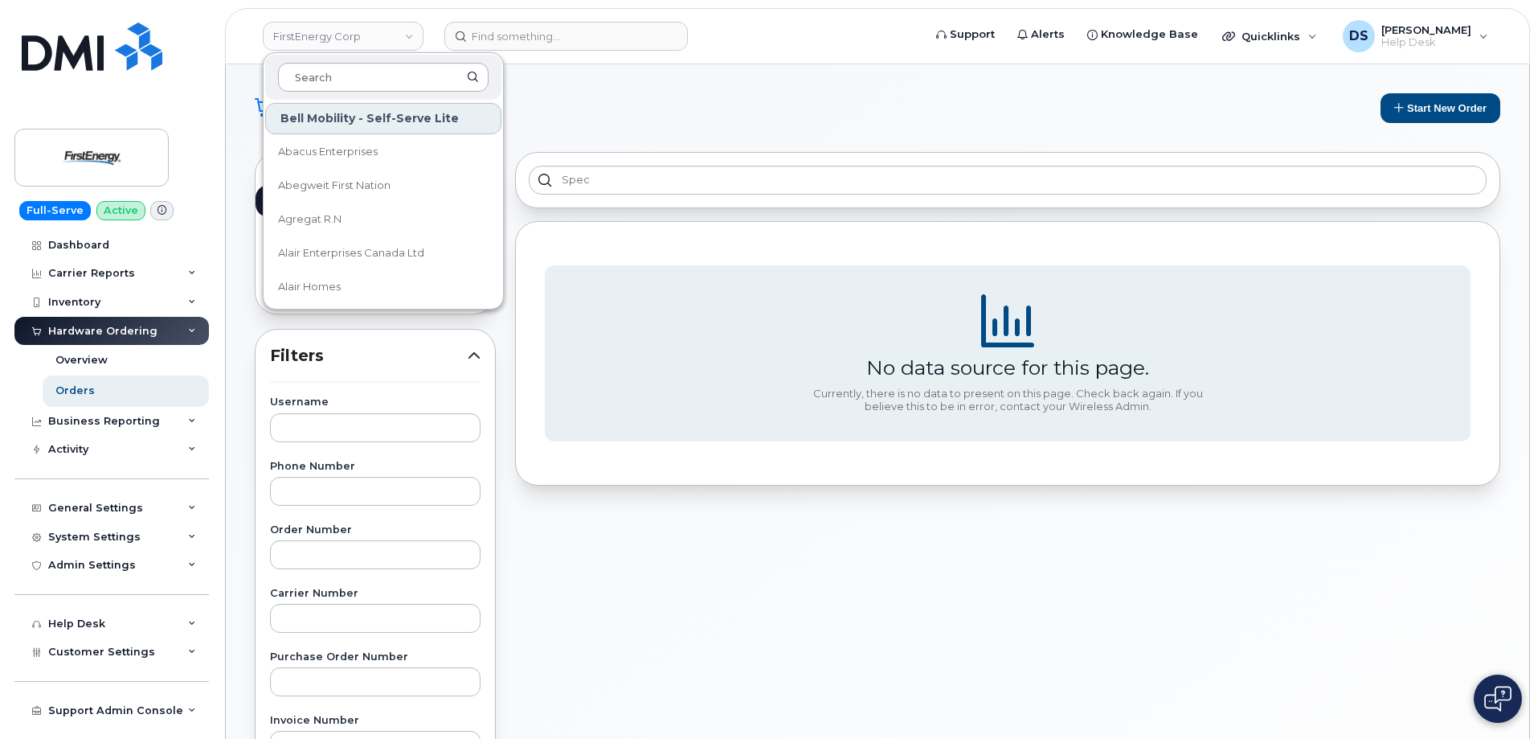
click at [358, 76] on input at bounding box center [383, 77] width 211 height 29
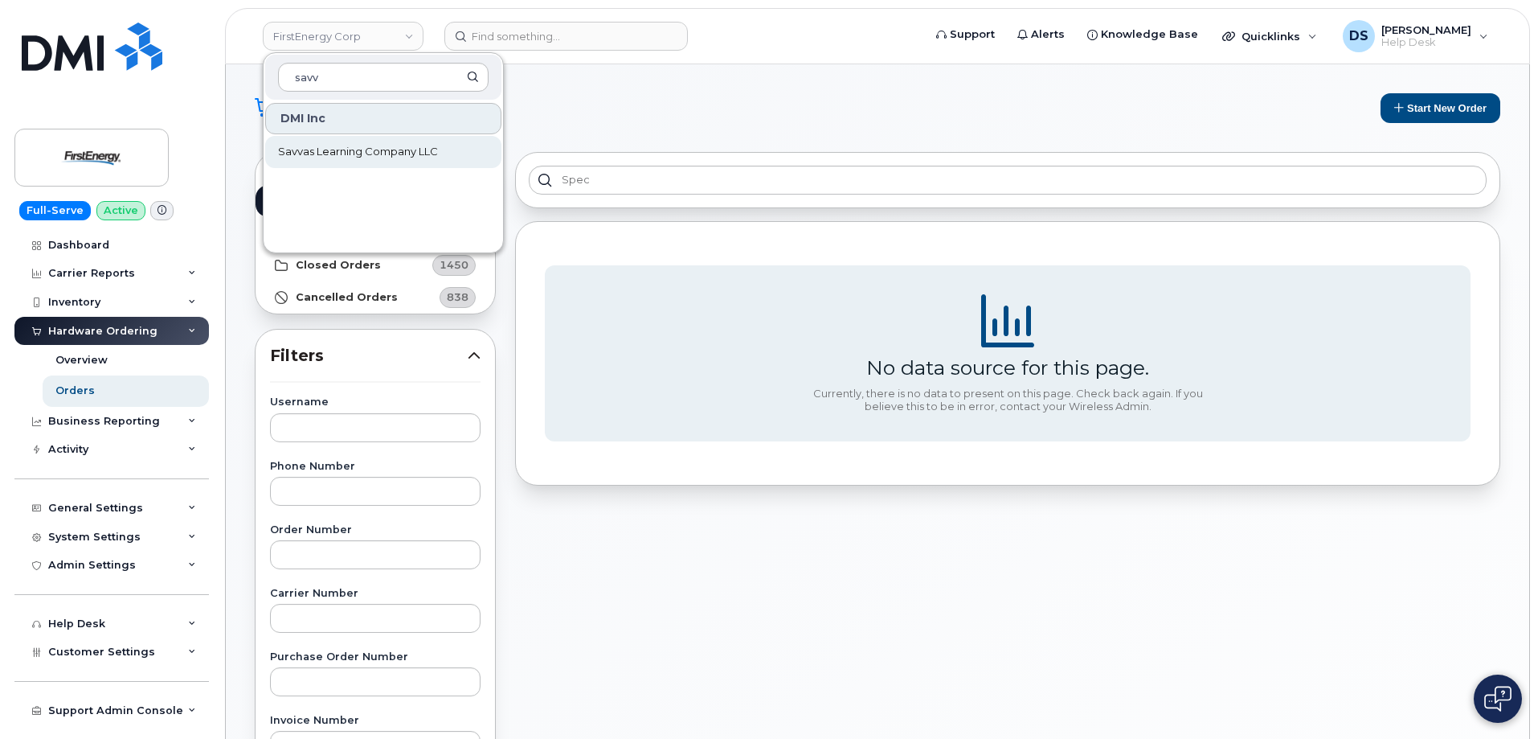
type input "savv"
click at [374, 151] on span "Savvas Learning Company LLC" at bounding box center [358, 152] width 160 height 16
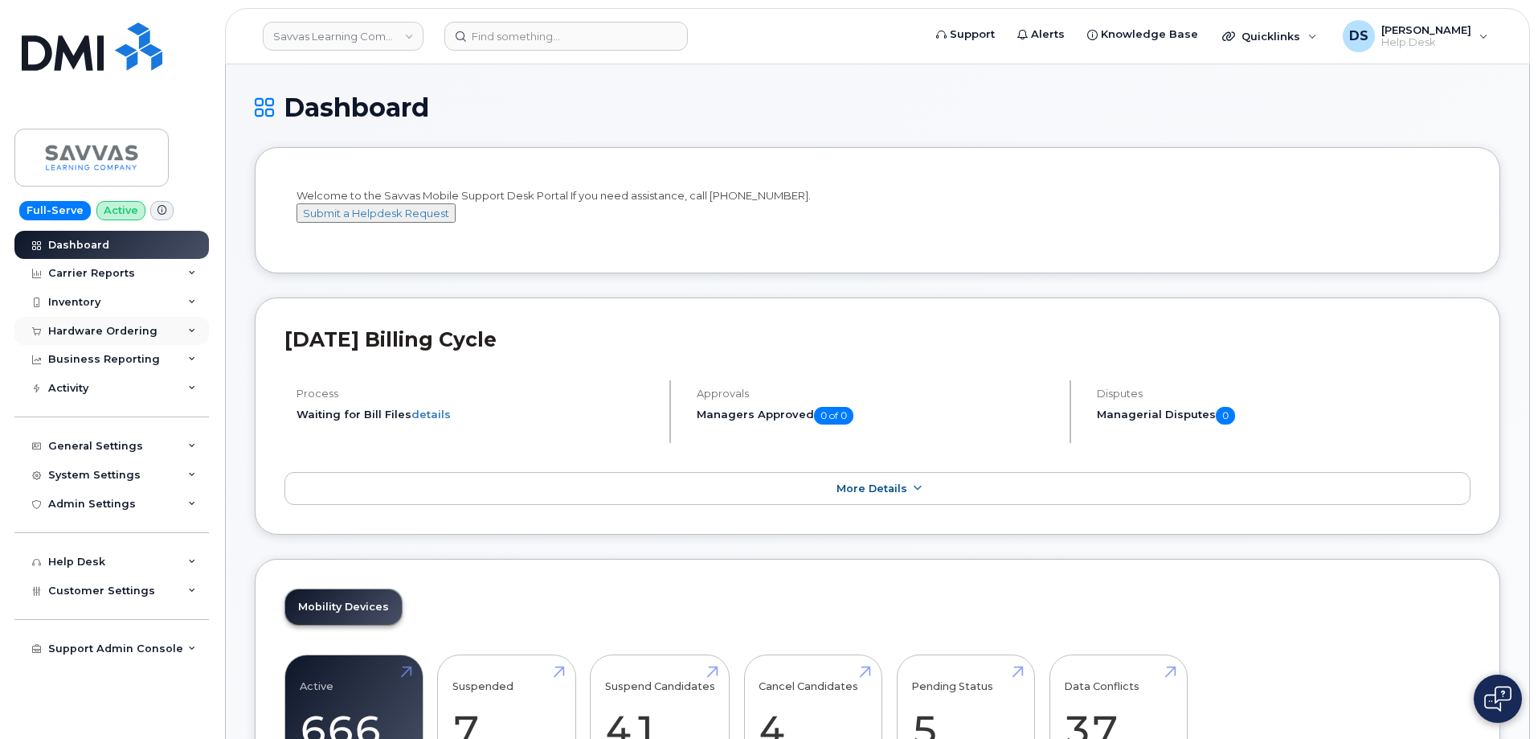
click at [189, 331] on icon at bounding box center [192, 331] width 8 height 8
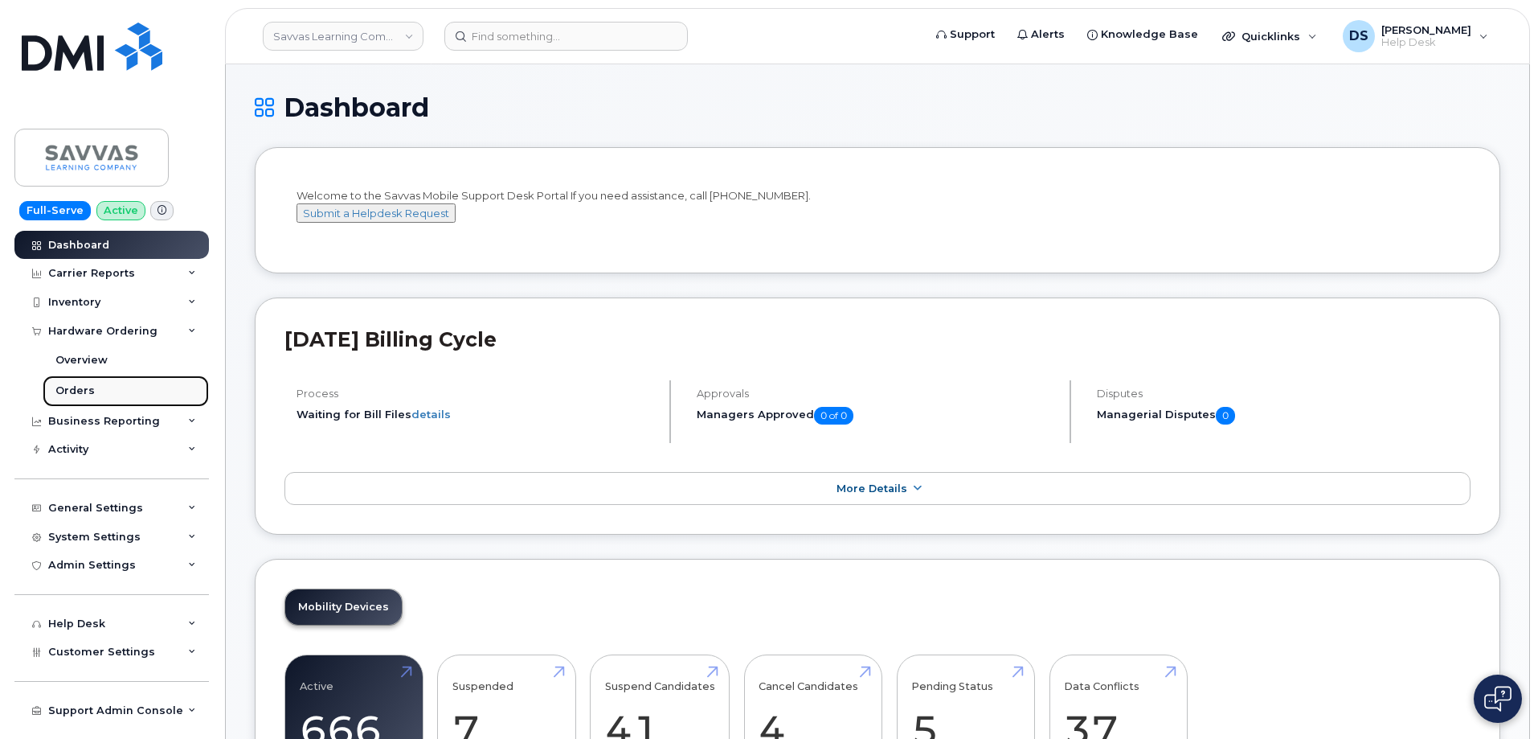
click at [80, 390] on div "Orders" at bounding box center [74, 390] width 39 height 14
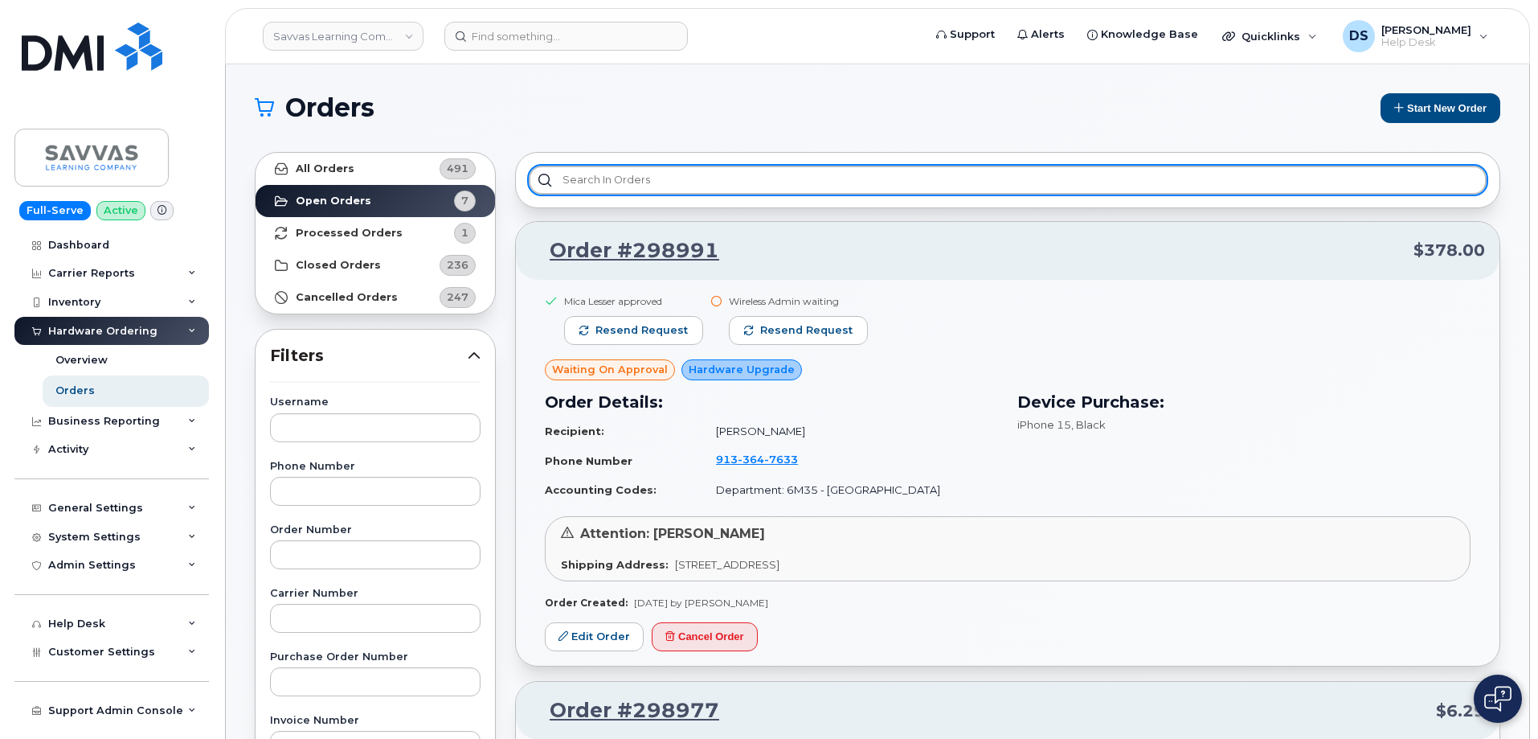
click at [665, 176] on input "text" at bounding box center [1008, 180] width 958 height 29
type input "s"
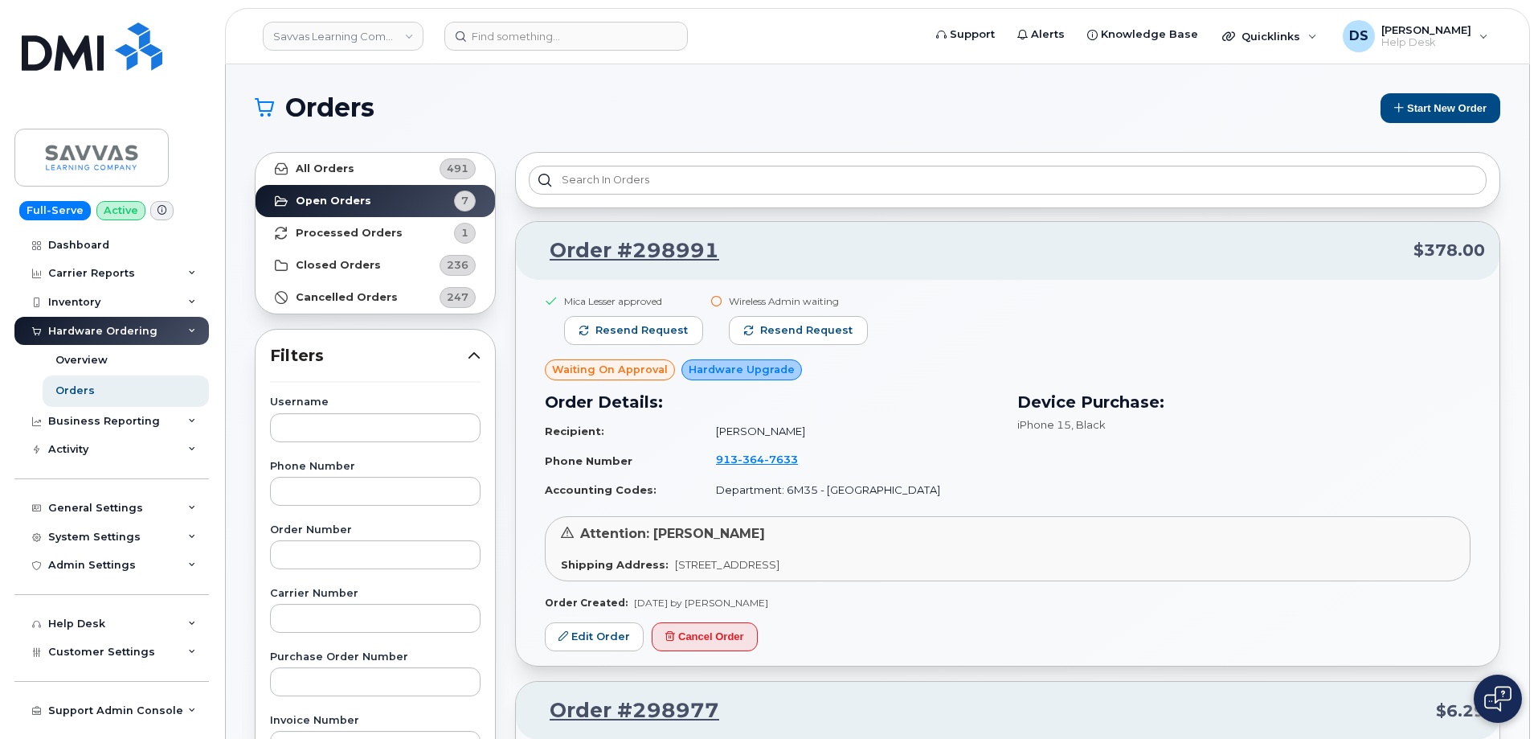
click at [574, 108] on h1 "Orders" at bounding box center [810, 108] width 1111 height 26
